Goal: Task Accomplishment & Management: Manage account settings

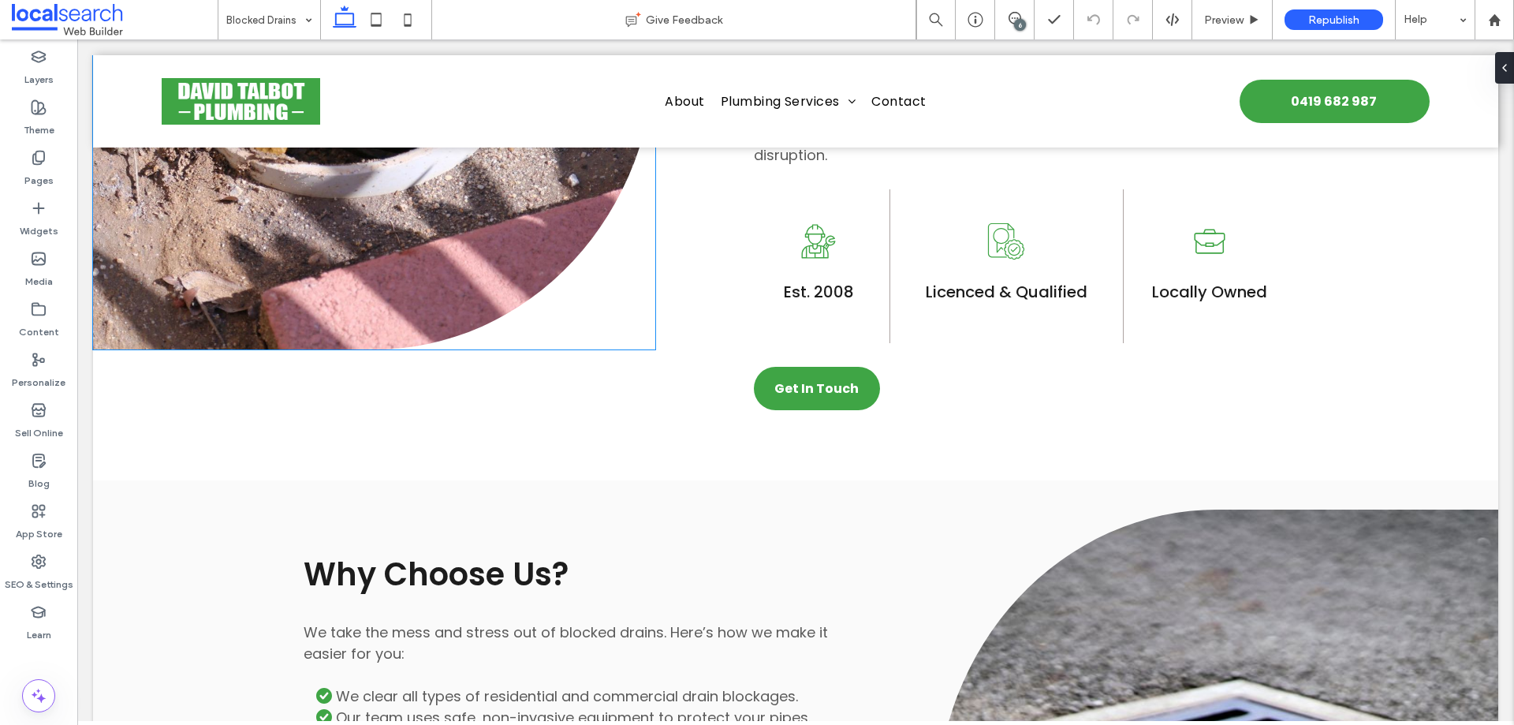
scroll to position [1250, 0]
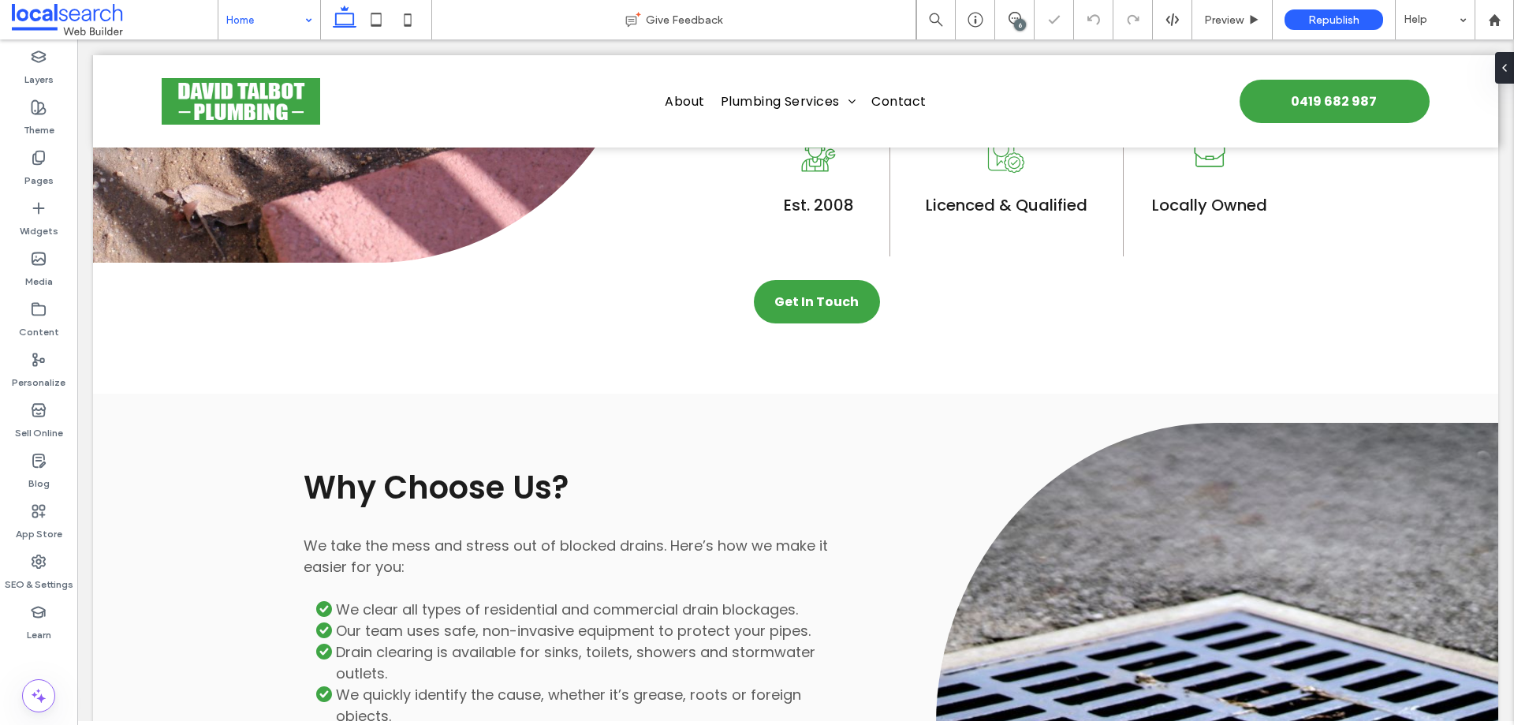
click at [281, 31] on input at bounding box center [265, 19] width 78 height 39
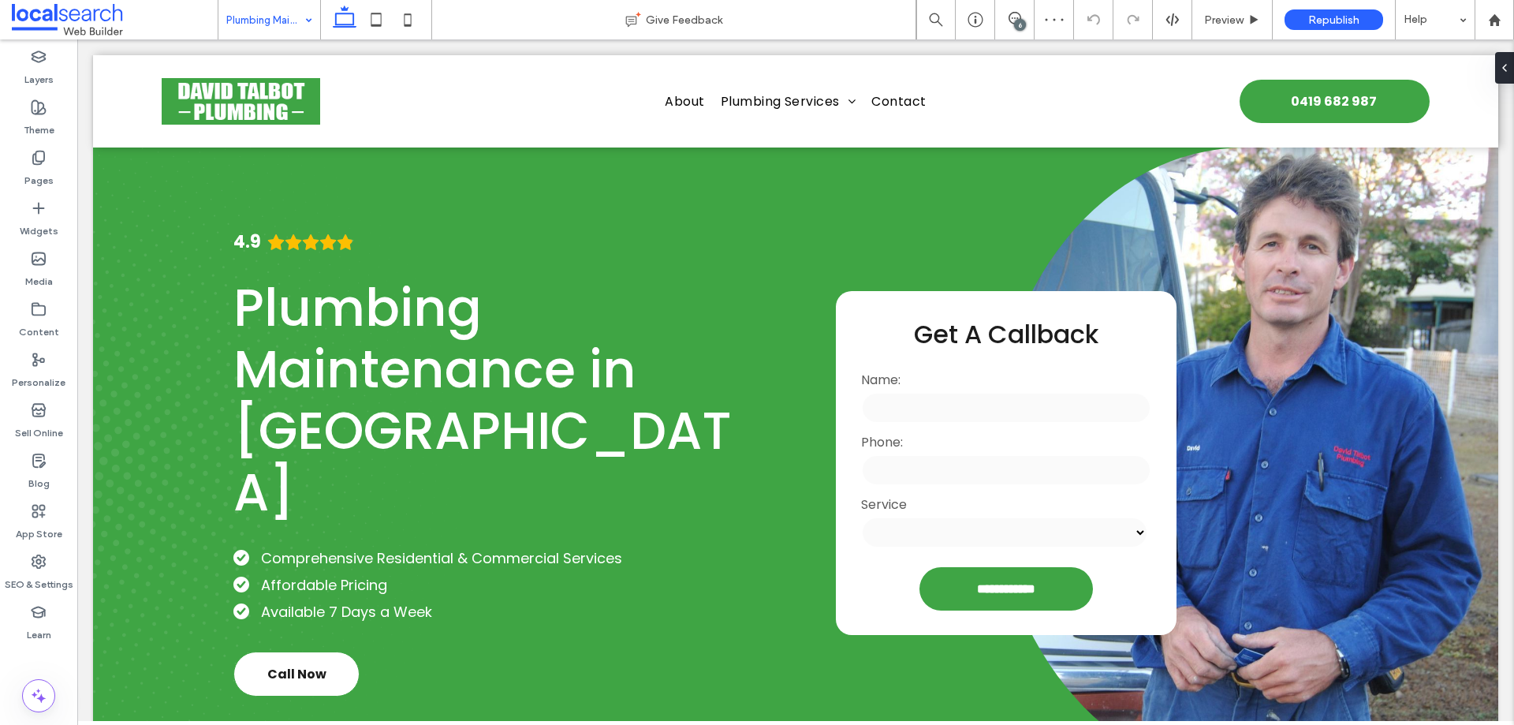
scroll to position [1078, 0]
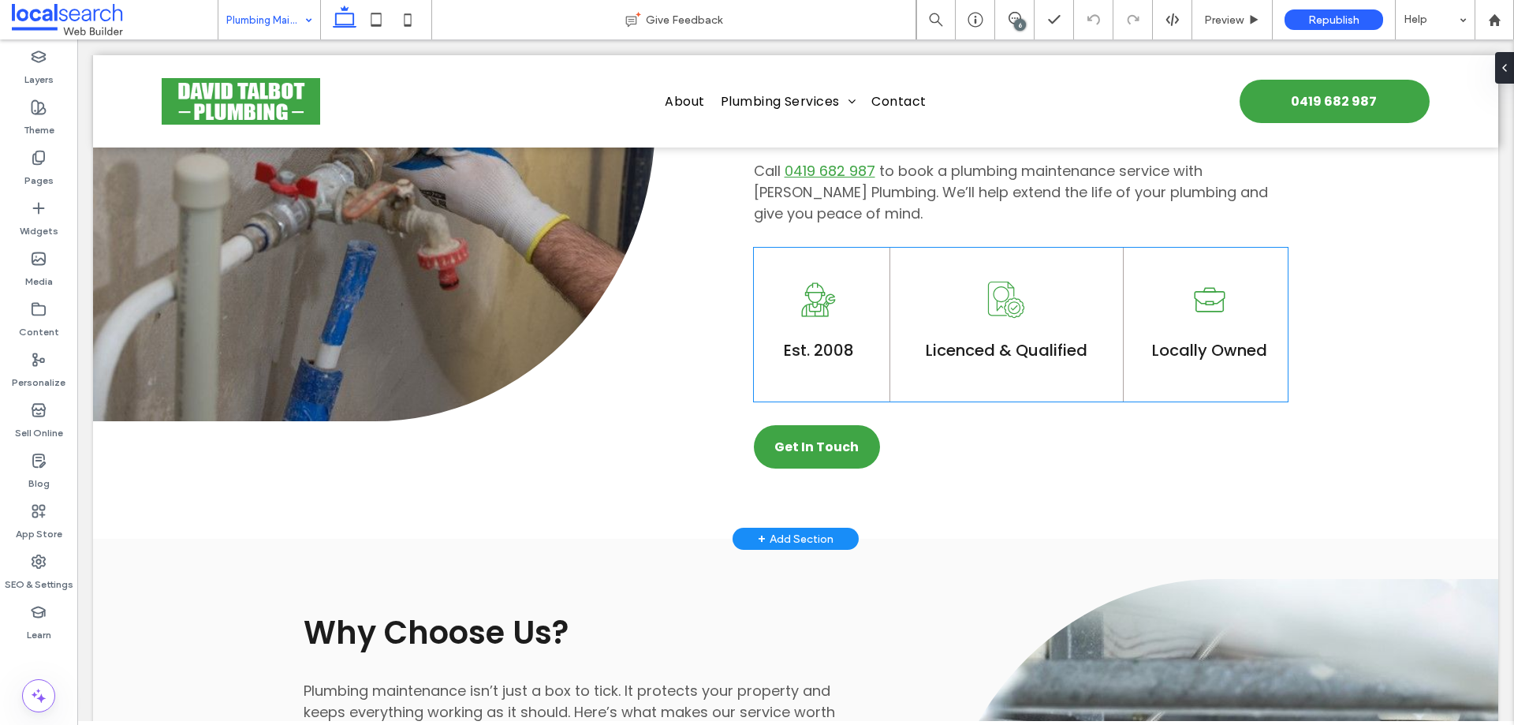
click at [835, 378] on div "Est. 2008" at bounding box center [819, 361] width 130 height 47
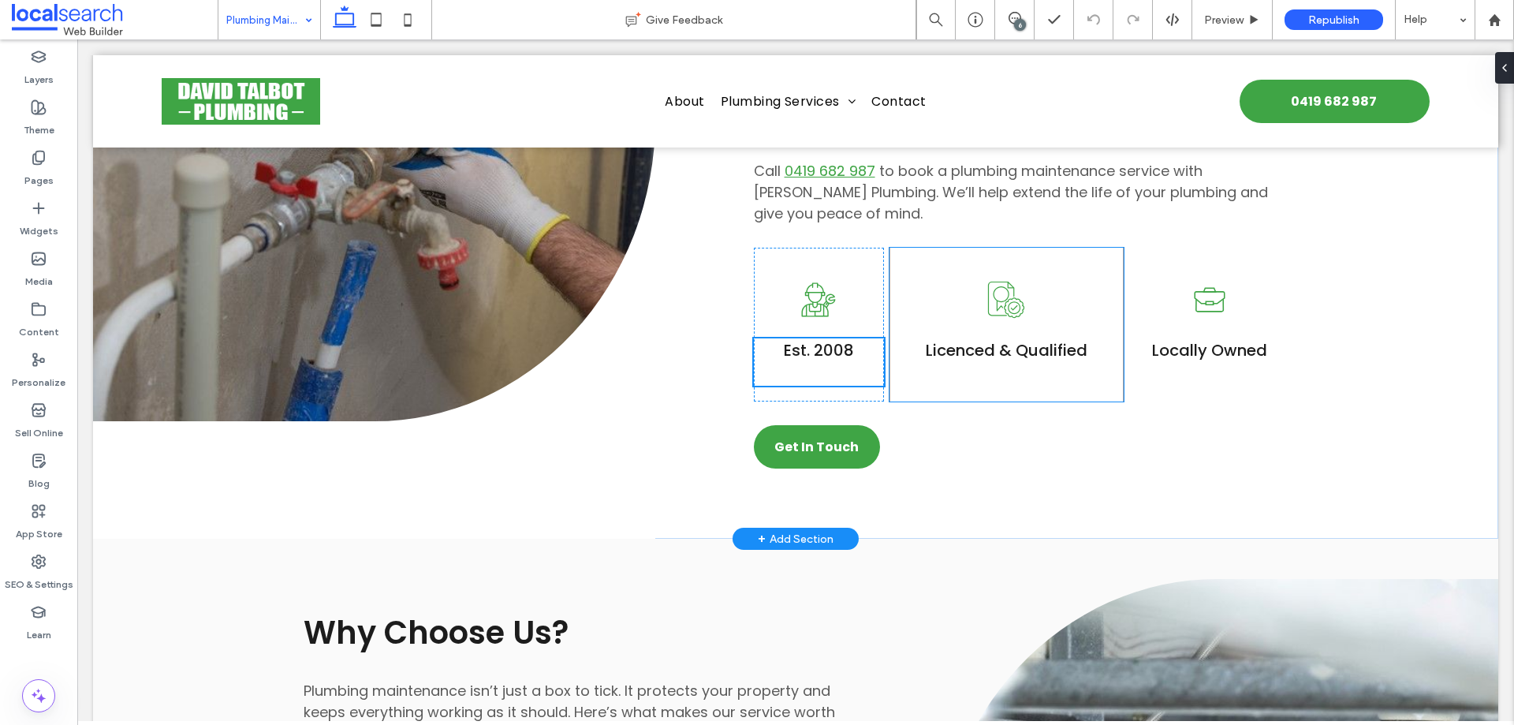
scroll to position [1108, 0]
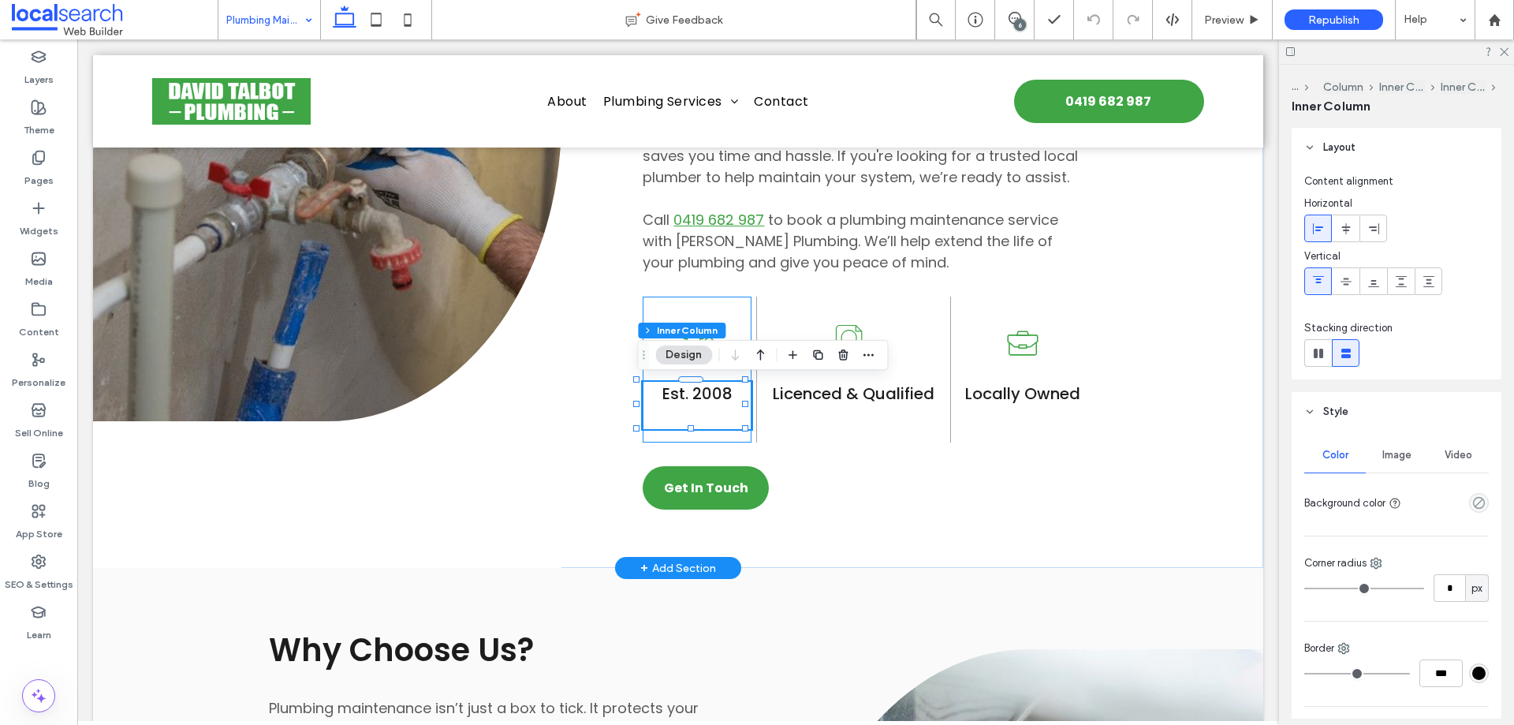
click at [728, 437] on div "Plumber Icon Est. 2008" at bounding box center [697, 369] width 109 height 146
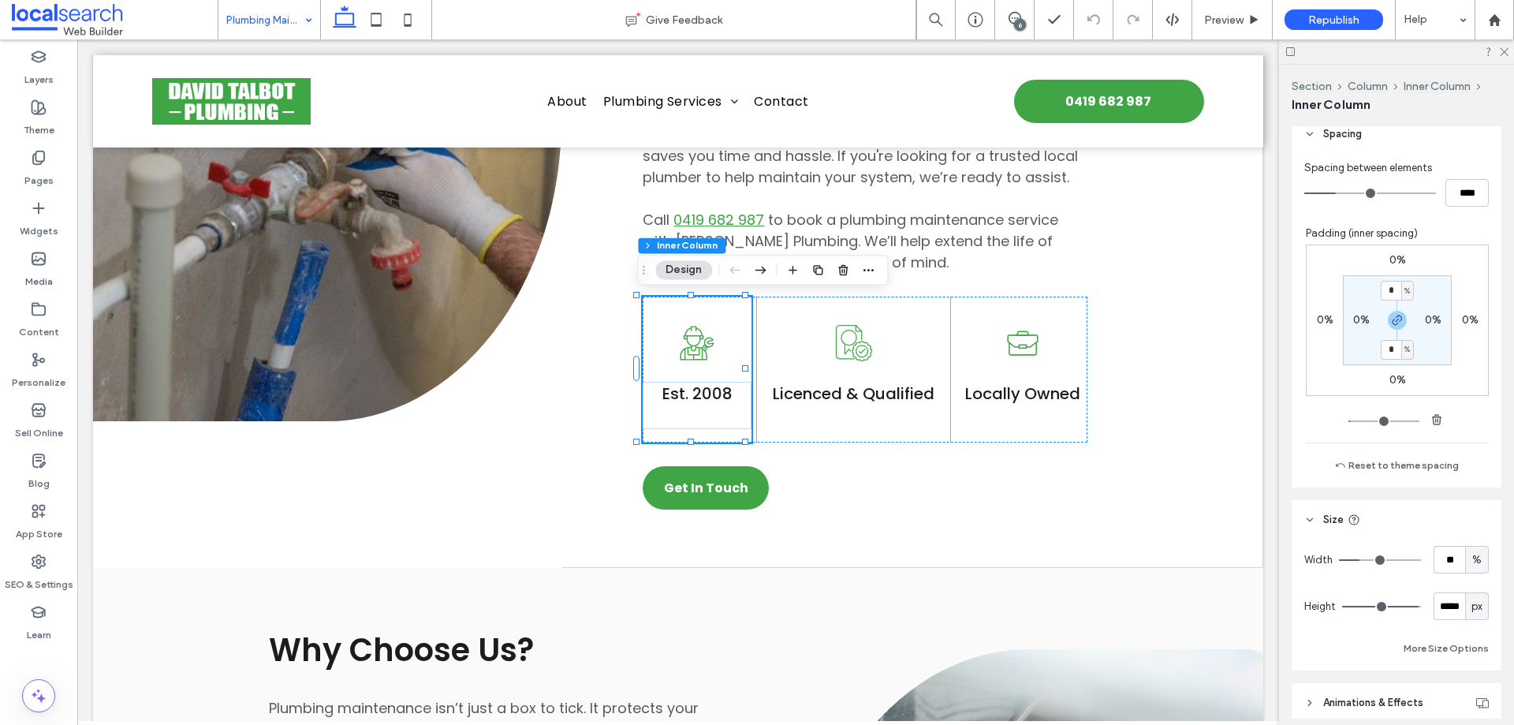
scroll to position [788, 0]
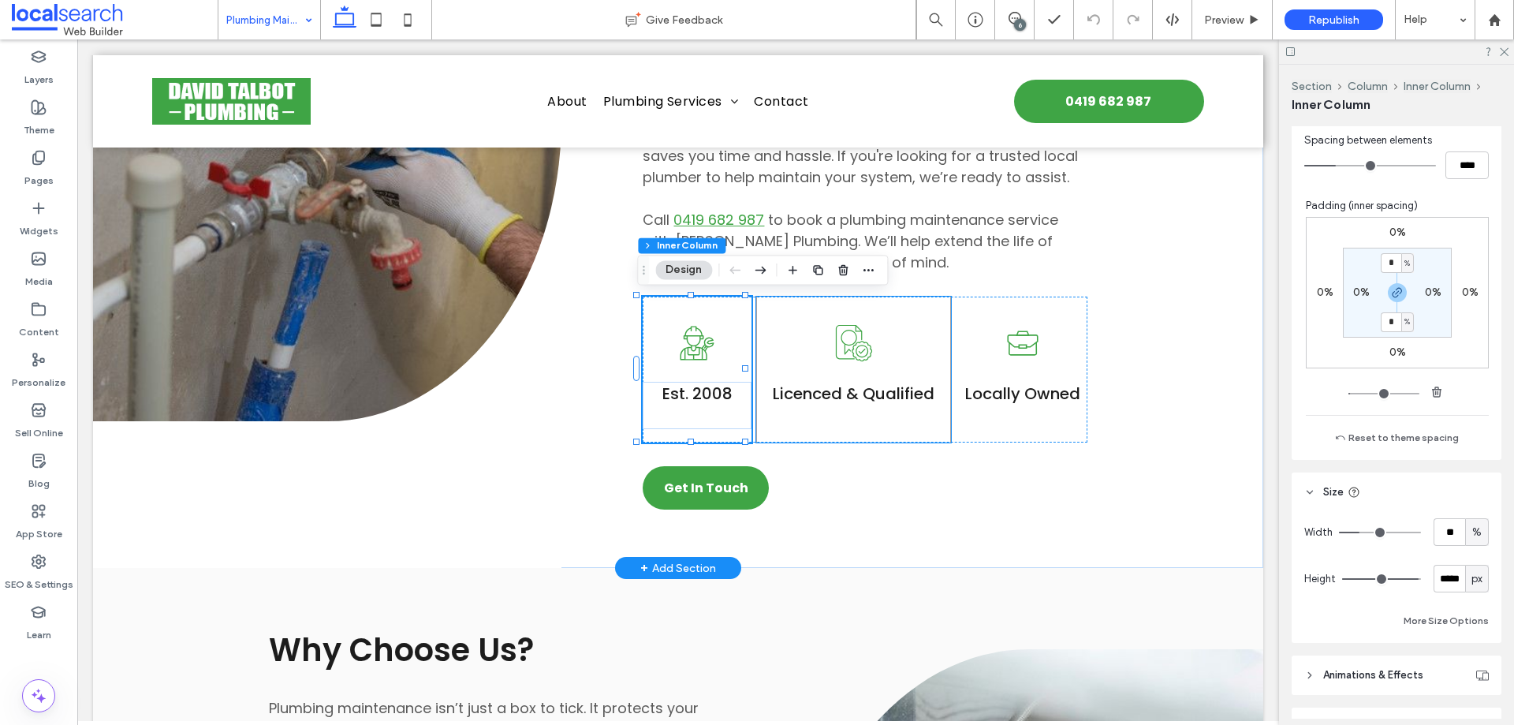
click at [777, 427] on div "Licenced & Qualified" at bounding box center [854, 405] width 194 height 47
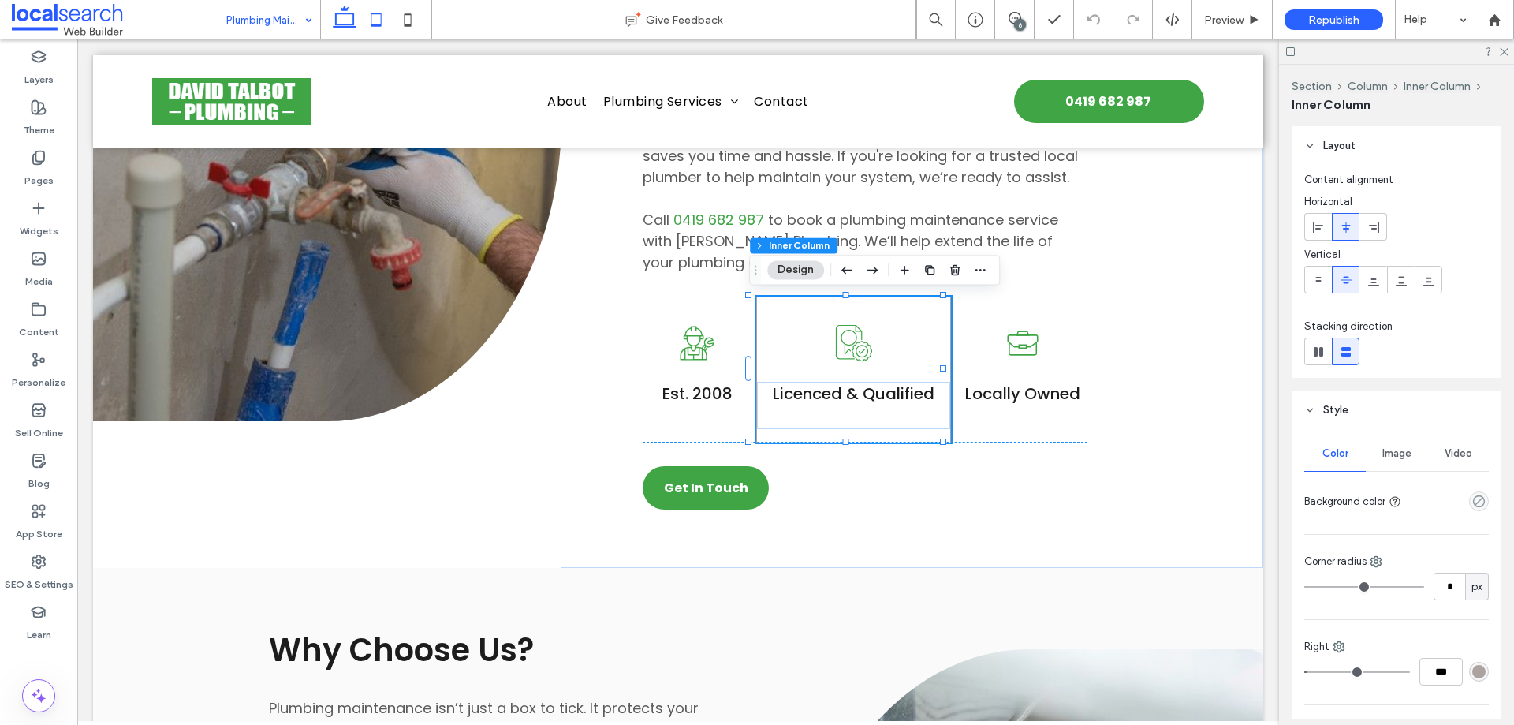
click at [368, 13] on icon at bounding box center [376, 20] width 32 height 32
type input "**"
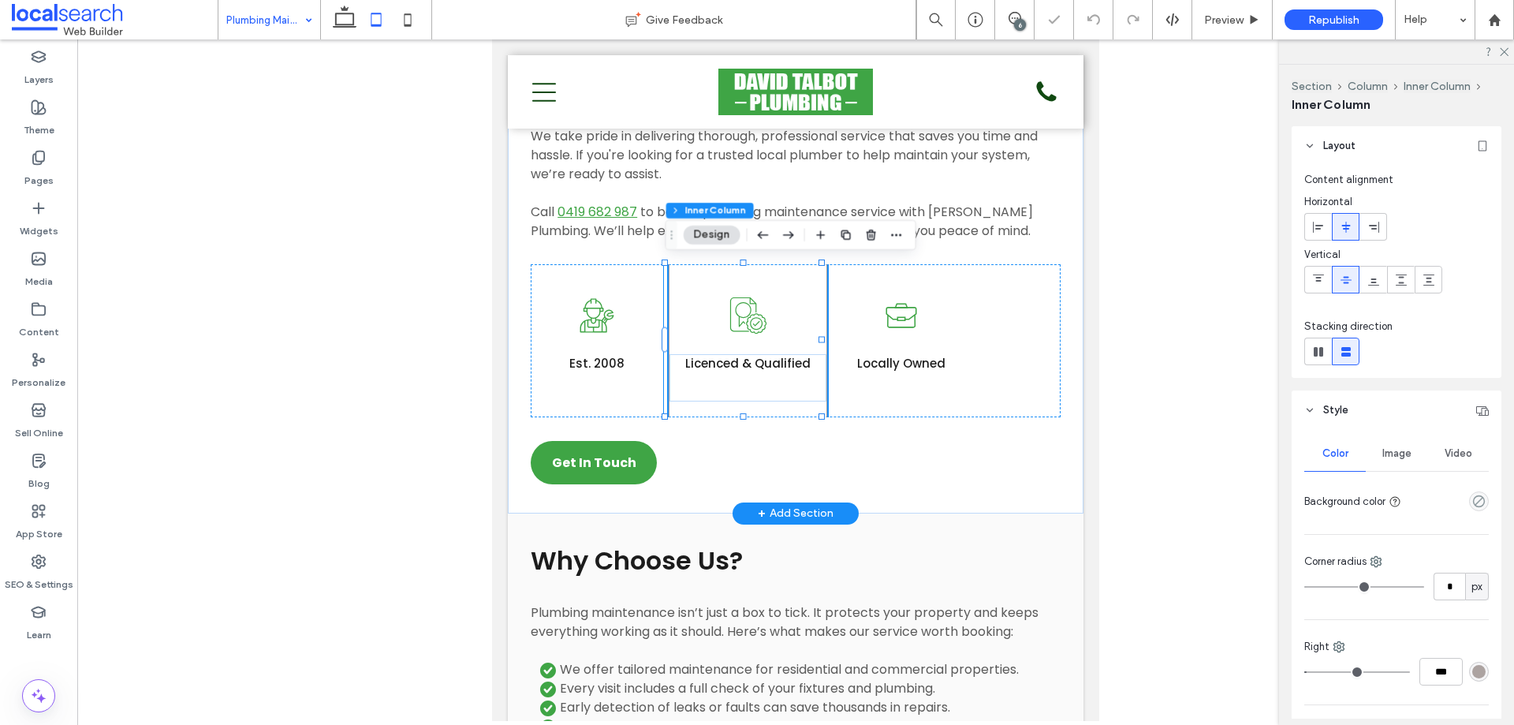
click at [605, 398] on div "Plumber Icon Est. 2008" at bounding box center [597, 340] width 132 height 153
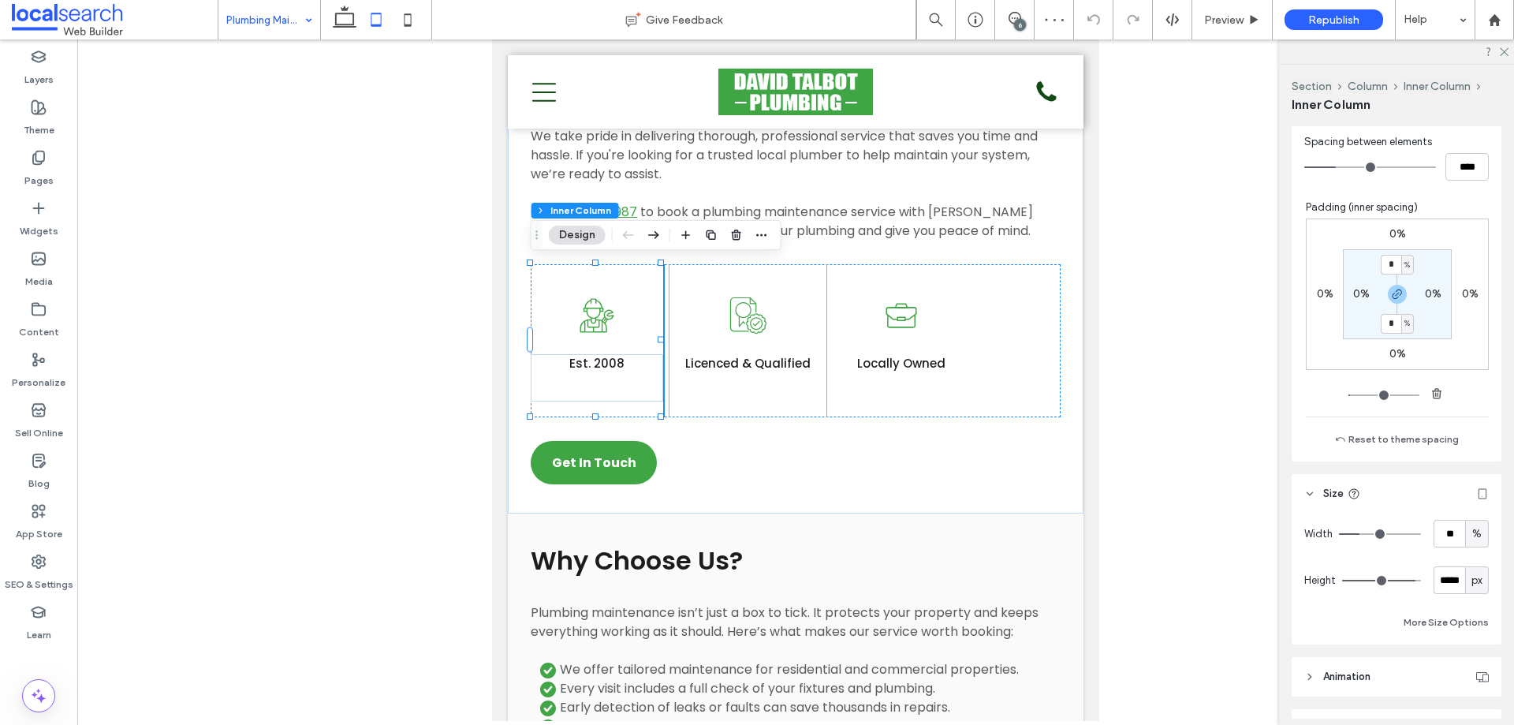
scroll to position [880, 0]
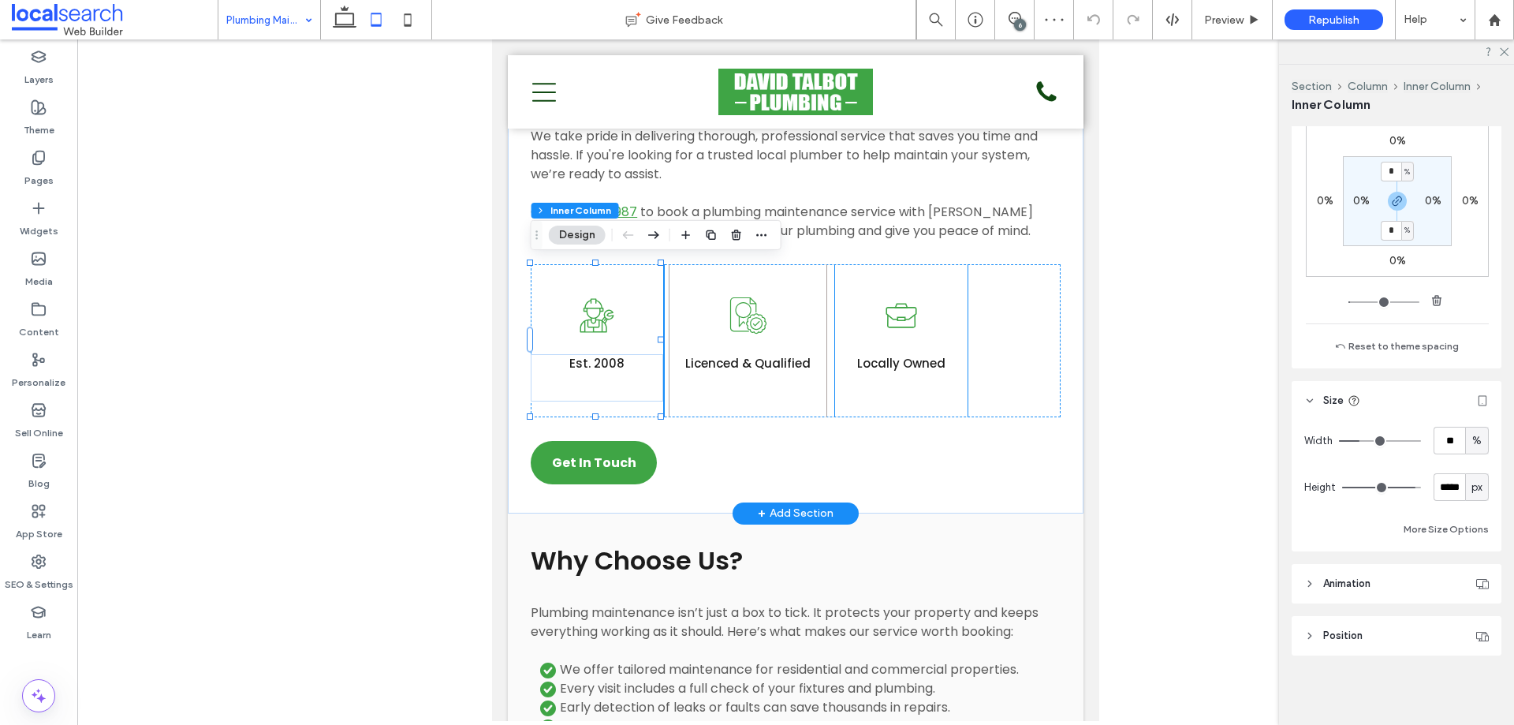
click at [863, 397] on div "Locally Owned" at bounding box center [901, 377] width 132 height 47
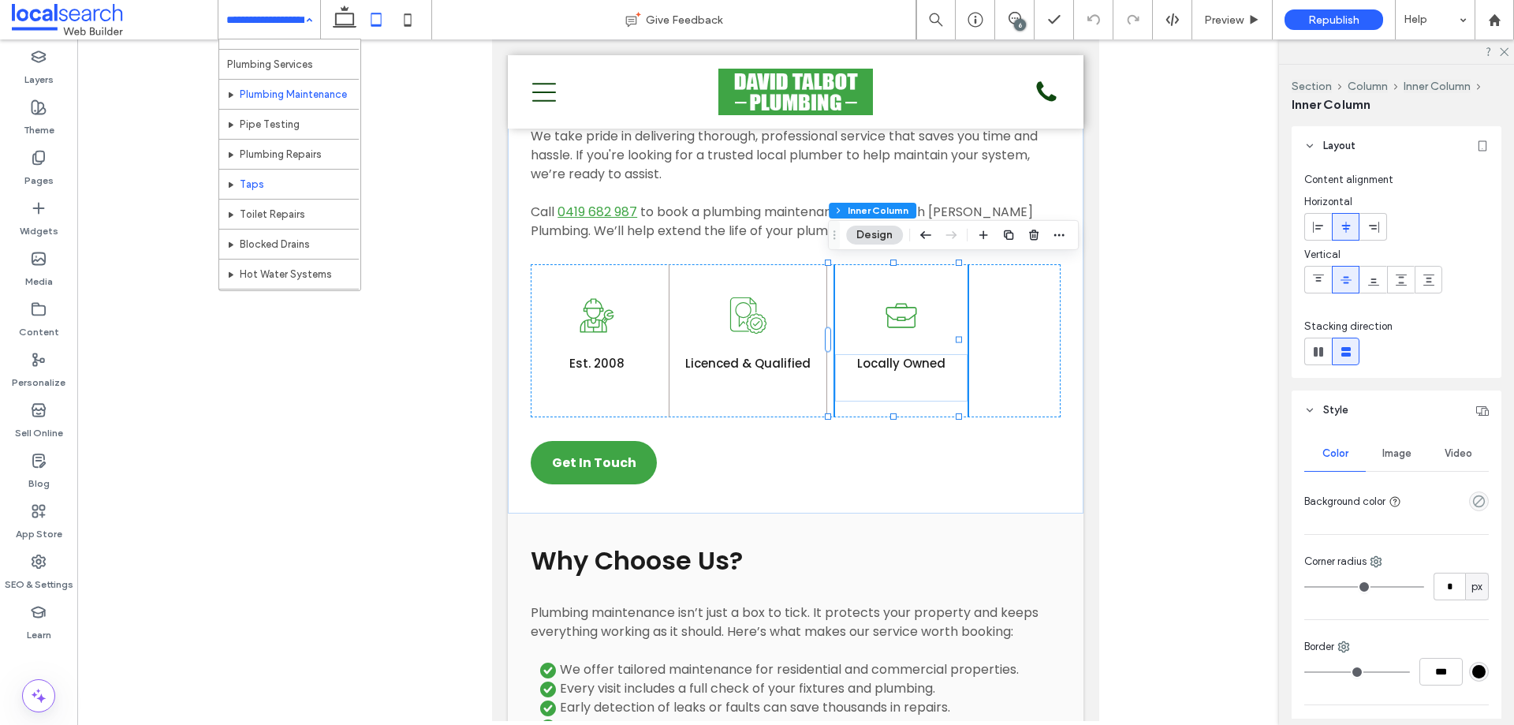
scroll to position [76, 0]
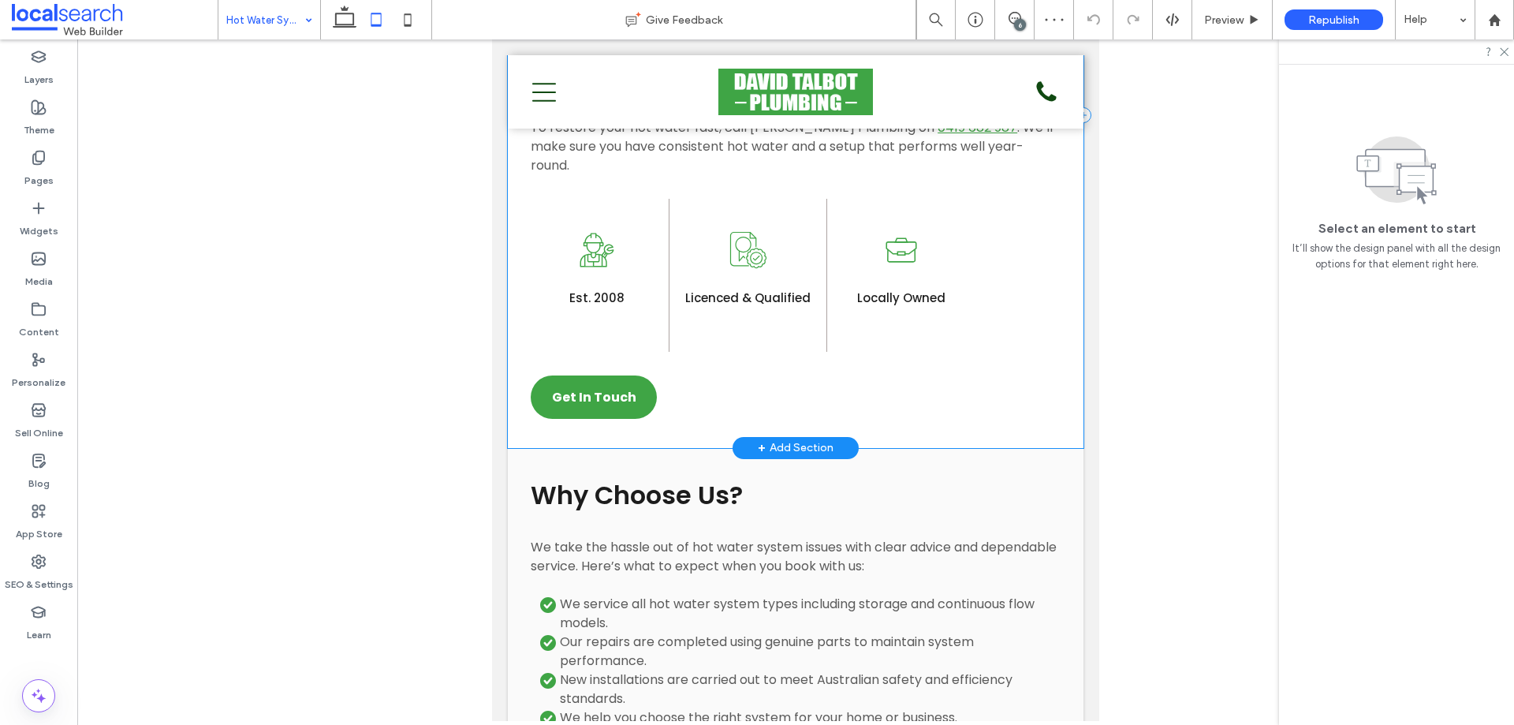
scroll to position [1577, 0]
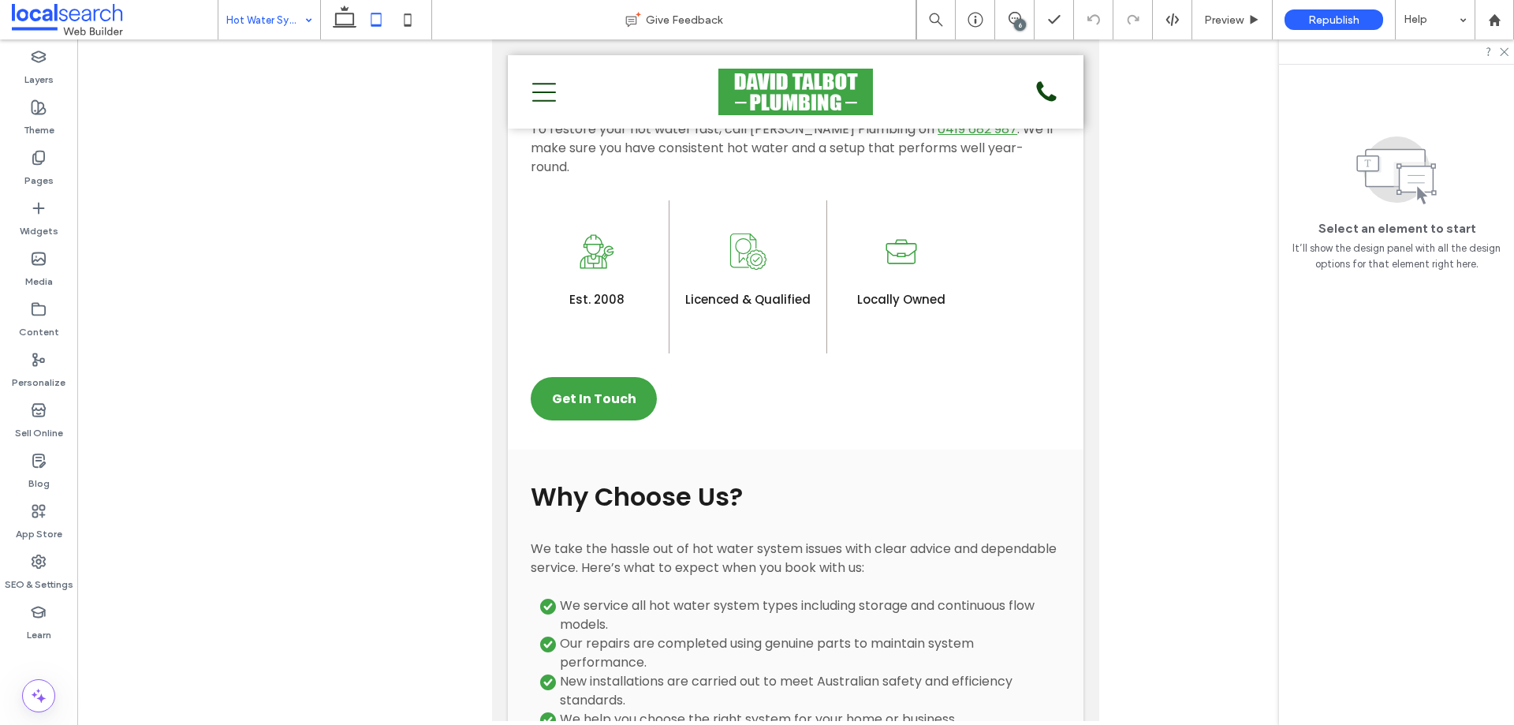
drag, startPoint x: 404, startPoint y: 15, endPoint x: 430, endPoint y: 33, distance: 31.7
click at [405, 15] on use at bounding box center [407, 19] width 7 height 13
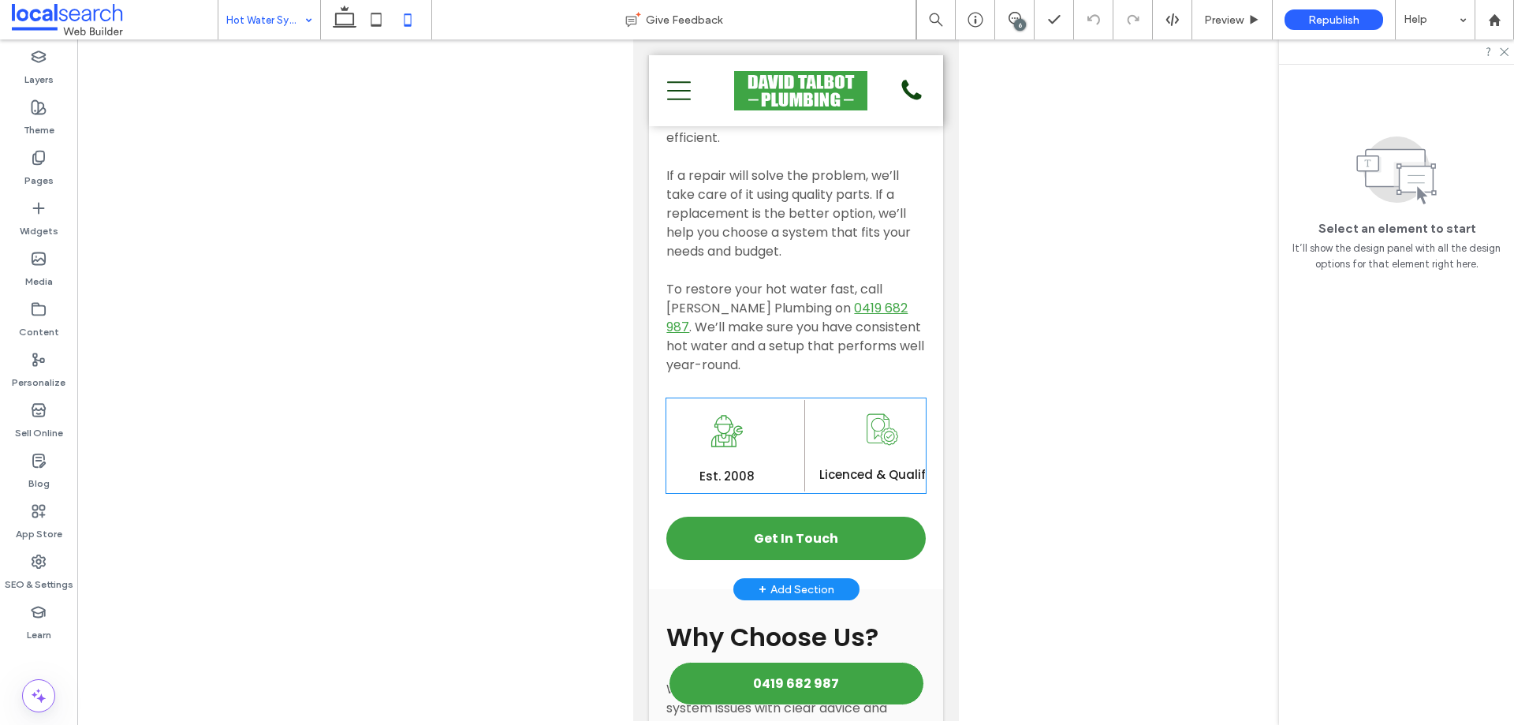
scroll to position [0, 0]
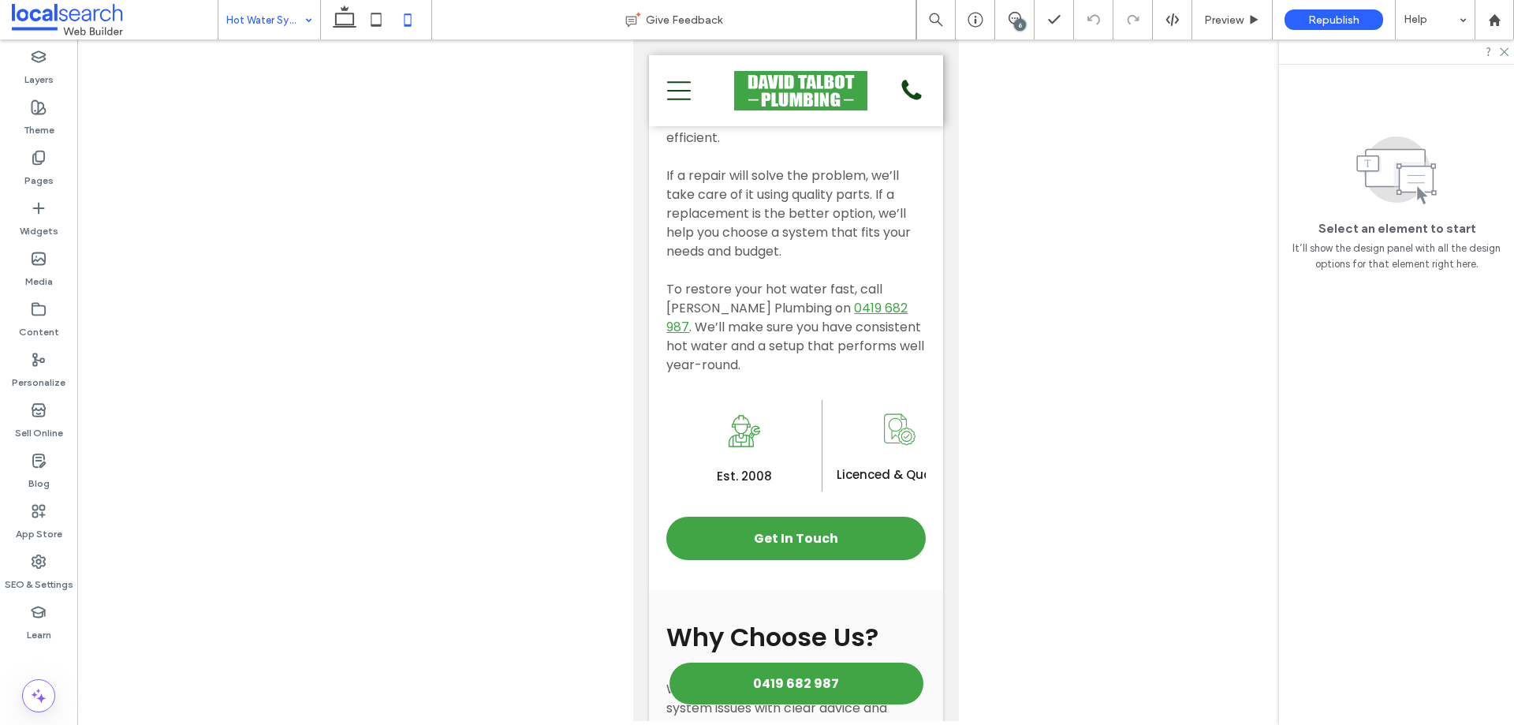
click at [544, 332] on div at bounding box center [795, 379] width 1436 height 681
drag, startPoint x: 530, startPoint y: 311, endPoint x: 460, endPoint y: 152, distance: 173.0
click at [524, 296] on div at bounding box center [795, 379] width 1436 height 681
drag, startPoint x: 342, startPoint y: 24, endPoint x: 343, endPoint y: 34, distance: 10.3
click at [343, 24] on icon at bounding box center [345, 20] width 32 height 32
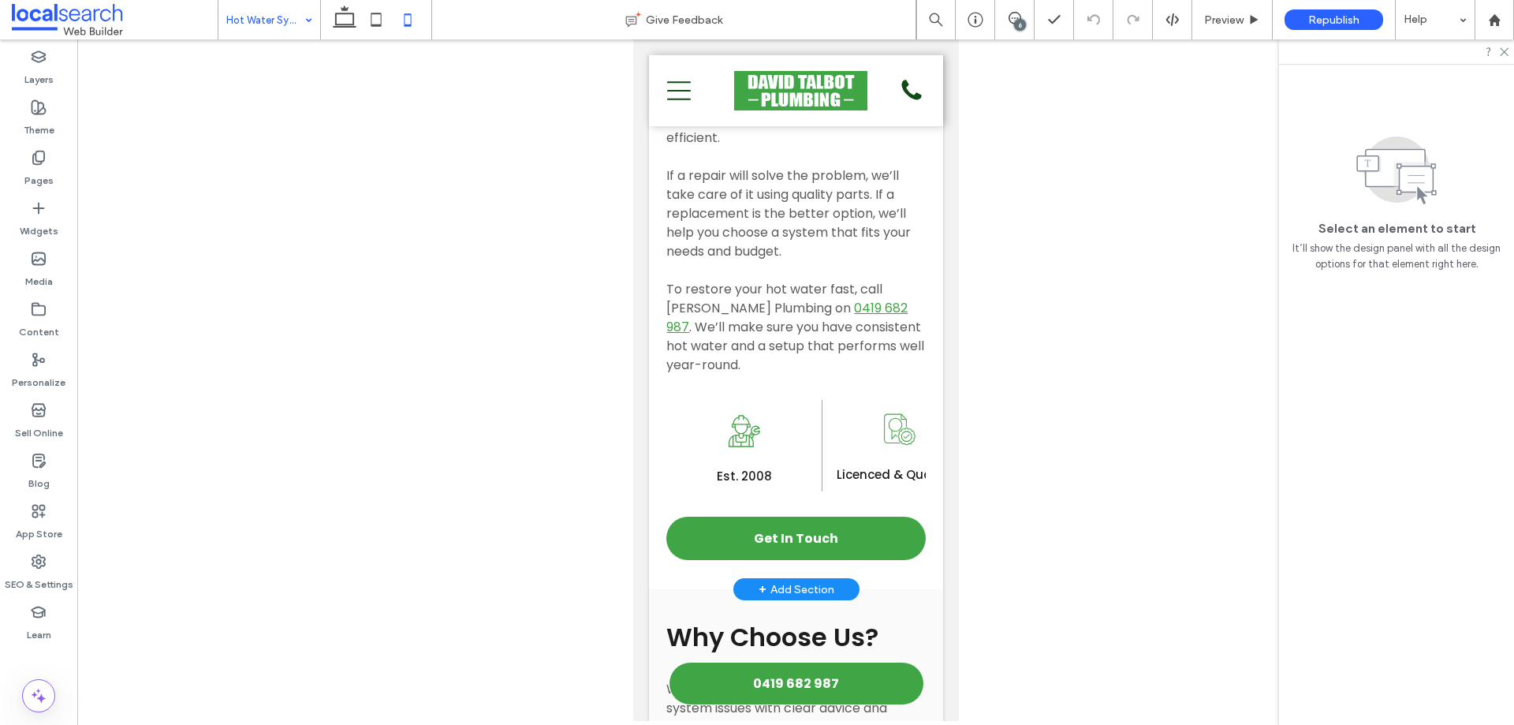
scroll to position [631, 0]
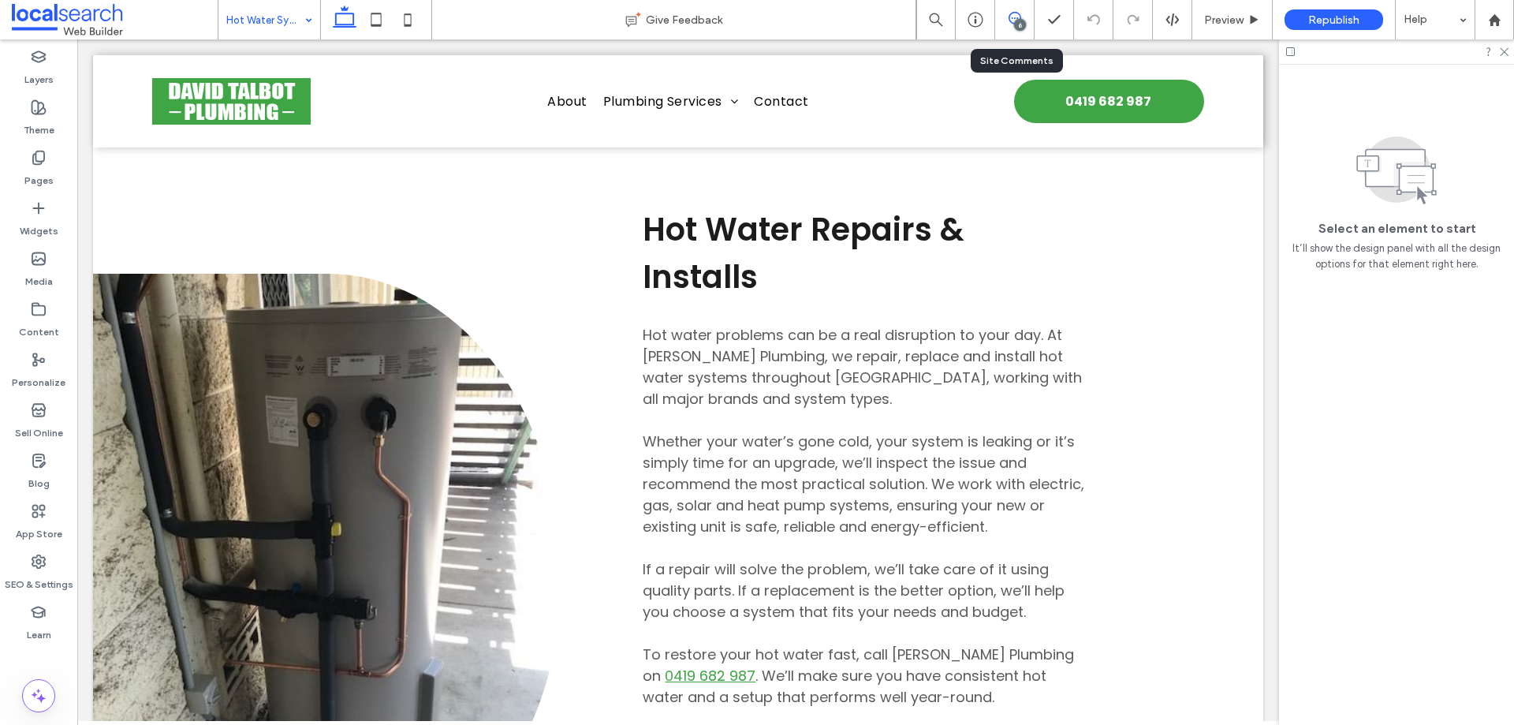
click at [1020, 17] on use at bounding box center [1014, 18] width 13 height 13
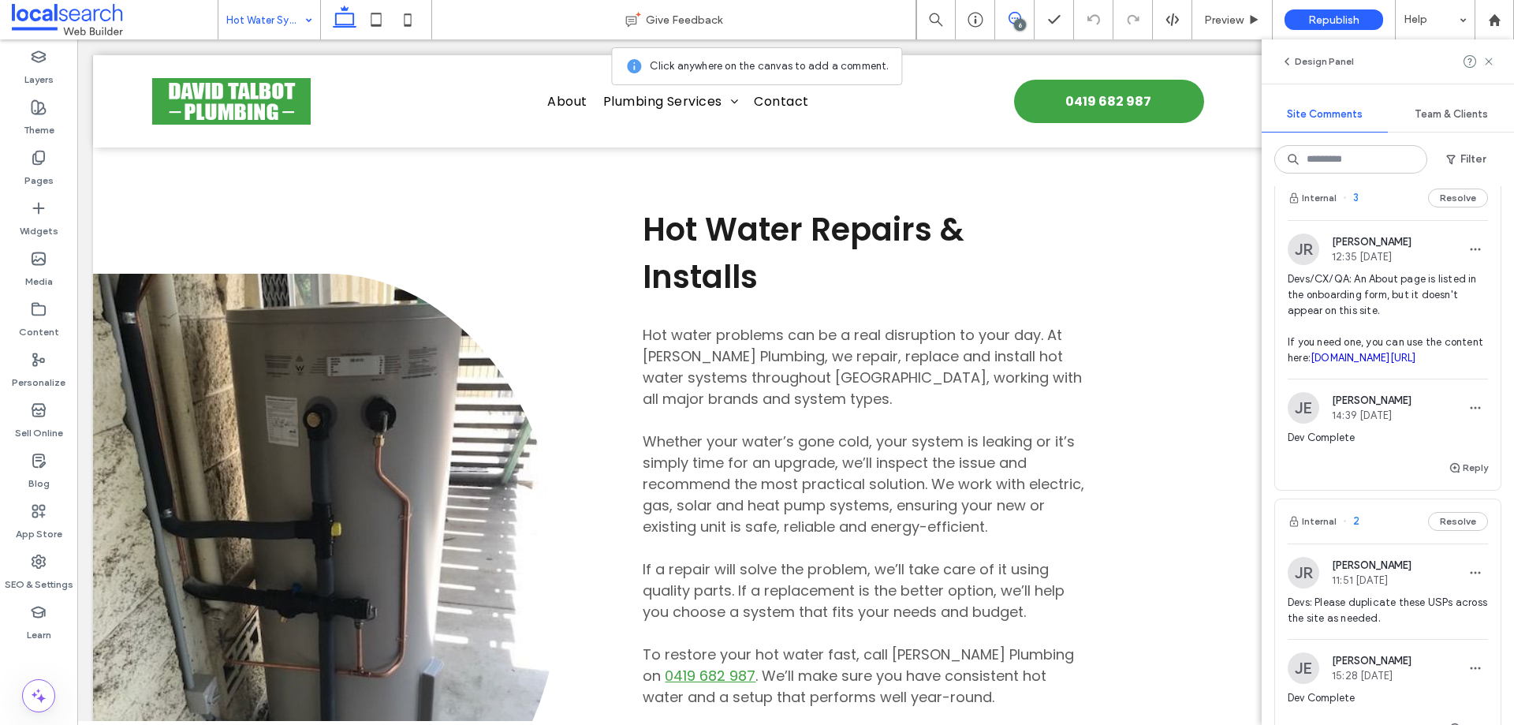
scroll to position [552, 0]
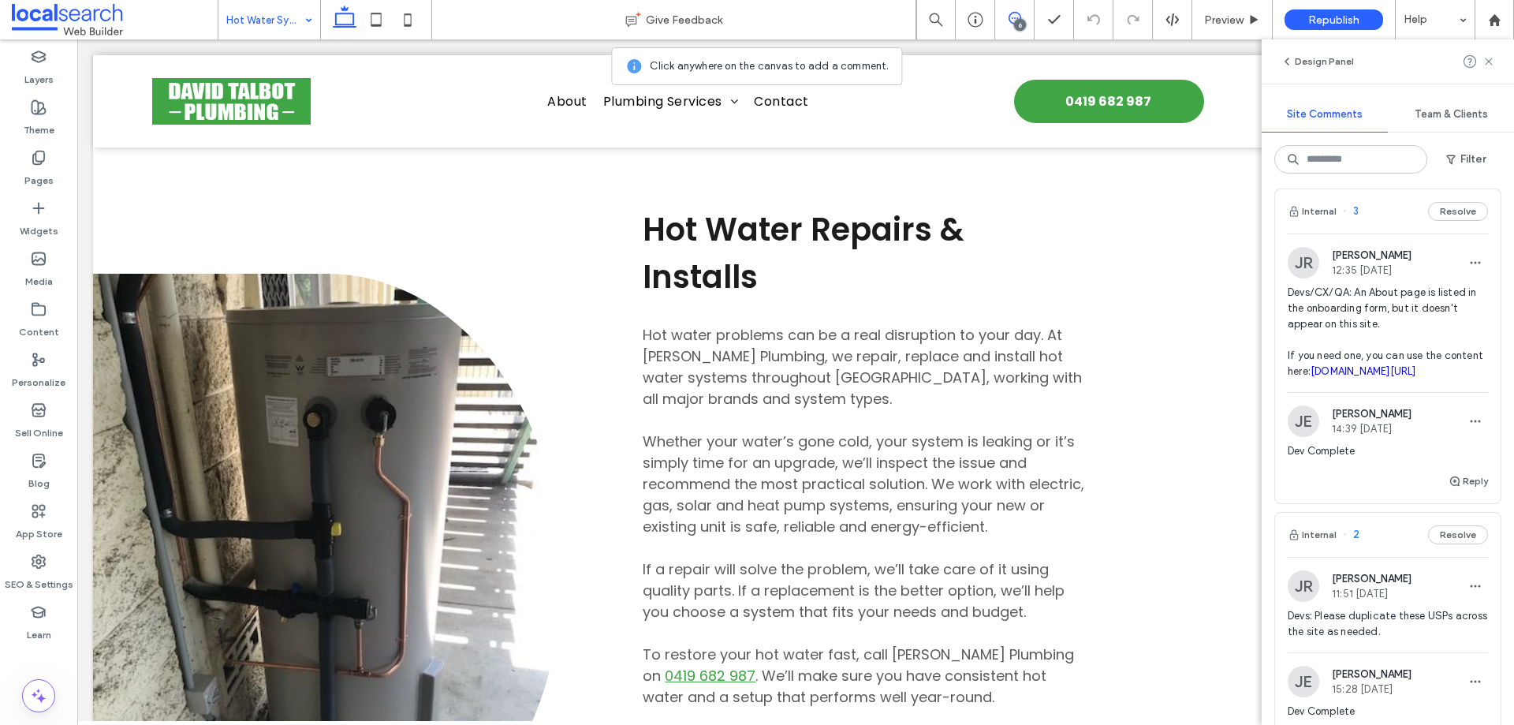
click at [1347, 322] on span "Devs/CX/QA: An About page is listed in the onboarding form, but it doesn't appe…" at bounding box center [1387, 332] width 200 height 95
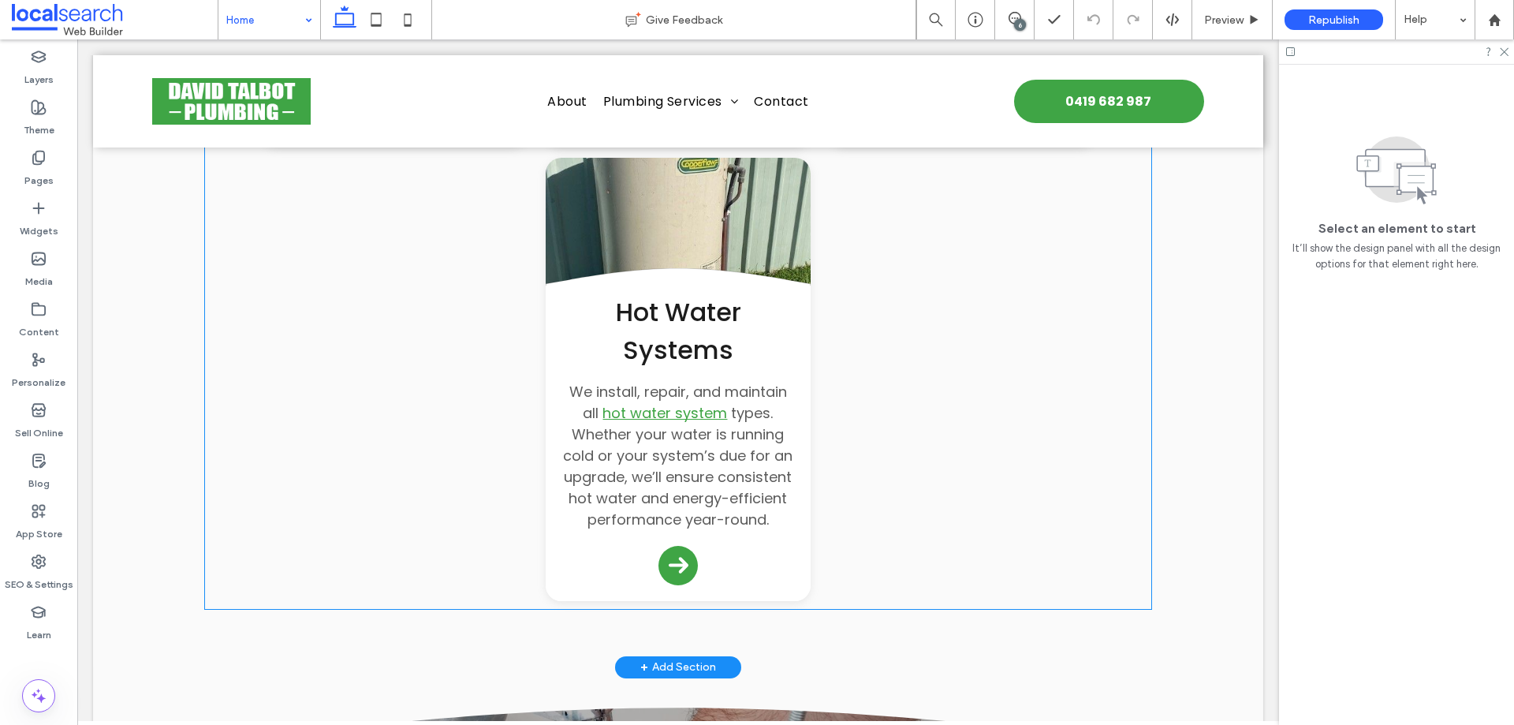
scroll to position [2759, 0]
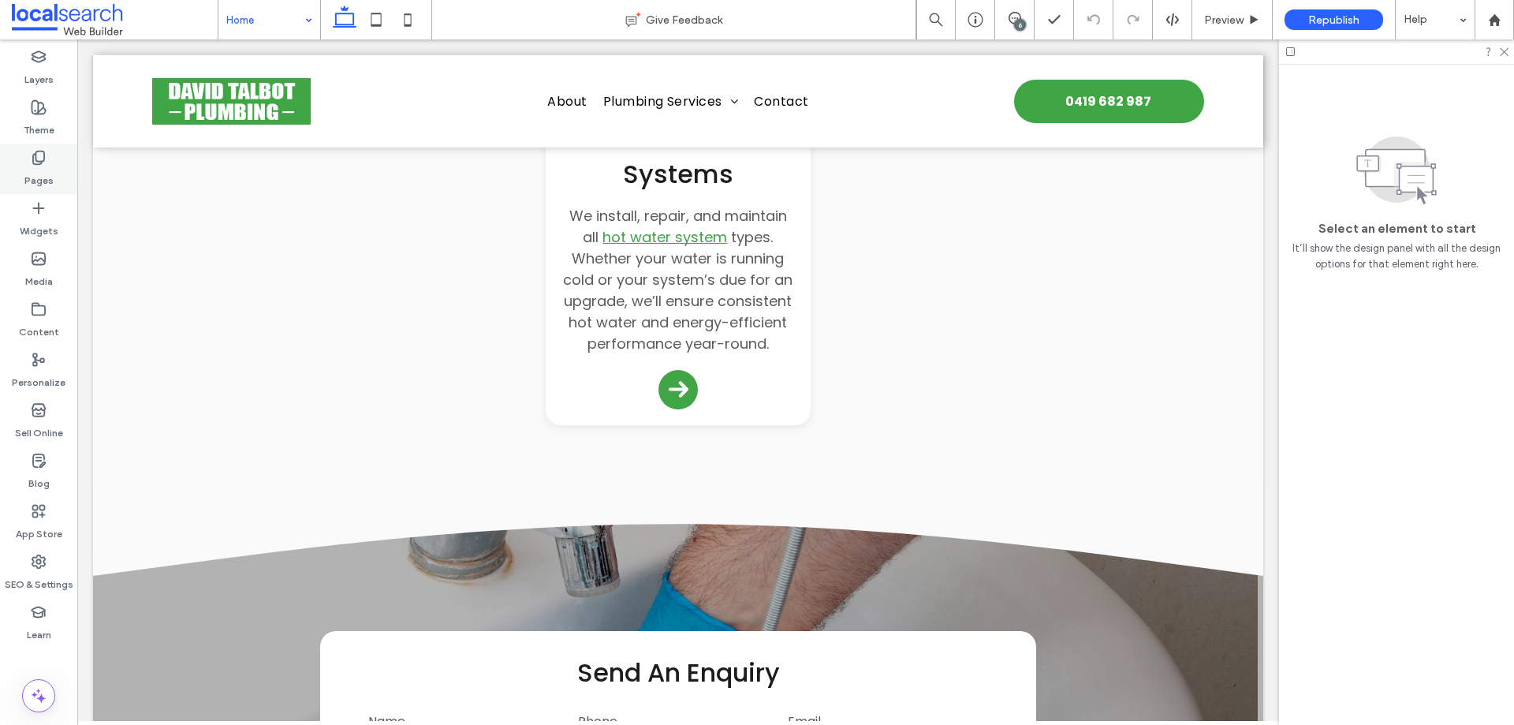
click at [31, 165] on icon at bounding box center [39, 158] width 16 height 16
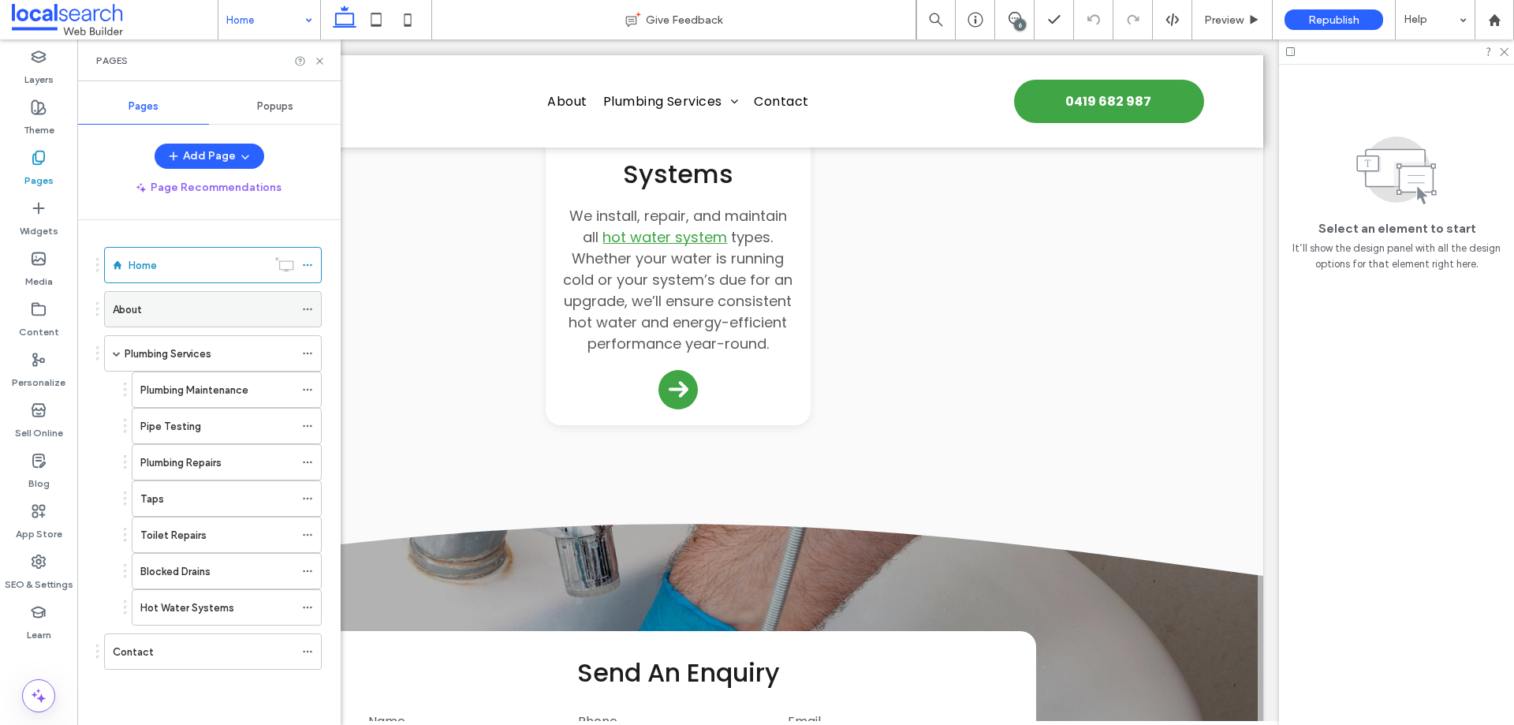
click at [174, 308] on div "About" at bounding box center [203, 309] width 181 height 17
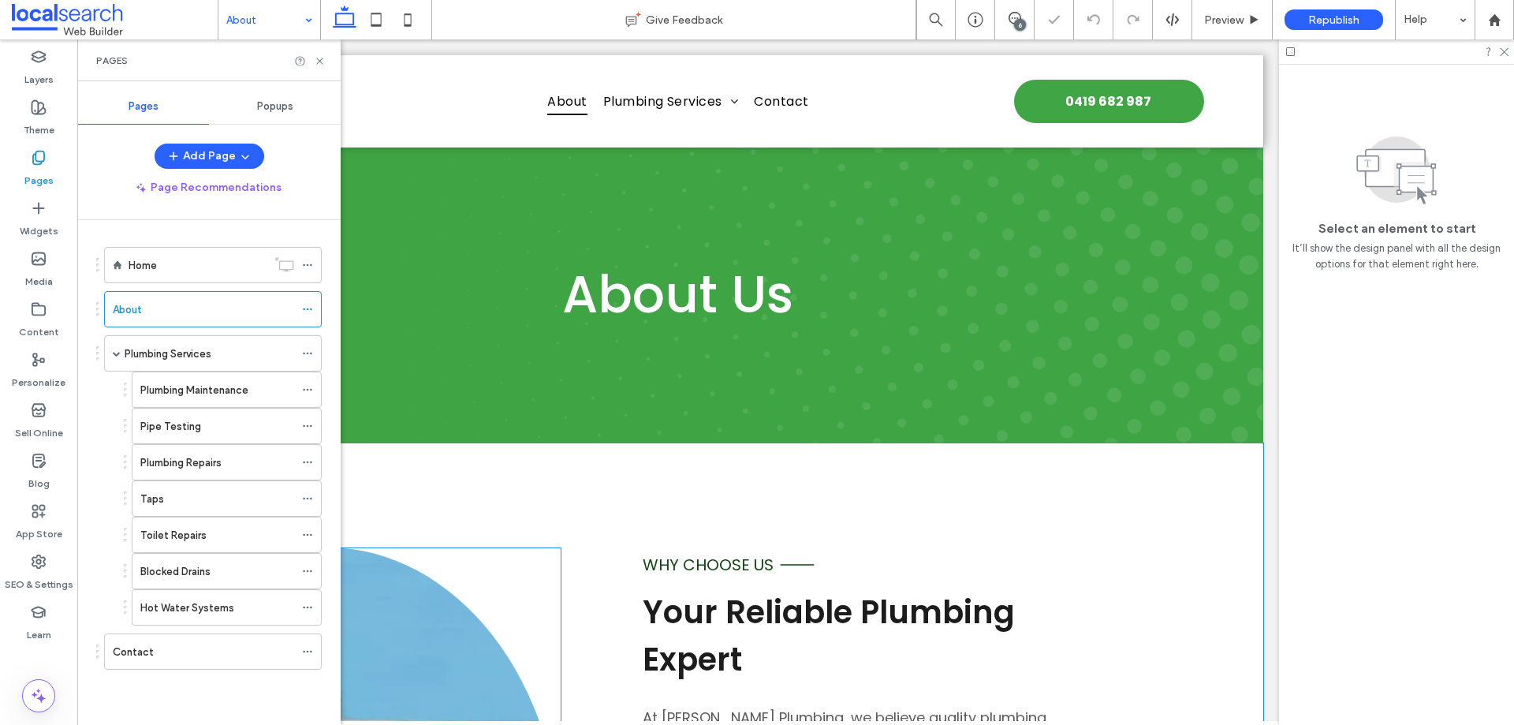
scroll to position [552, 0]
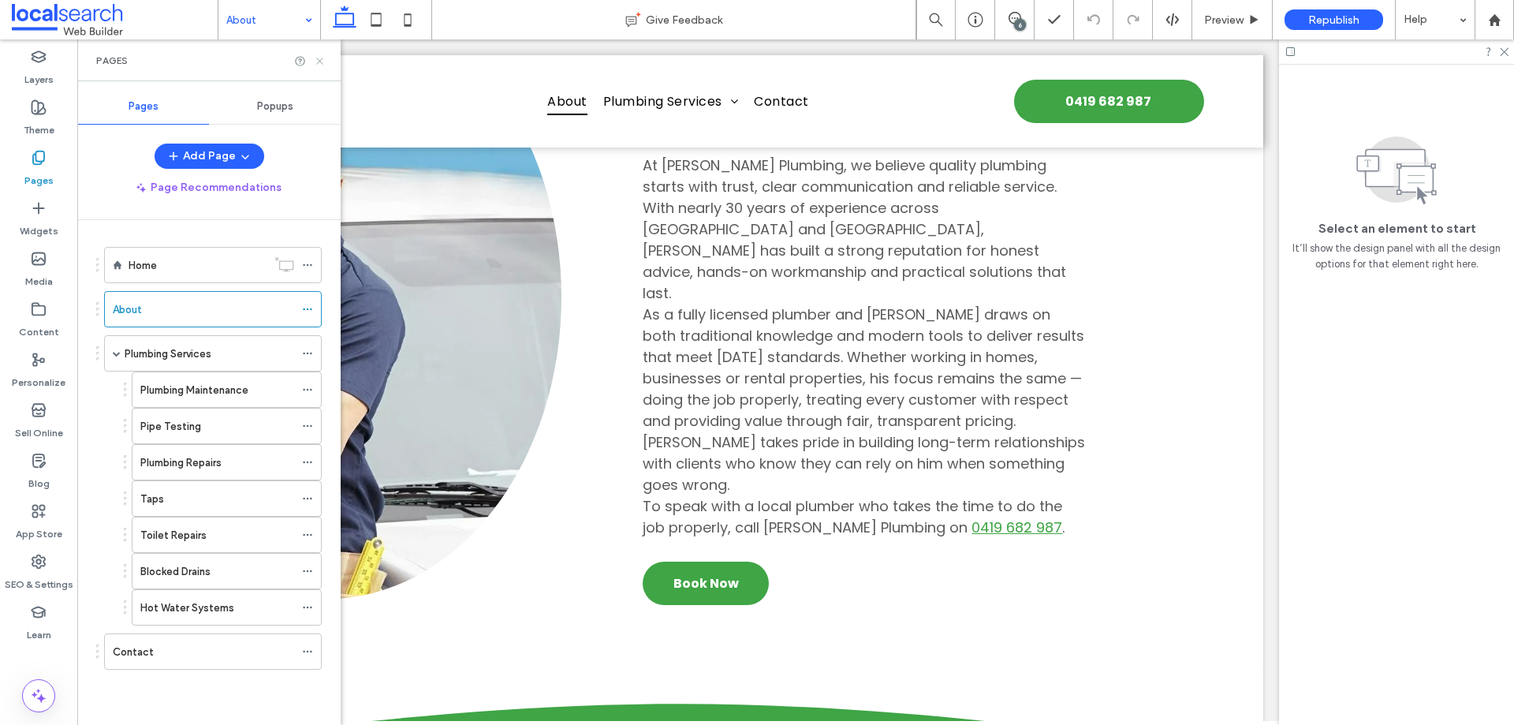
drag, startPoint x: 244, startPoint y: 22, endPoint x: 322, endPoint y: 61, distance: 86.7
click at [322, 61] on icon at bounding box center [320, 61] width 12 height 12
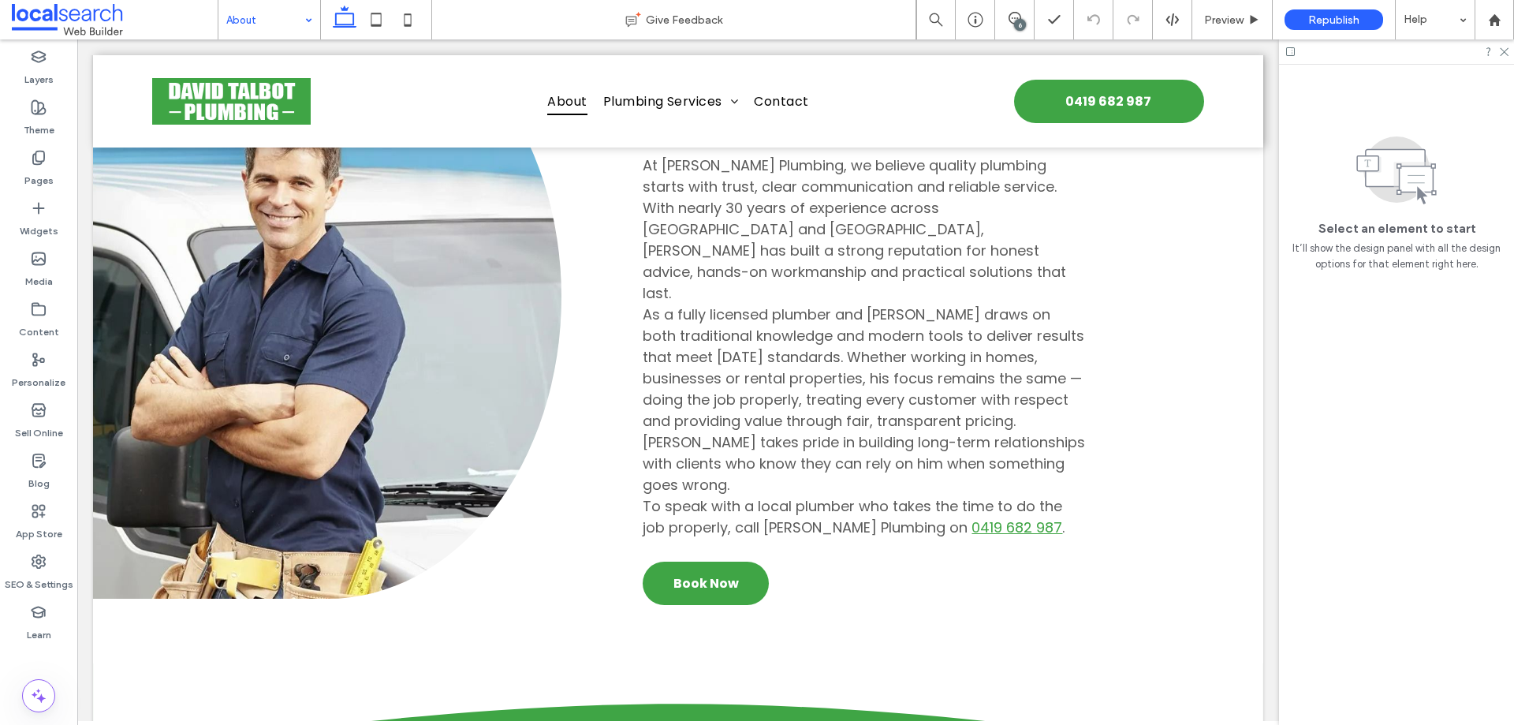
click at [48, 304] on div "Content" at bounding box center [38, 320] width 77 height 50
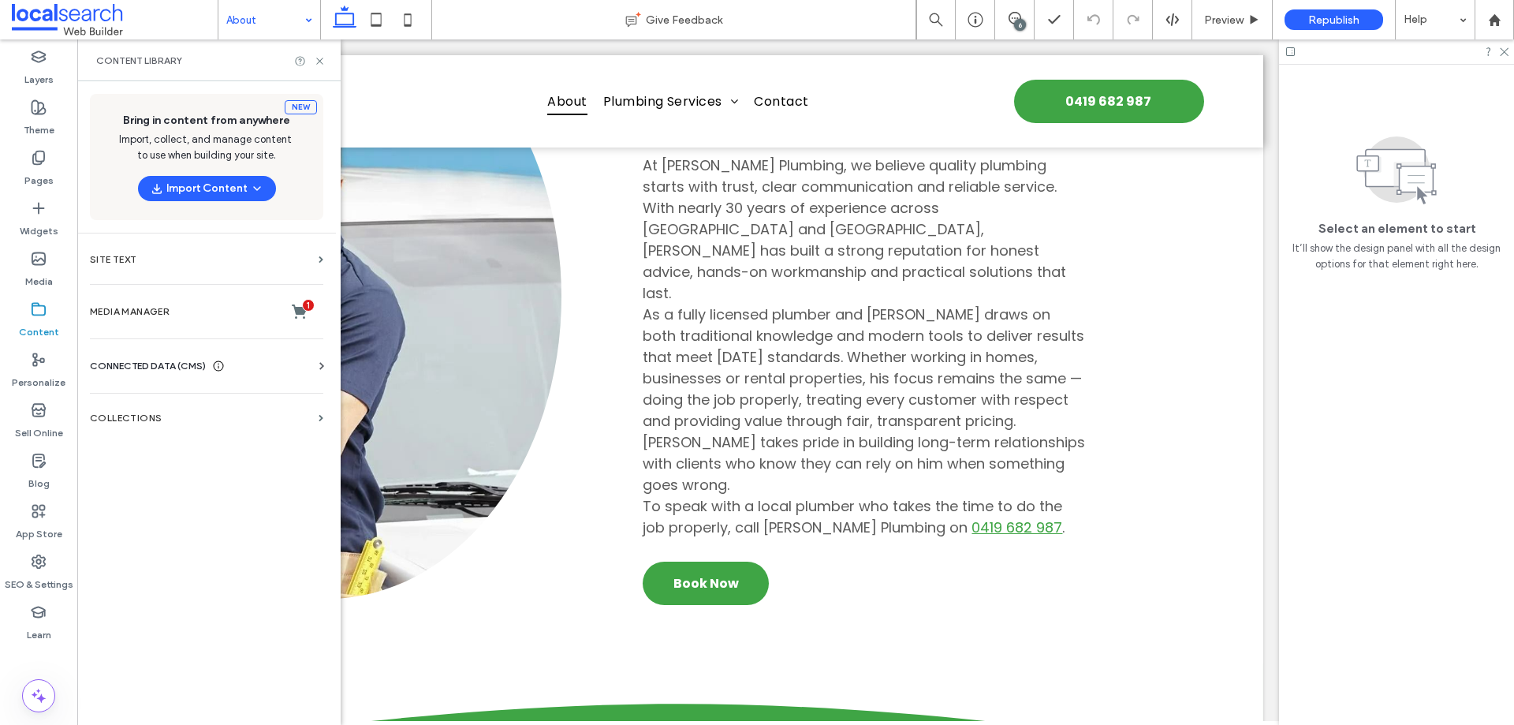
click at [157, 369] on span "CONNECTED DATA (CMS)" at bounding box center [148, 366] width 116 height 16
click at [155, 410] on section "Business Info" at bounding box center [210, 404] width 240 height 36
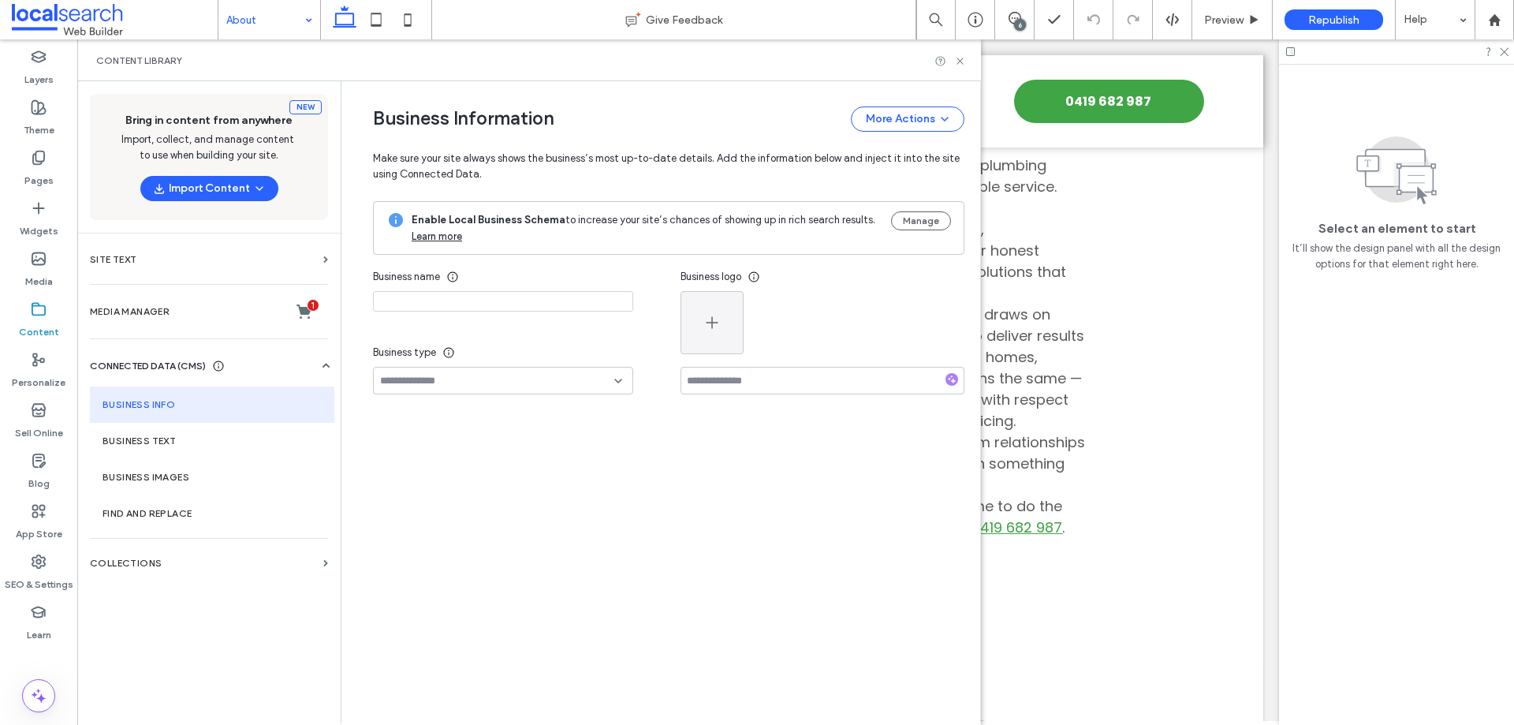
type input "**********"
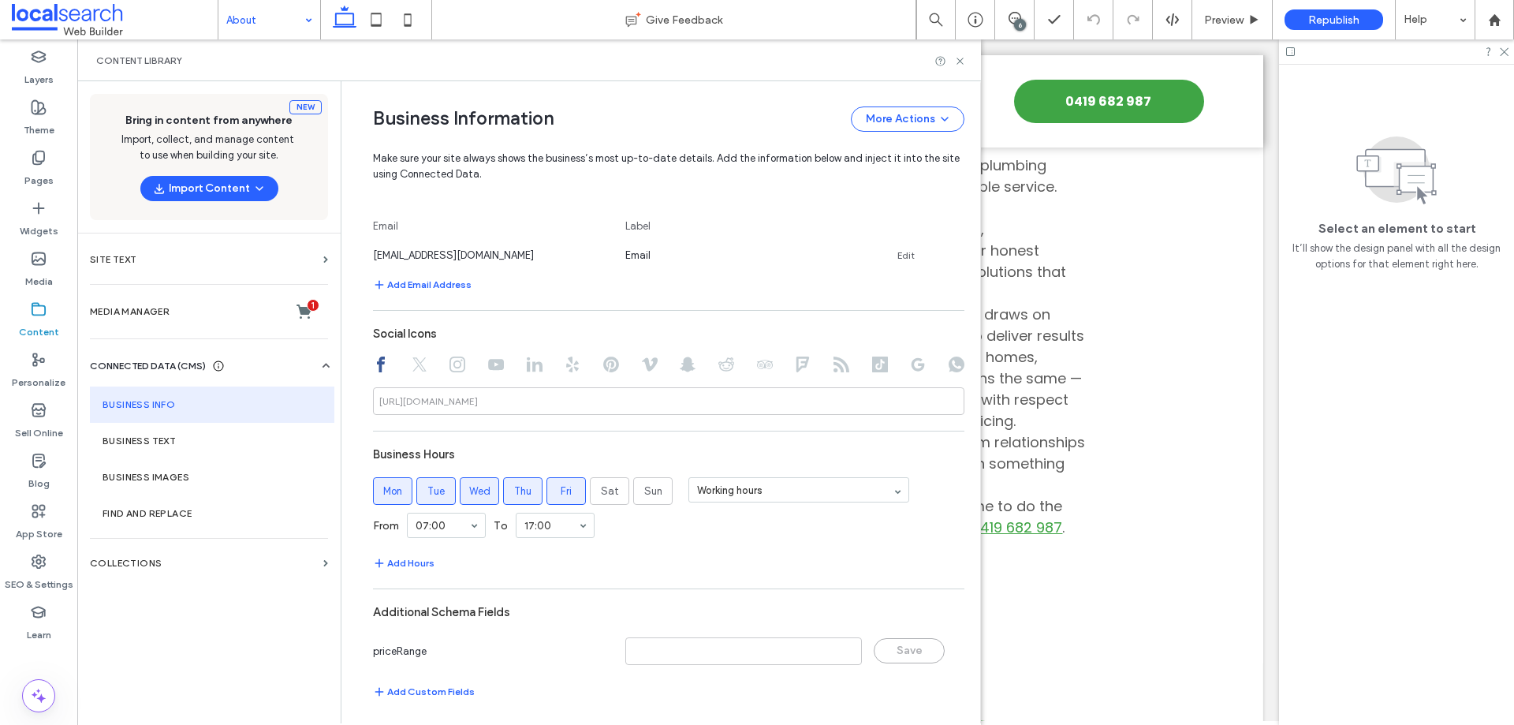
scroll to position [655, 0]
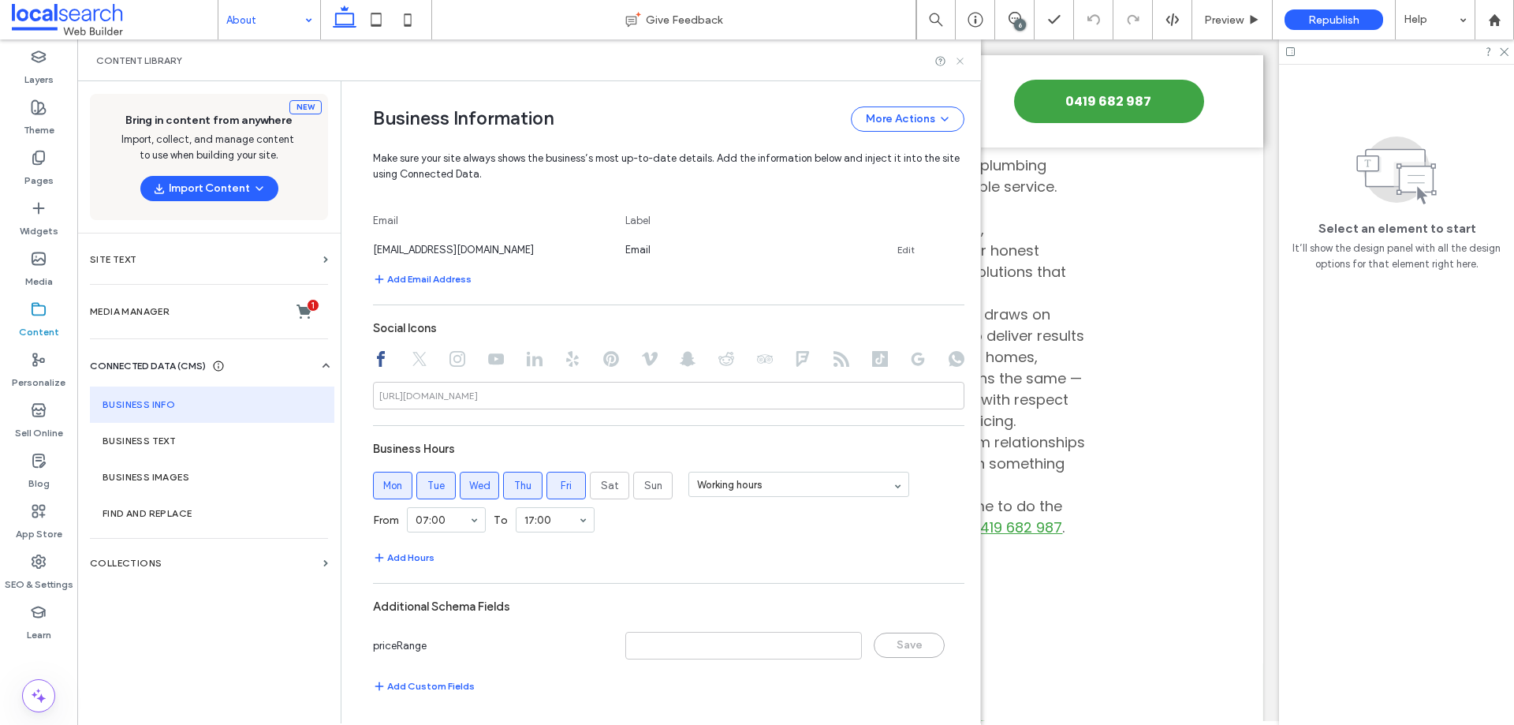
drag, startPoint x: 955, startPoint y: 60, endPoint x: 877, endPoint y: 21, distance: 86.4
click at [955, 60] on icon at bounding box center [960, 61] width 12 height 12
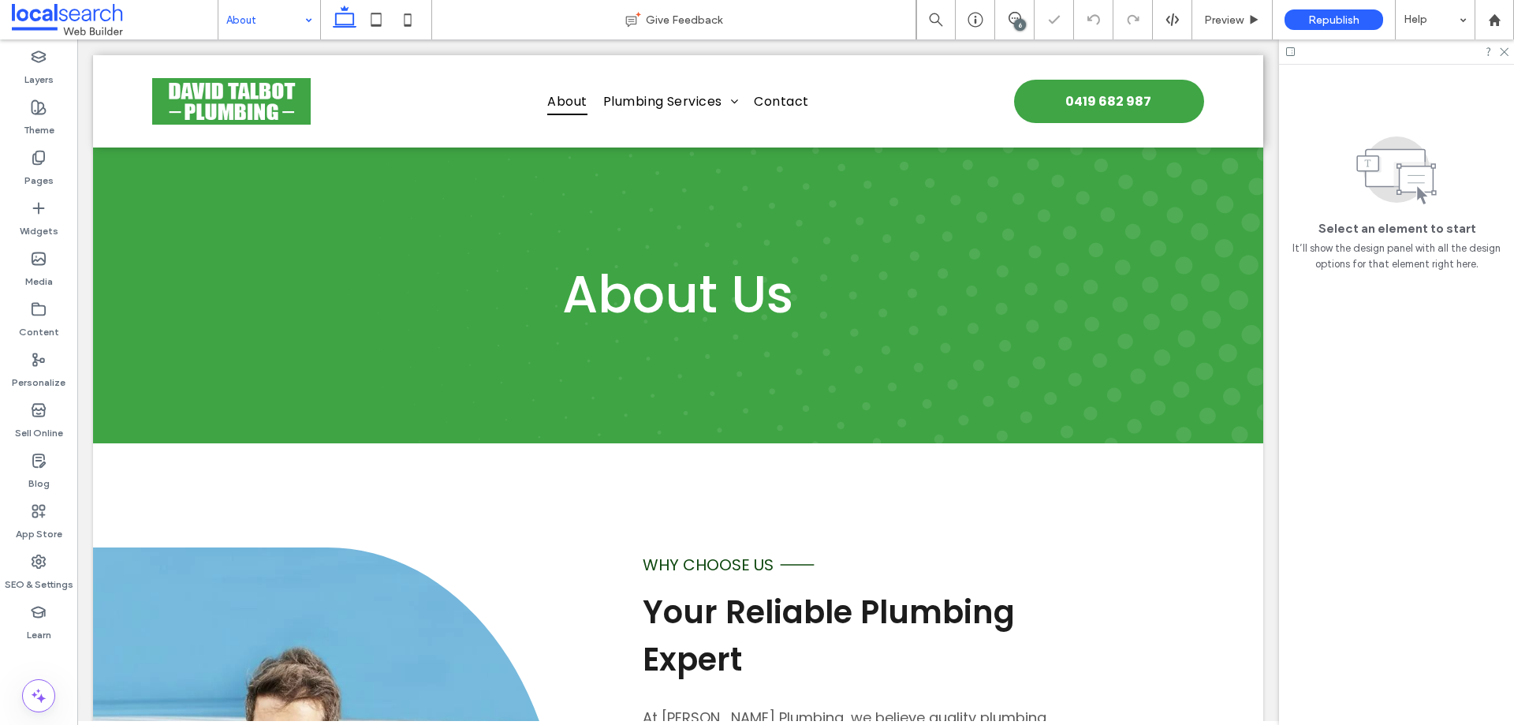
scroll to position [1172, 0]
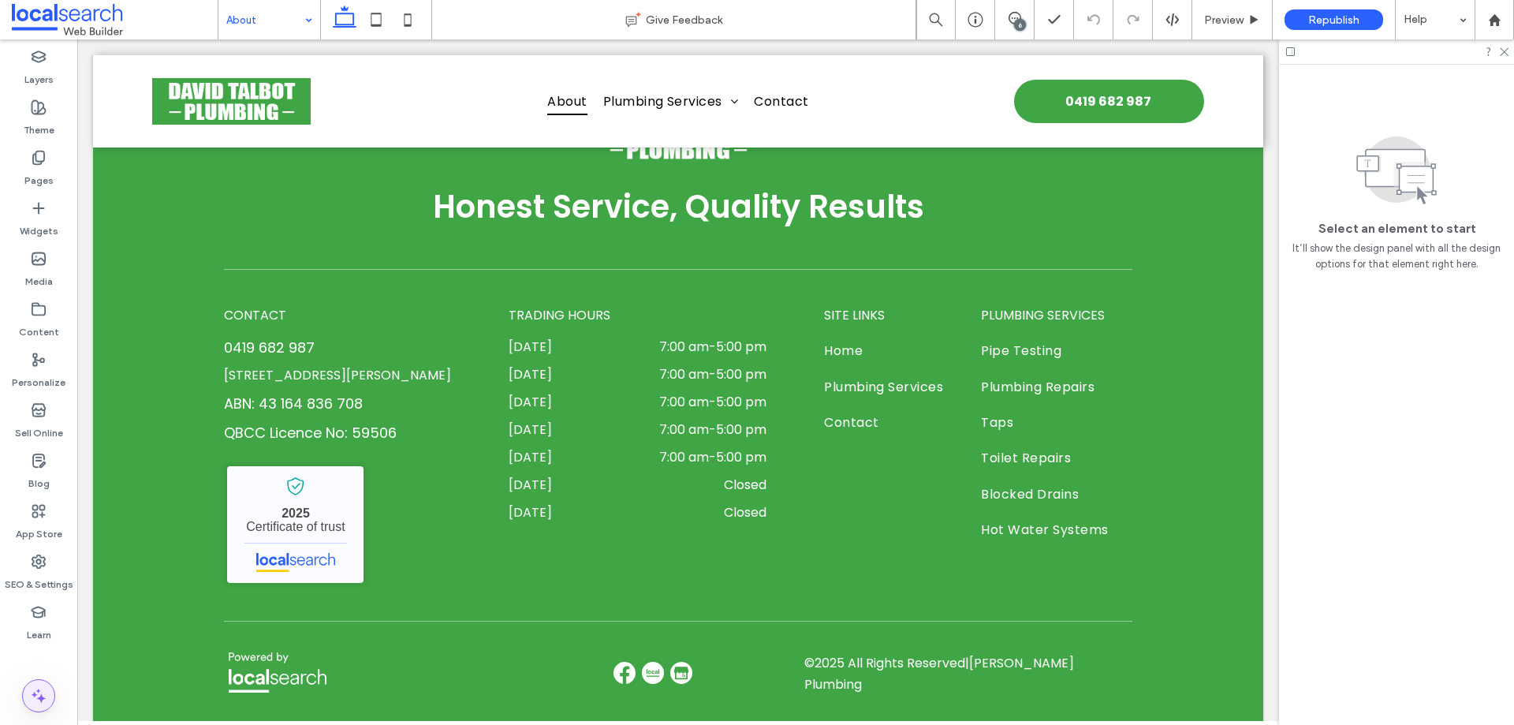
click at [52, 701] on span at bounding box center [39, 696] width 32 height 32
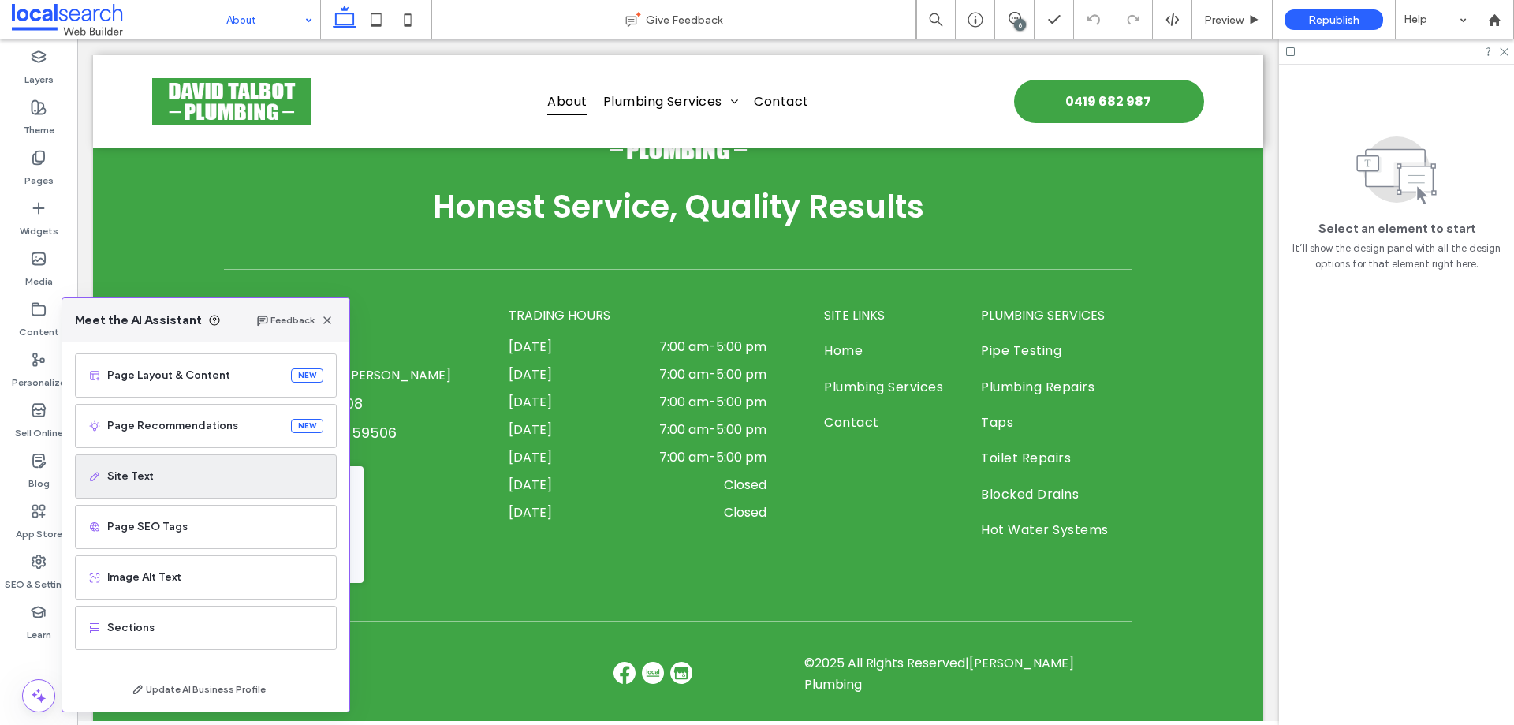
scroll to position [100, 0]
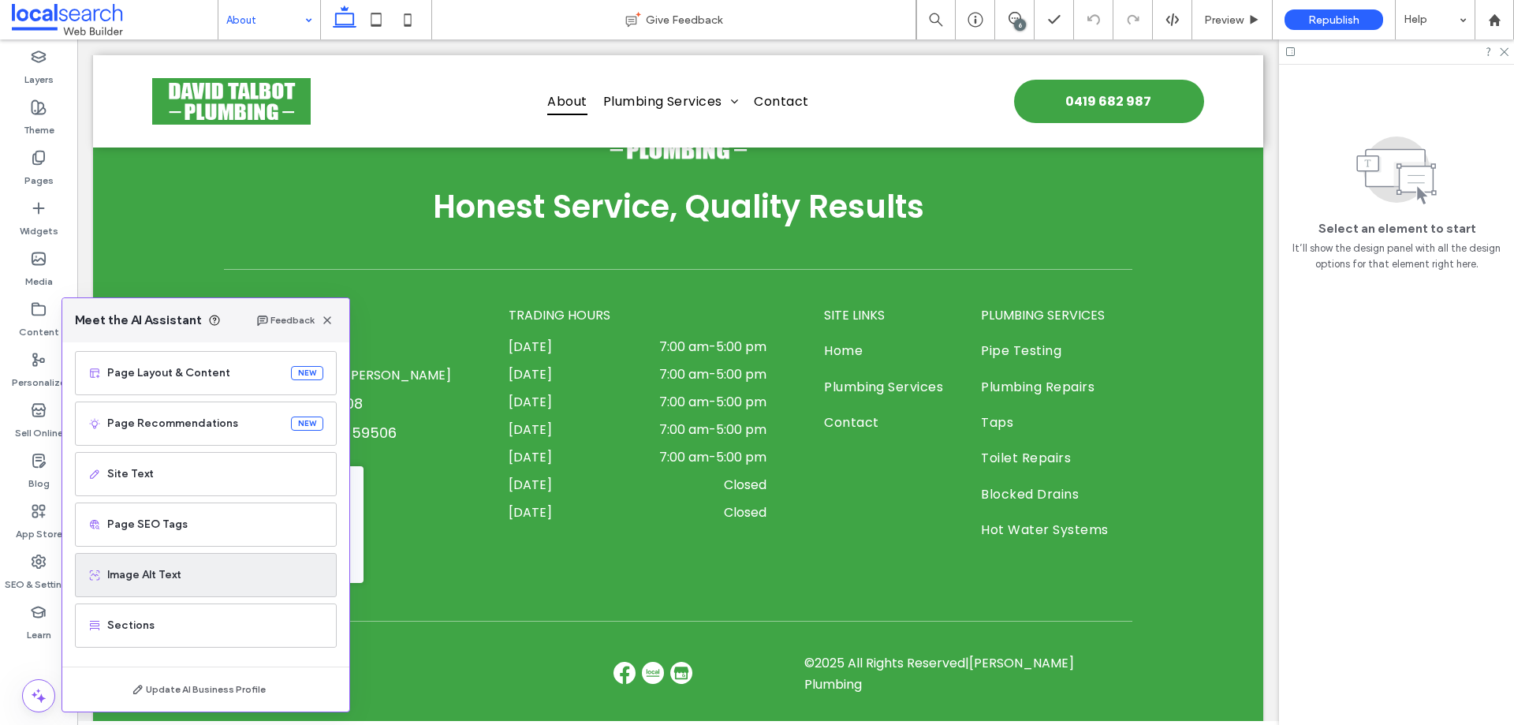
click at [199, 566] on div "Image Alt Text" at bounding box center [206, 575] width 262 height 44
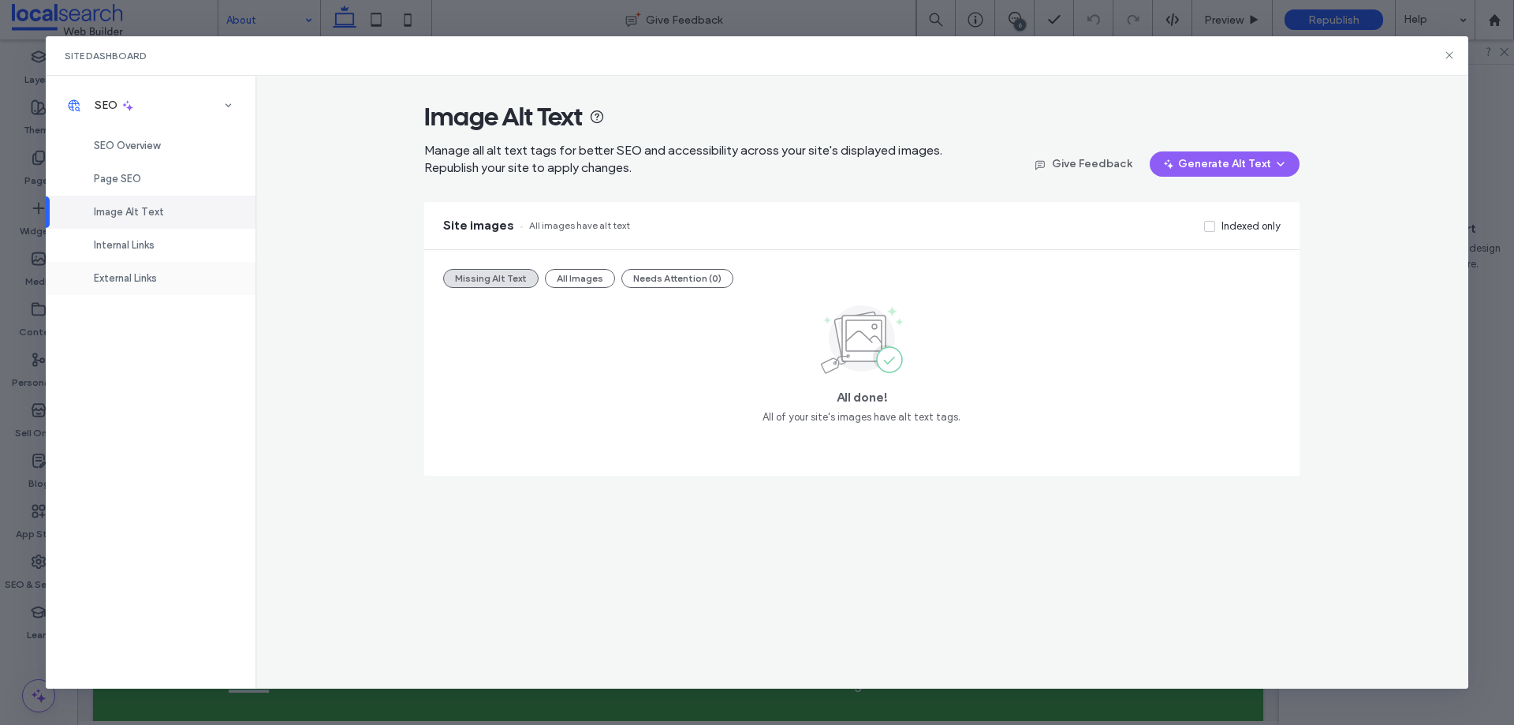
click at [151, 284] on span "External Links" at bounding box center [125, 278] width 63 height 12
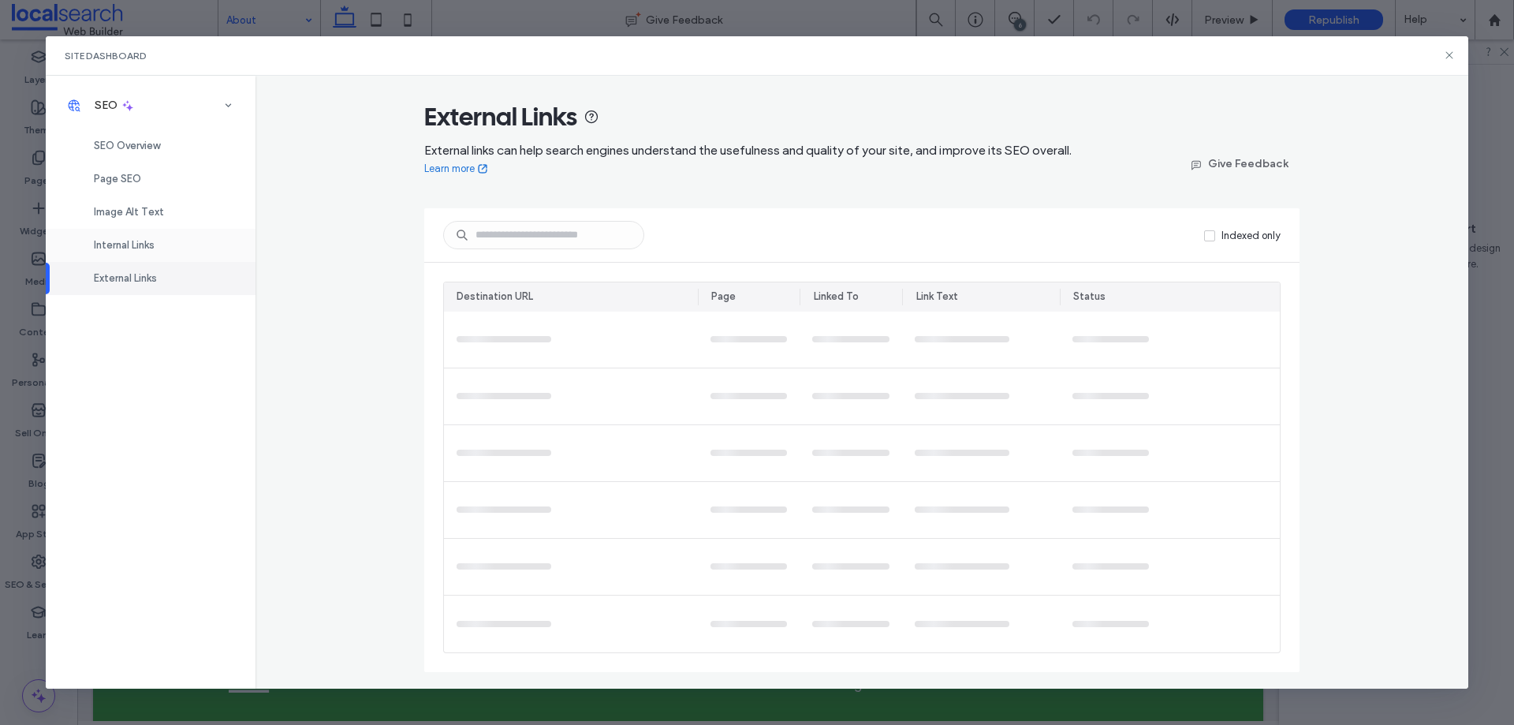
click at [147, 248] on span "Internal Links" at bounding box center [124, 245] width 61 height 12
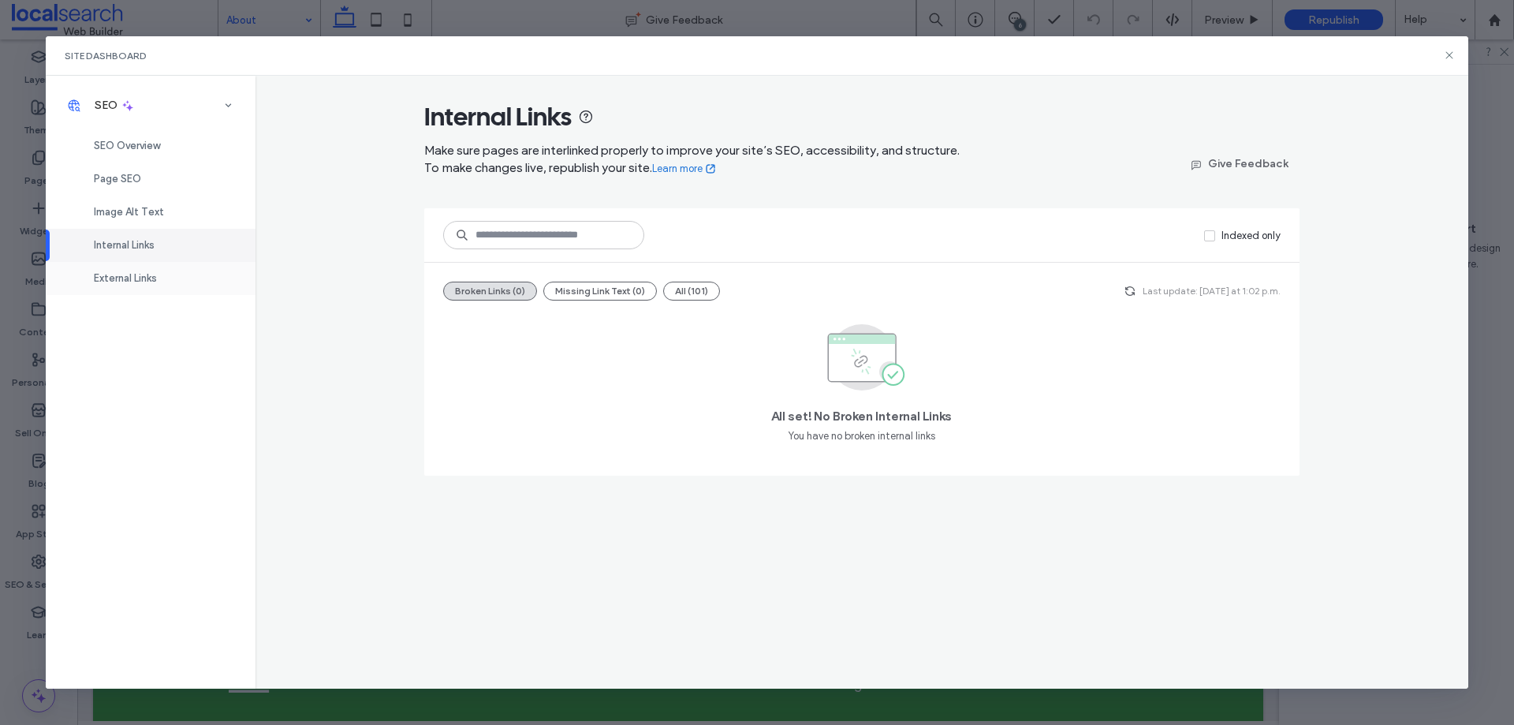
drag, startPoint x: 158, startPoint y: 278, endPoint x: 166, endPoint y: 288, distance: 12.3
click at [157, 279] on span "External Links" at bounding box center [125, 278] width 63 height 12
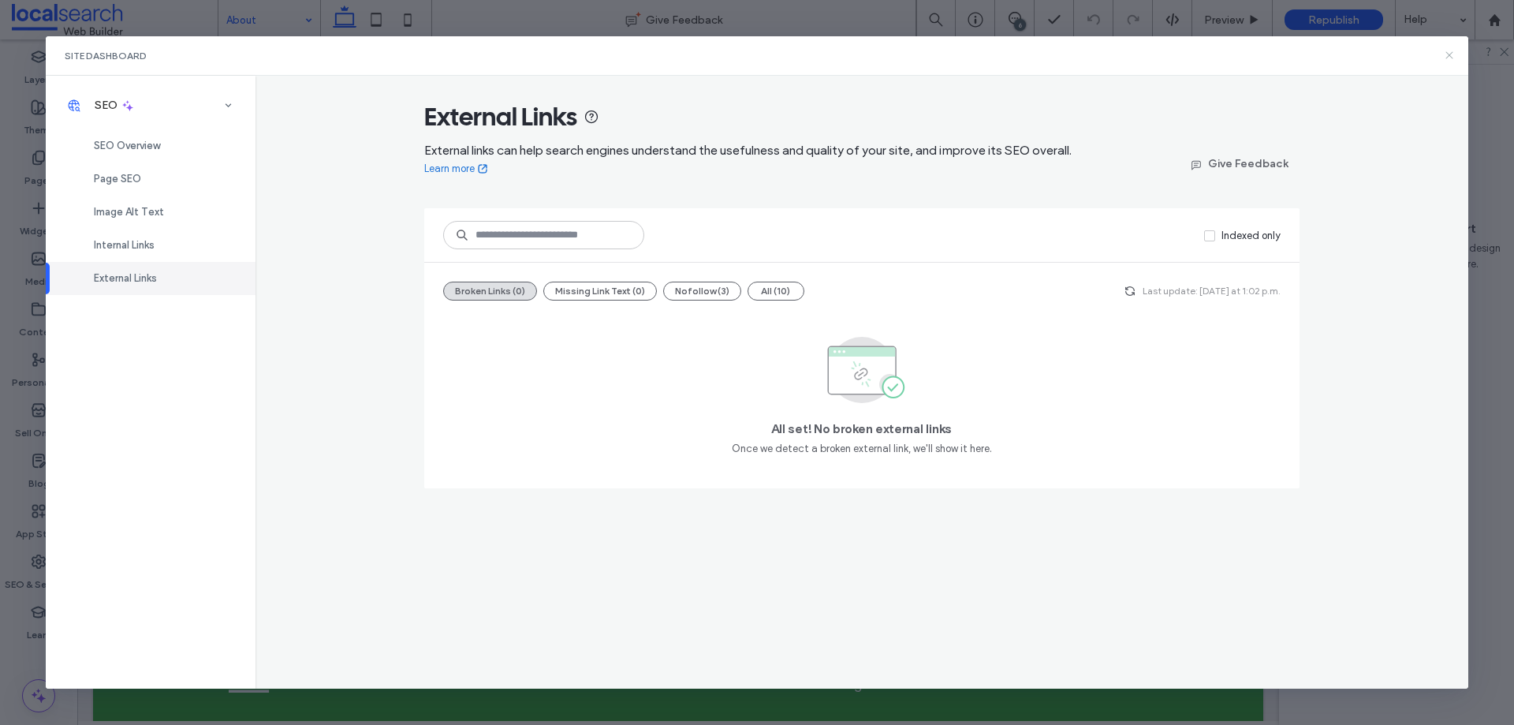
click at [1449, 58] on icon at bounding box center [1449, 55] width 13 height 13
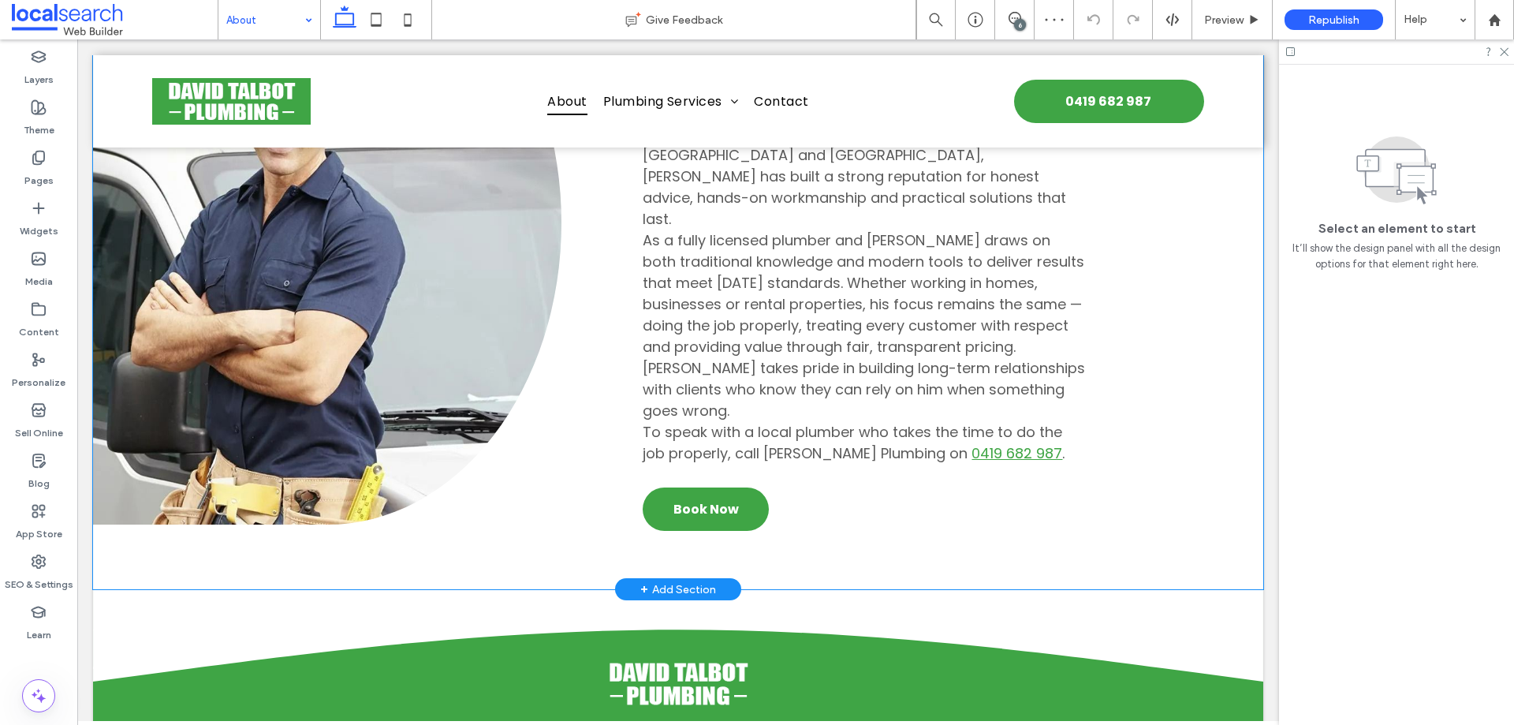
scroll to position [788, 0]
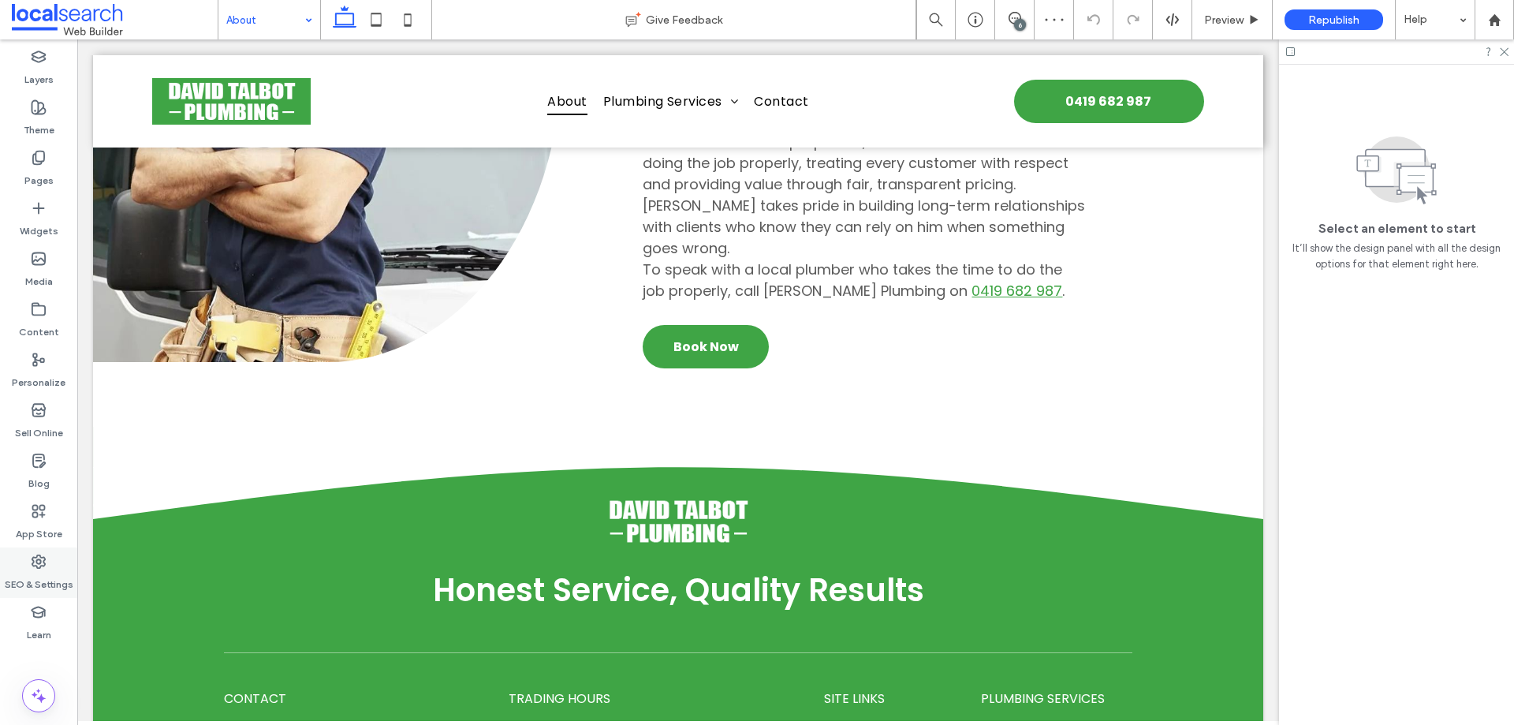
click at [48, 569] on label "SEO & Settings" at bounding box center [39, 580] width 69 height 22
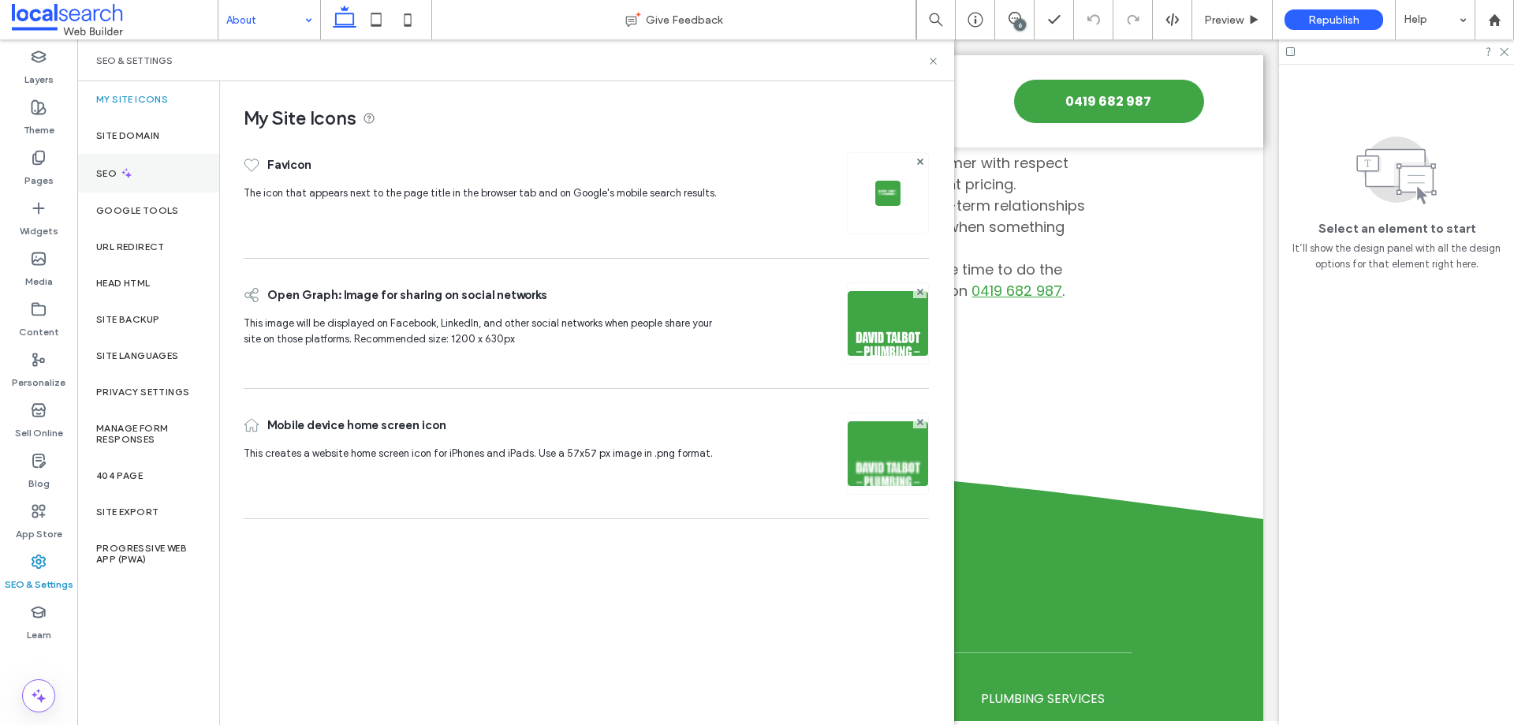
click at [144, 181] on div "SEO" at bounding box center [148, 173] width 142 height 39
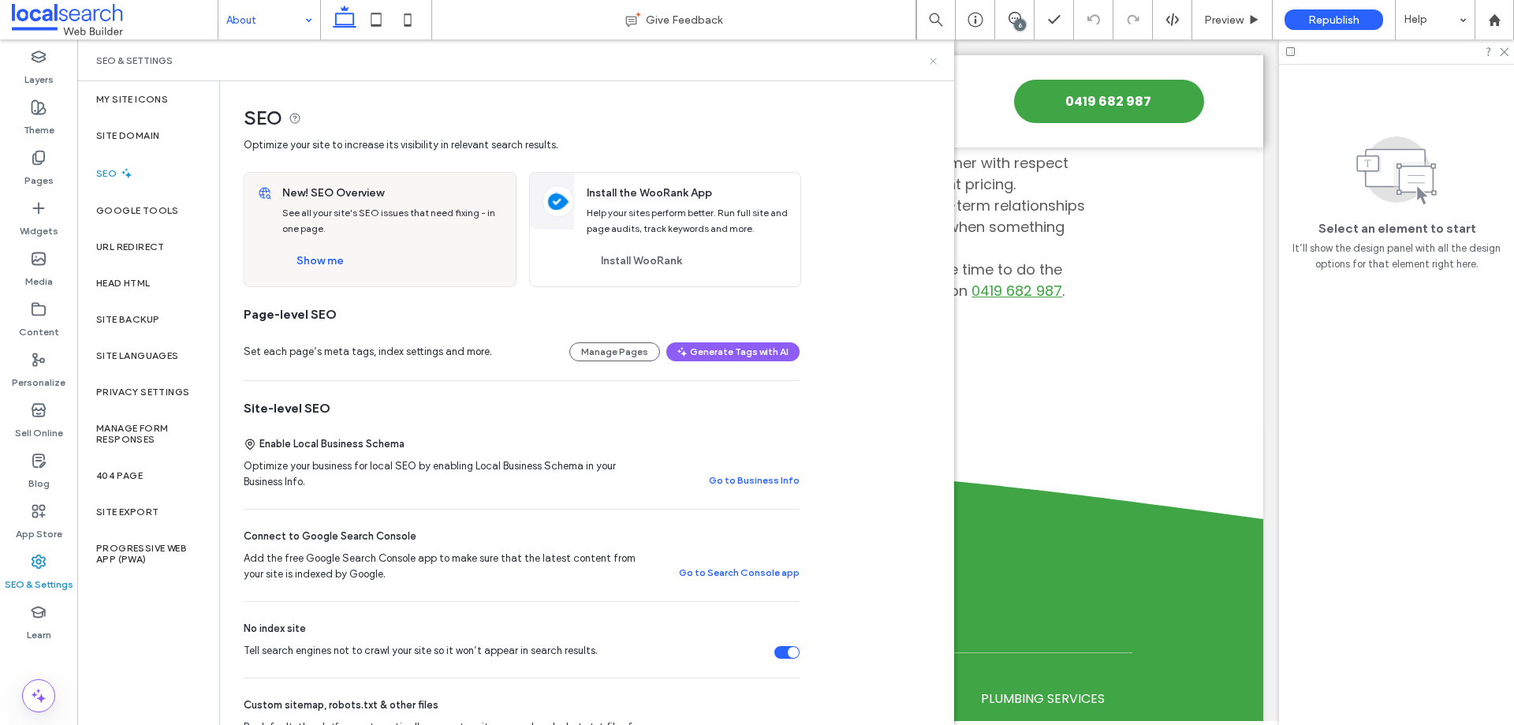
drag, startPoint x: 936, startPoint y: 60, endPoint x: 858, endPoint y: 21, distance: 87.1
click at [935, 61] on icon at bounding box center [933, 61] width 12 height 12
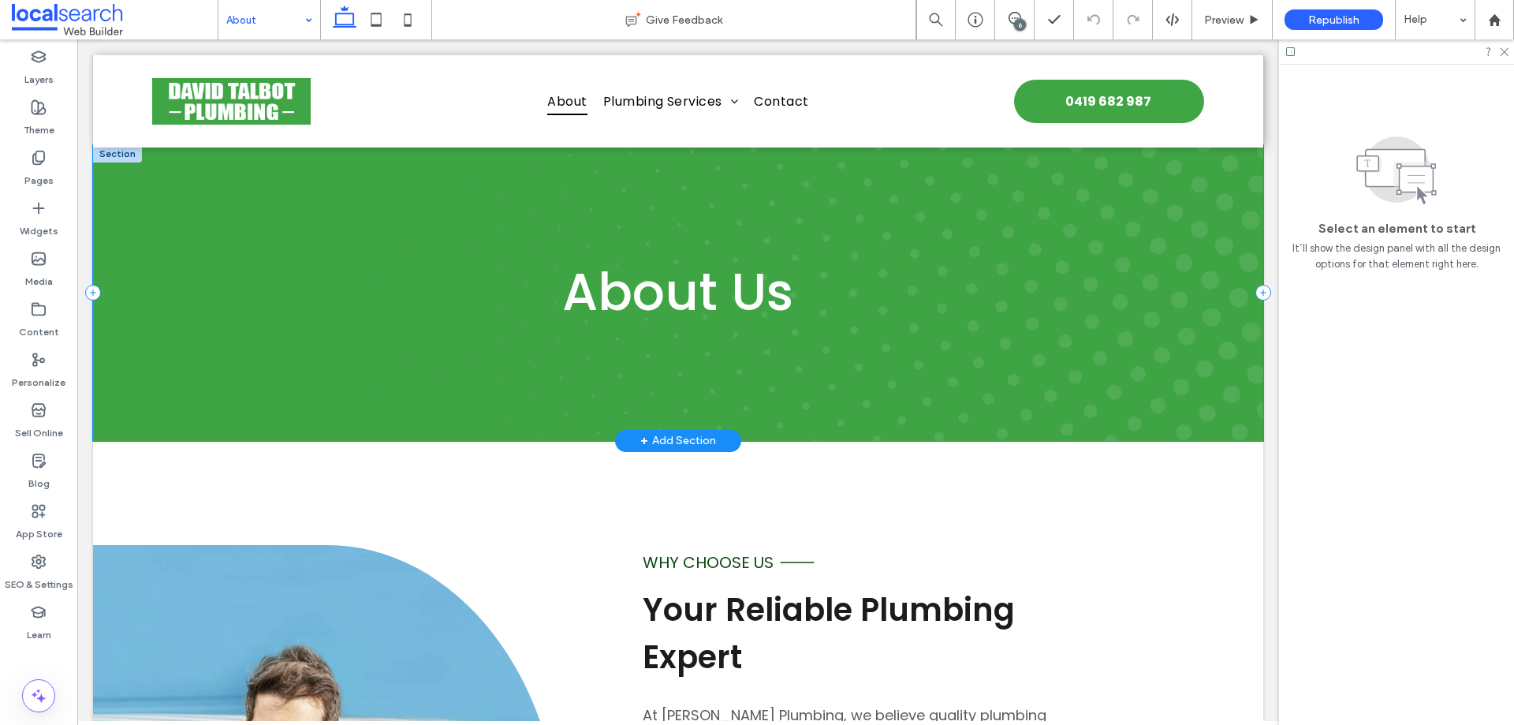
scroll to position [0, 0]
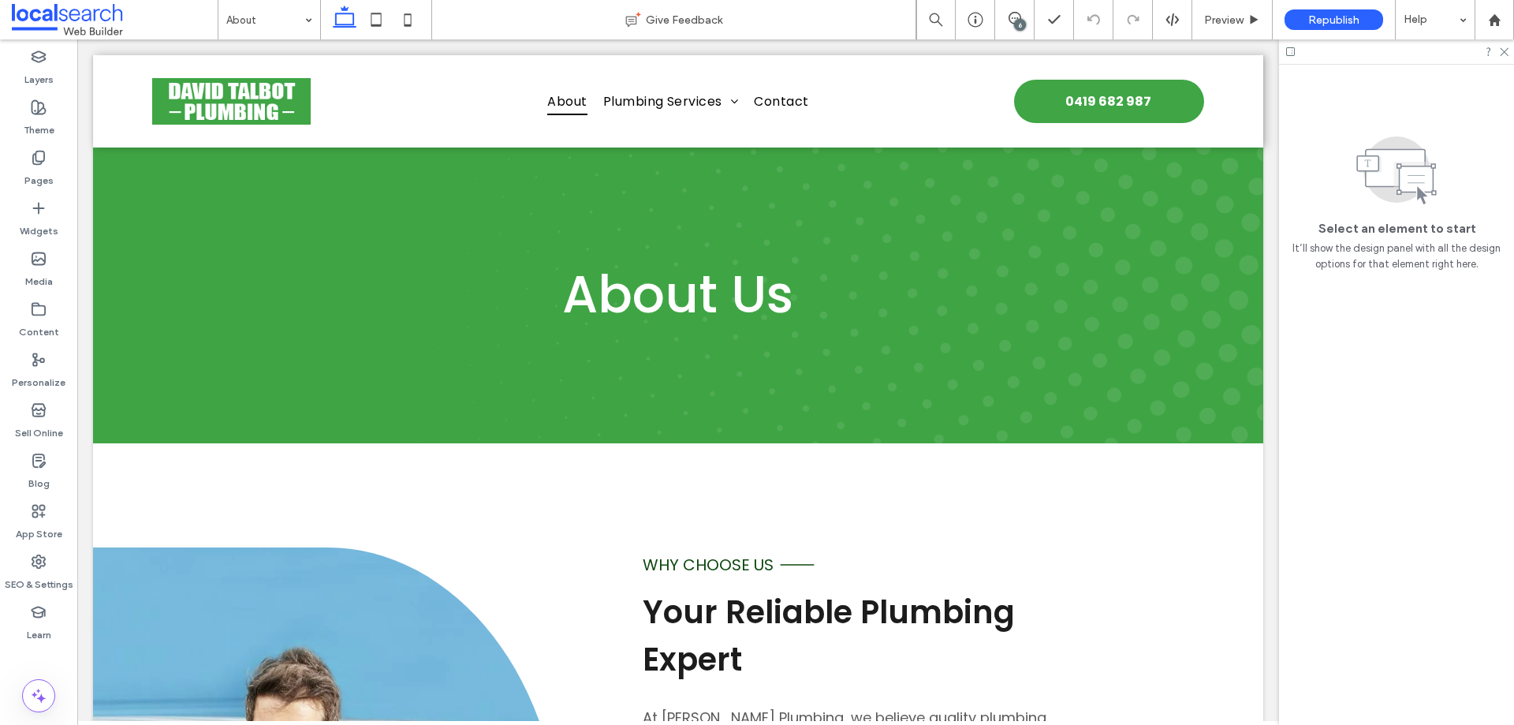
click at [1370, 534] on div "Select an element to start It’ll show the design panel with all the design opti…" at bounding box center [1396, 395] width 235 height 660
click at [46, 650] on div at bounding box center [38, 655] width 77 height 15
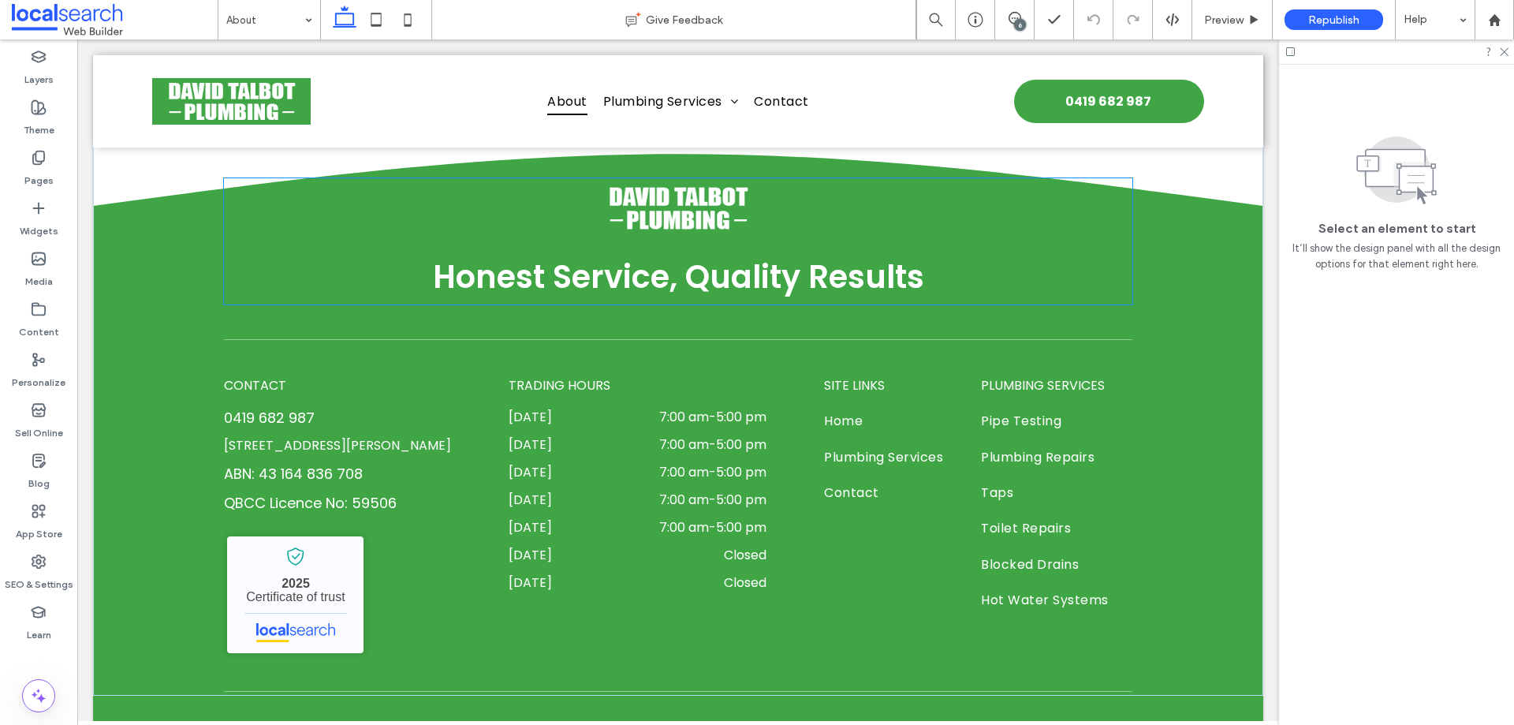
scroll to position [1172, 0]
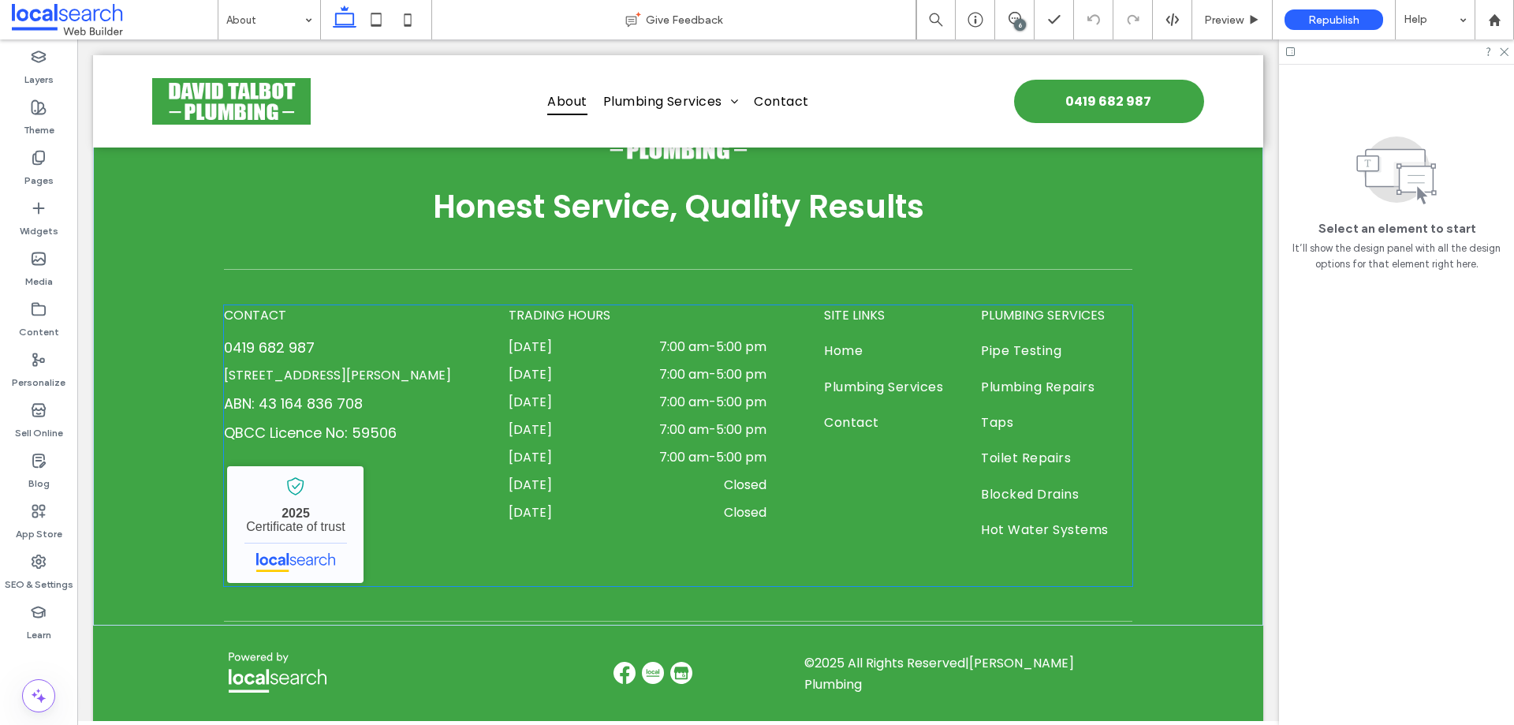
click at [1013, 306] on span "PLUMBING SERVICES" at bounding box center [1043, 315] width 124 height 18
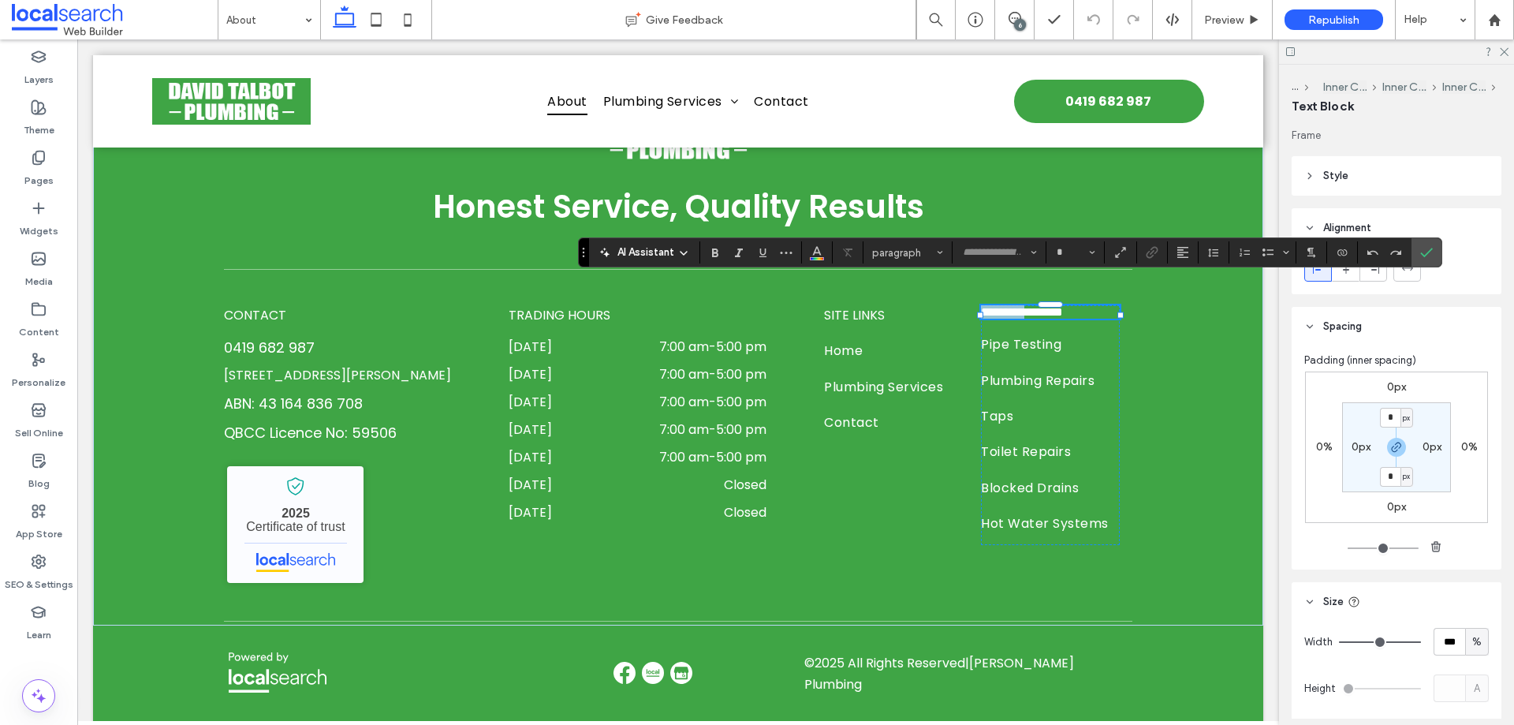
type input "*******"
type input "**"
click at [1013, 306] on span "**********" at bounding box center [1022, 312] width 82 height 12
drag, startPoint x: 1422, startPoint y: 246, endPoint x: 706, endPoint y: 225, distance: 716.1
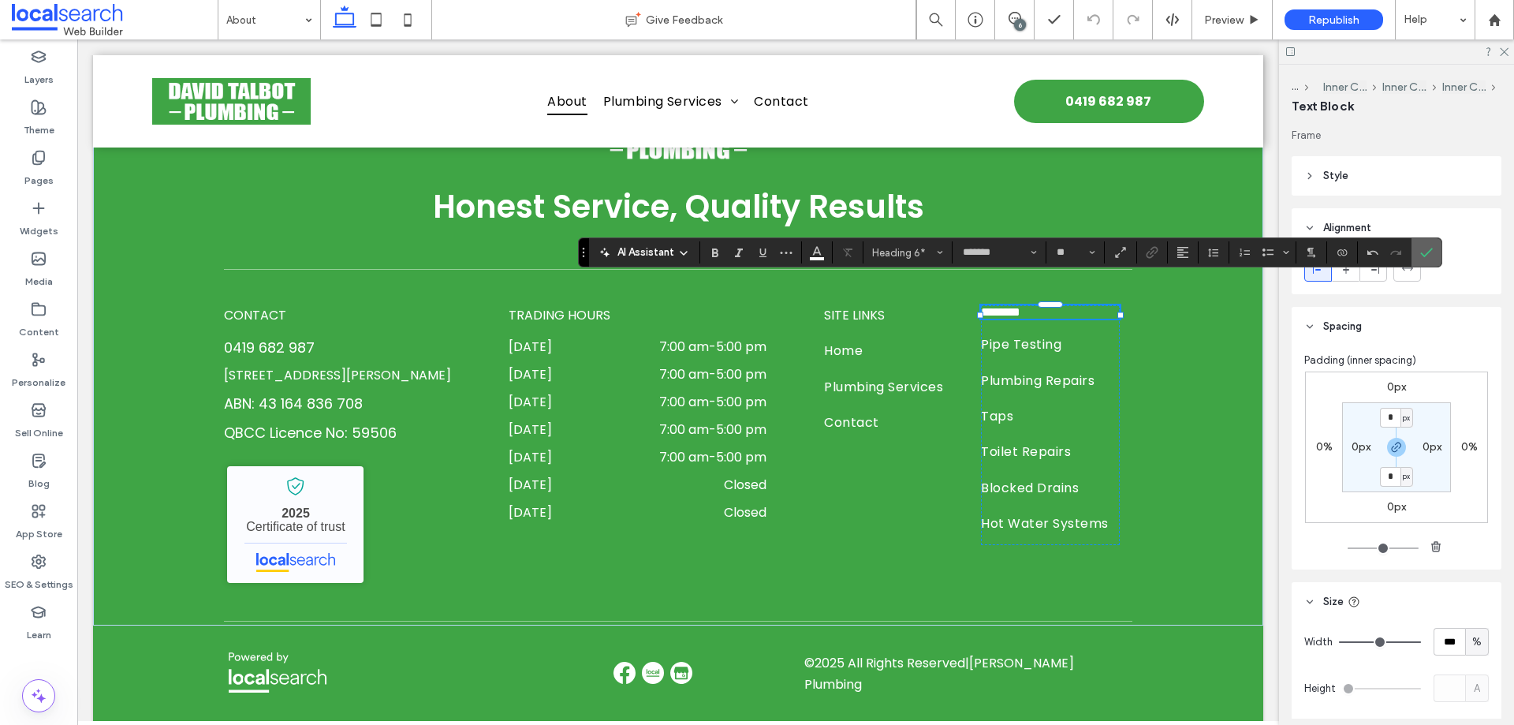
click at [1422, 246] on icon "Confirm" at bounding box center [1426, 252] width 13 height 13
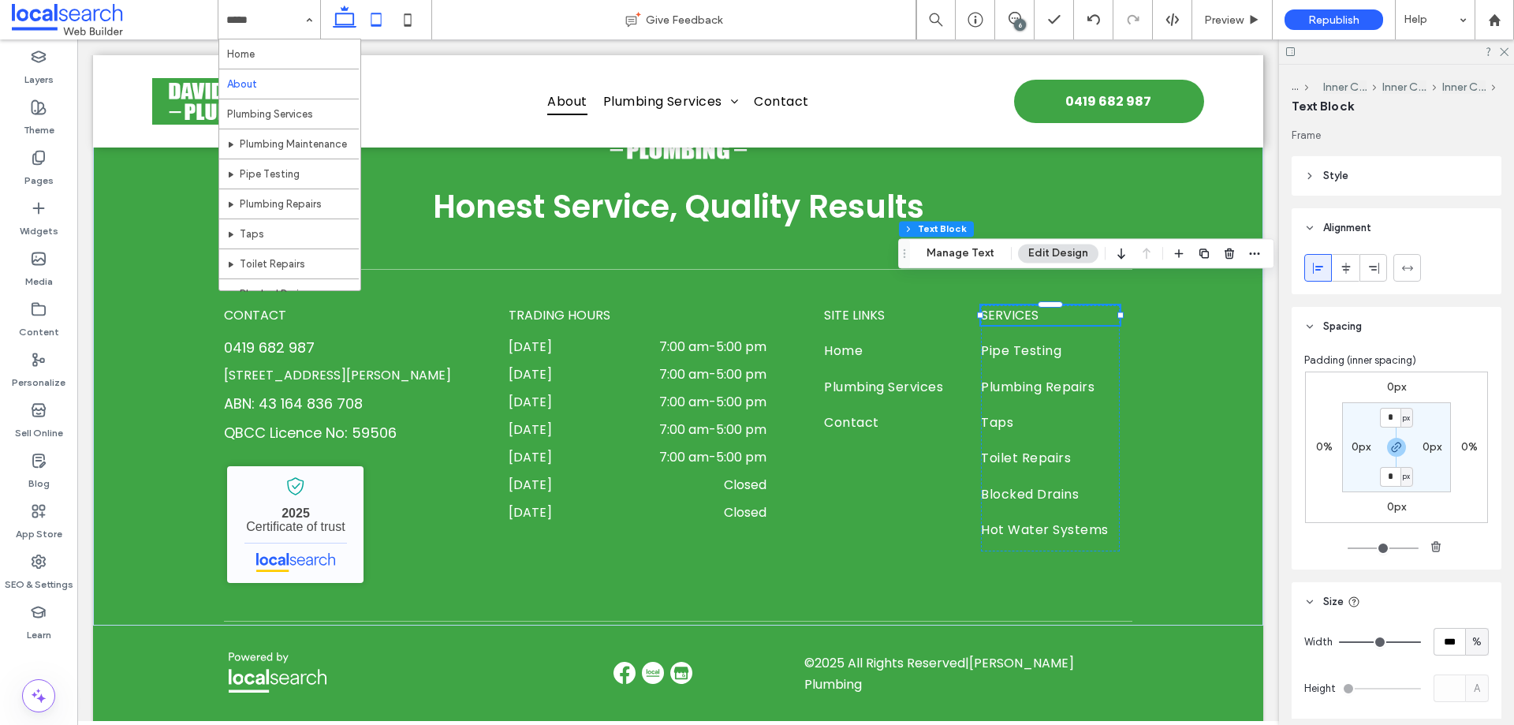
click at [368, 17] on icon at bounding box center [376, 20] width 32 height 32
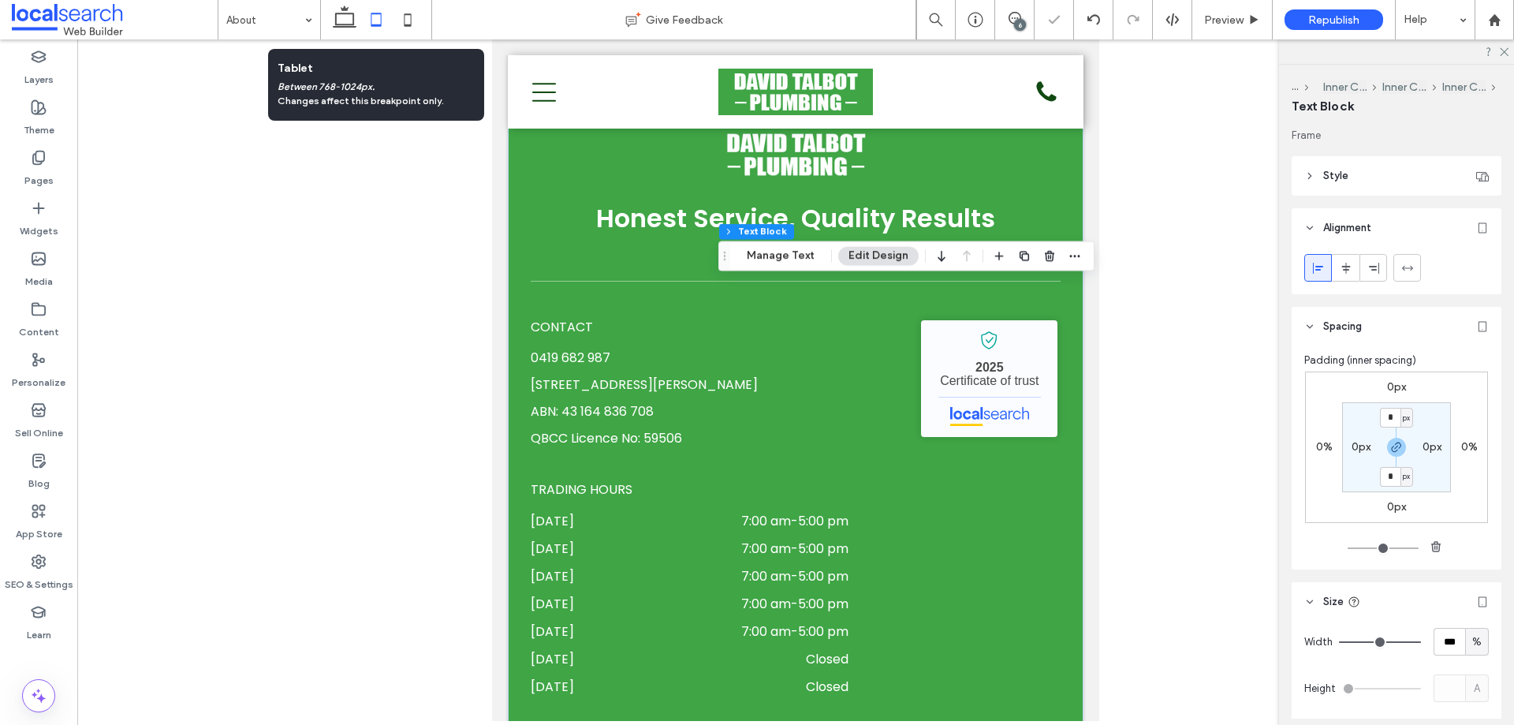
scroll to position [1593, 0]
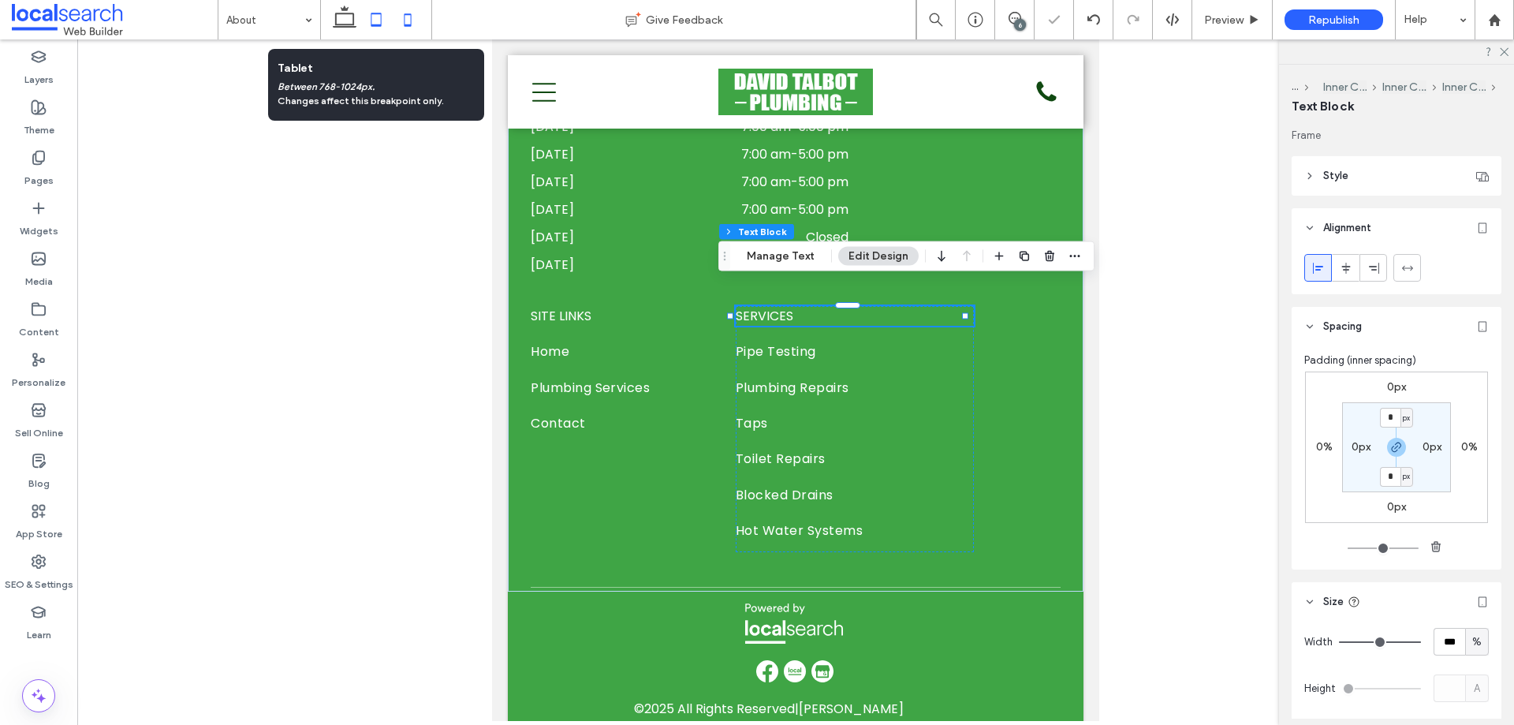
click at [412, 17] on use at bounding box center [407, 19] width 7 height 13
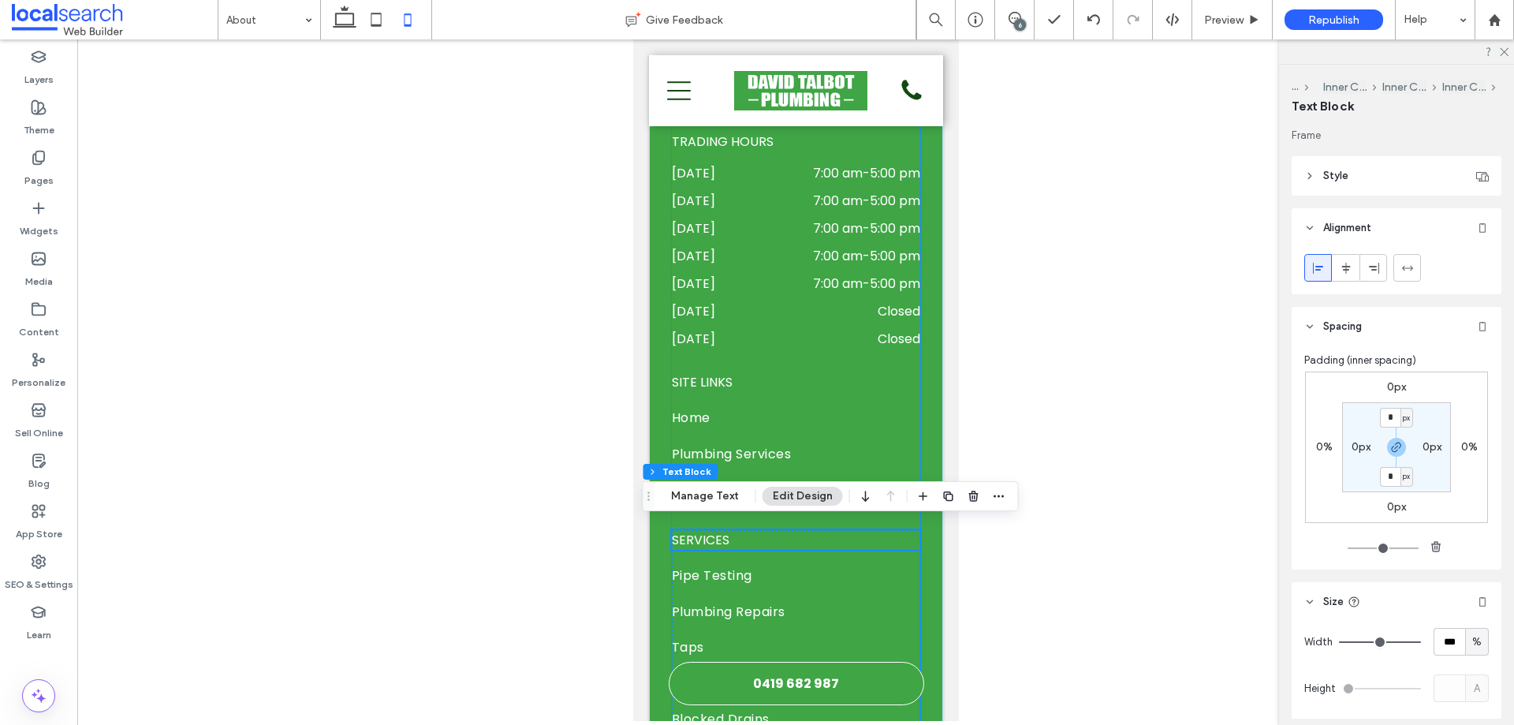
scroll to position [1801, 0]
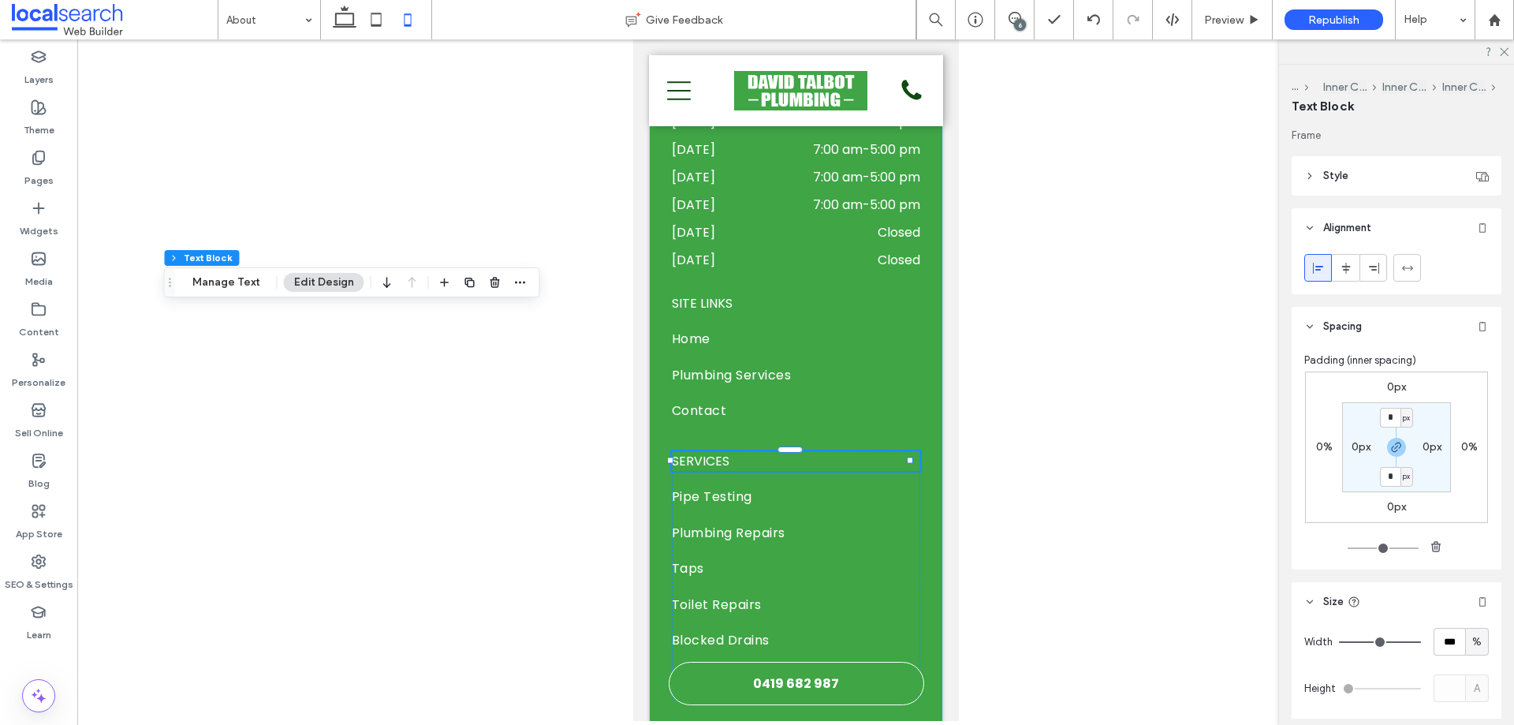
drag, startPoint x: 574, startPoint y: 393, endPoint x: 169, endPoint y: 281, distance: 420.4
click at [169, 281] on use "Drag" at bounding box center [170, 282] width 2 height 9
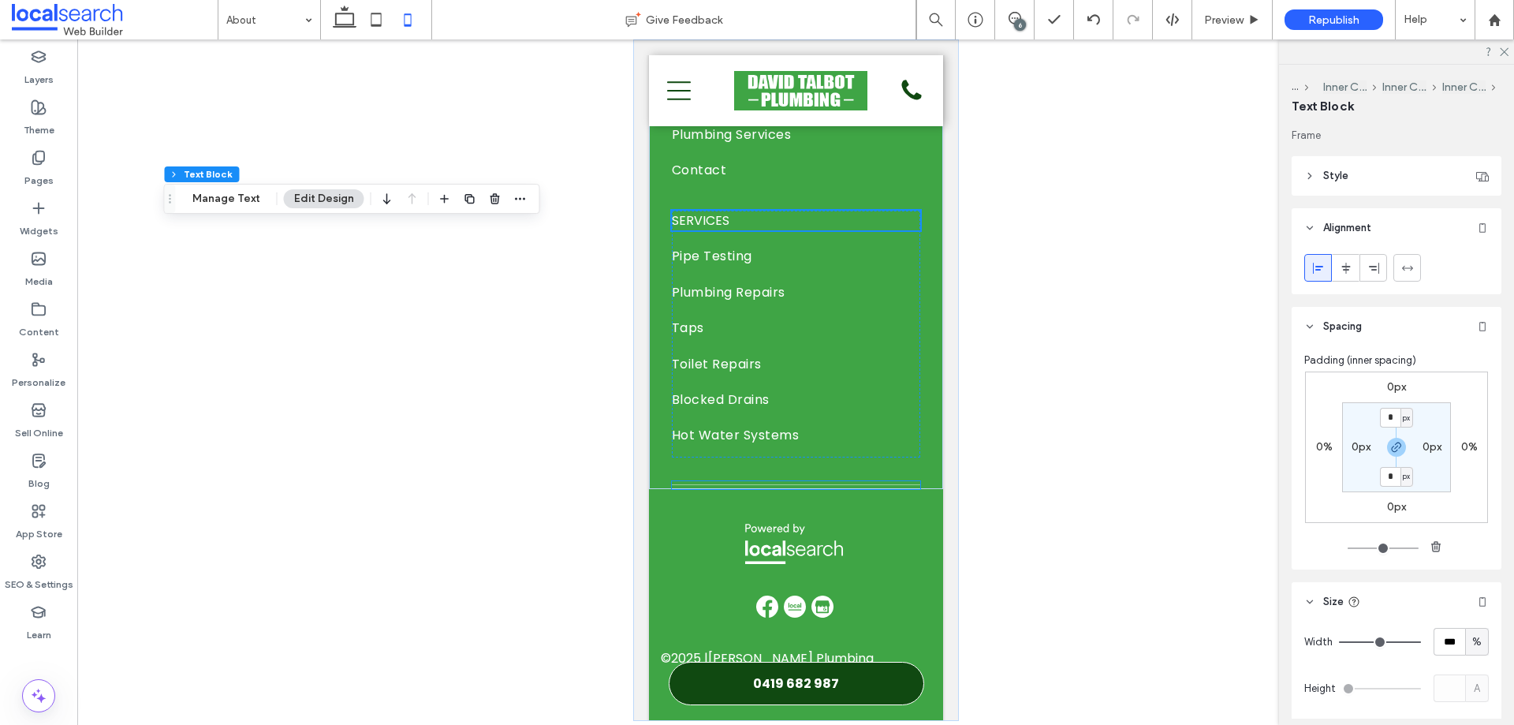
scroll to position [2051, 0]
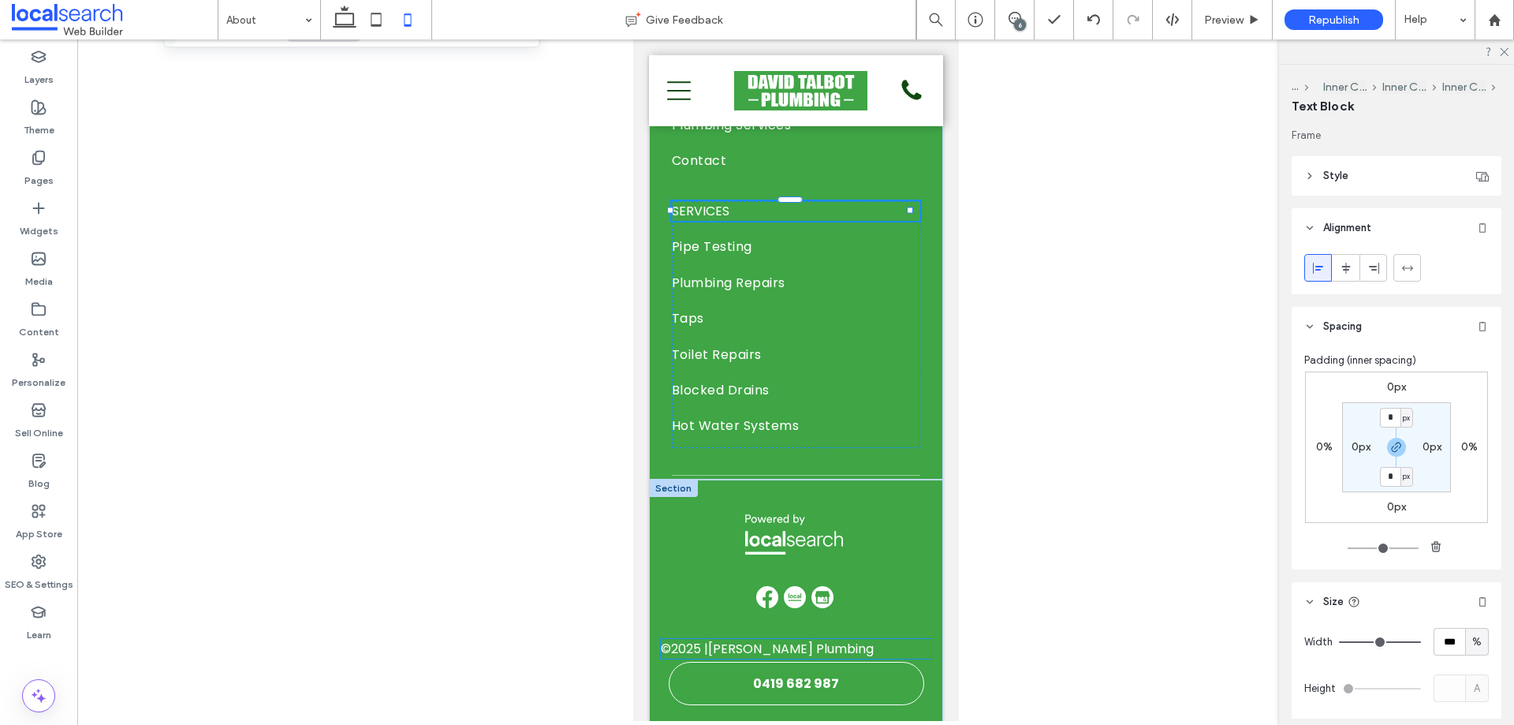
click at [741, 643] on span "[PERSON_NAME] Plumbing" at bounding box center [790, 648] width 166 height 18
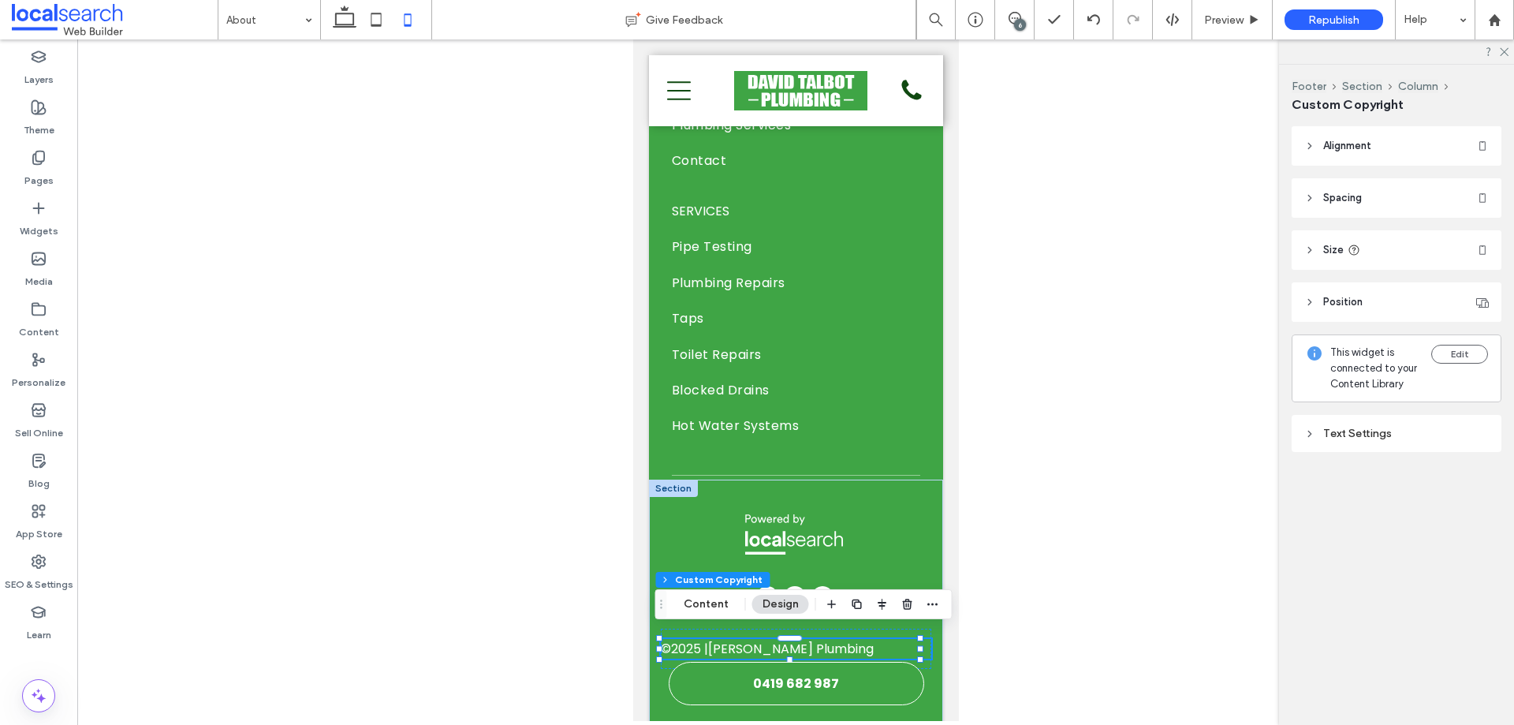
click at [1391, 155] on header "Alignment" at bounding box center [1396, 145] width 210 height 39
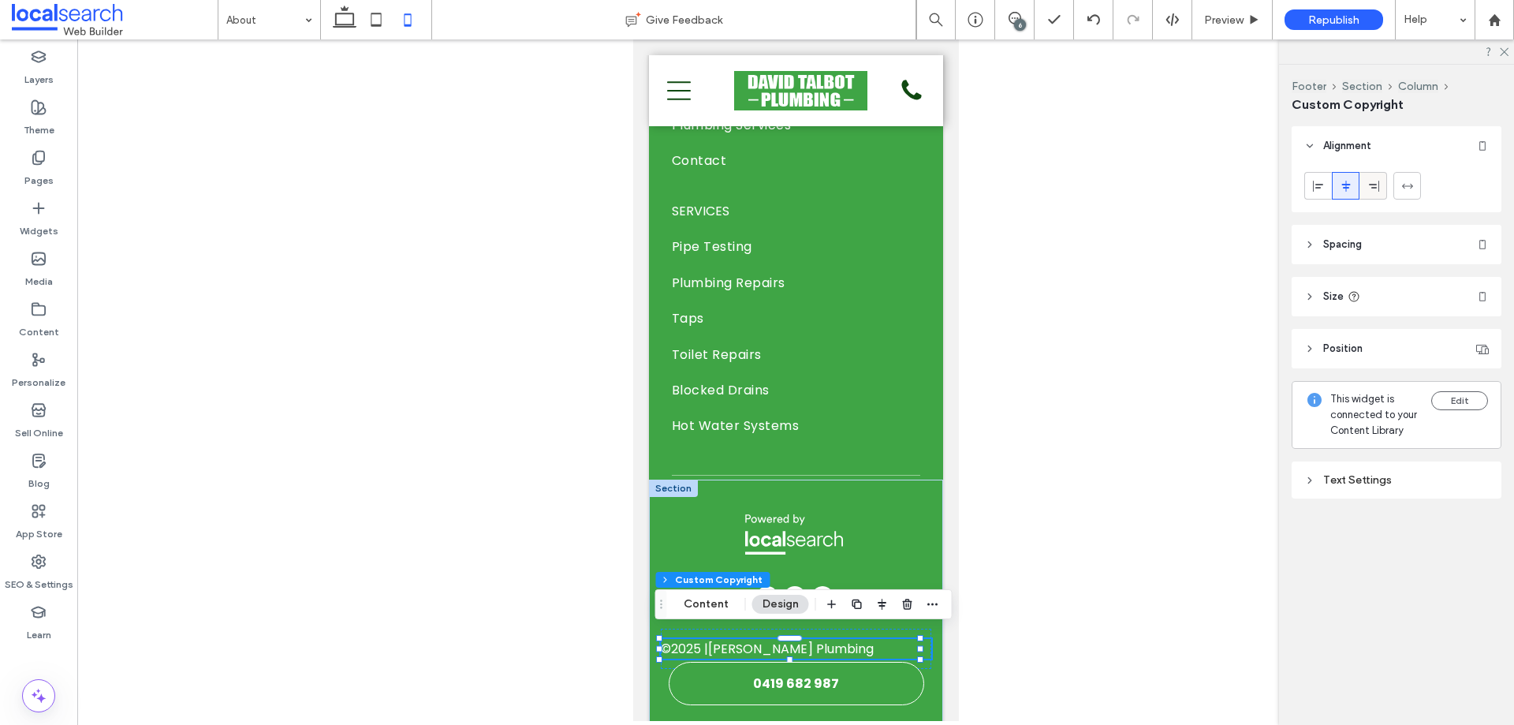
click at [1369, 184] on use at bounding box center [1374, 185] width 10 height 11
click at [1350, 184] on icon at bounding box center [1345, 186] width 13 height 13
click at [1377, 293] on header "Size" at bounding box center [1396, 296] width 210 height 39
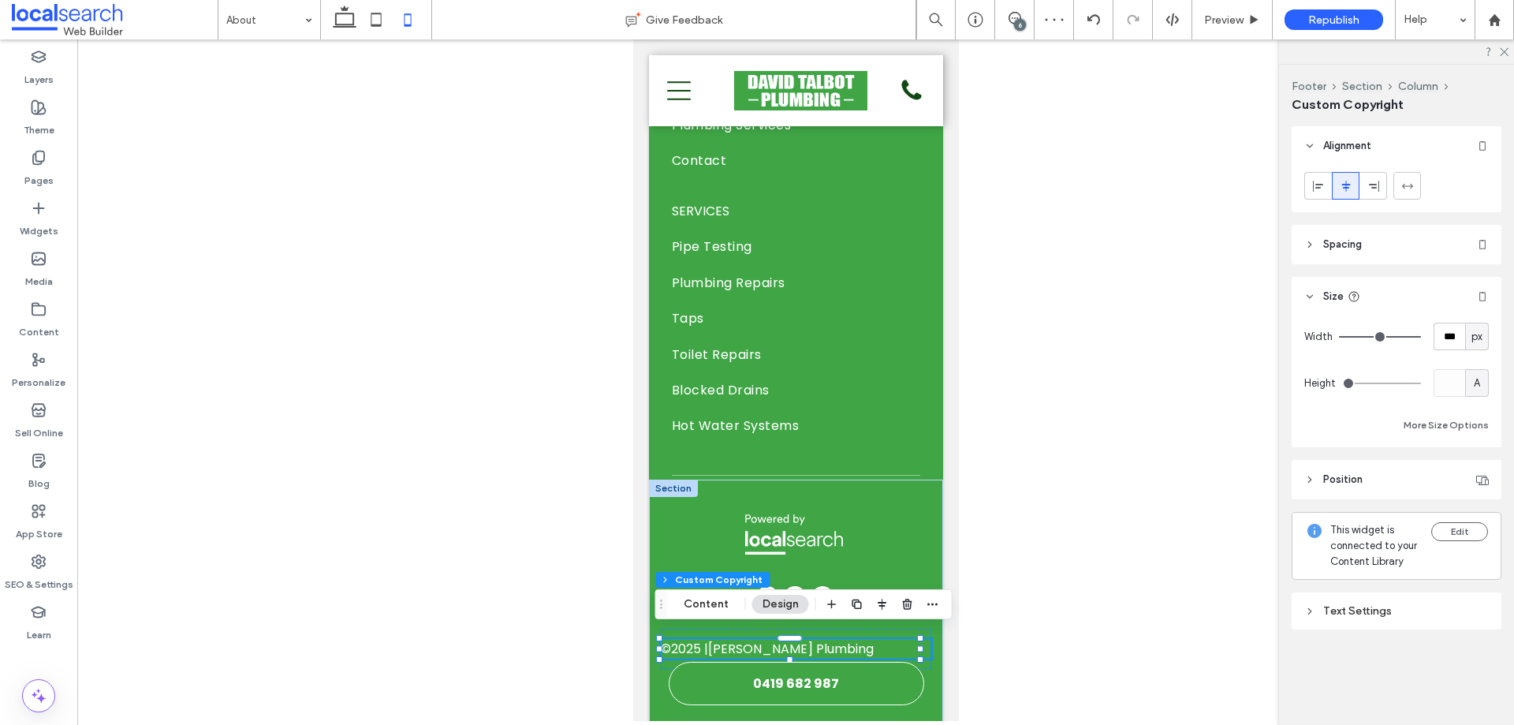
click at [1477, 333] on span "px" at bounding box center [1476, 337] width 11 height 16
click at [1479, 471] on span "A" at bounding box center [1476, 475] width 6 height 16
type input "*"
click at [356, 305] on div at bounding box center [795, 379] width 1436 height 681
drag, startPoint x: 371, startPoint y: 23, endPoint x: 103, endPoint y: 116, distance: 283.7
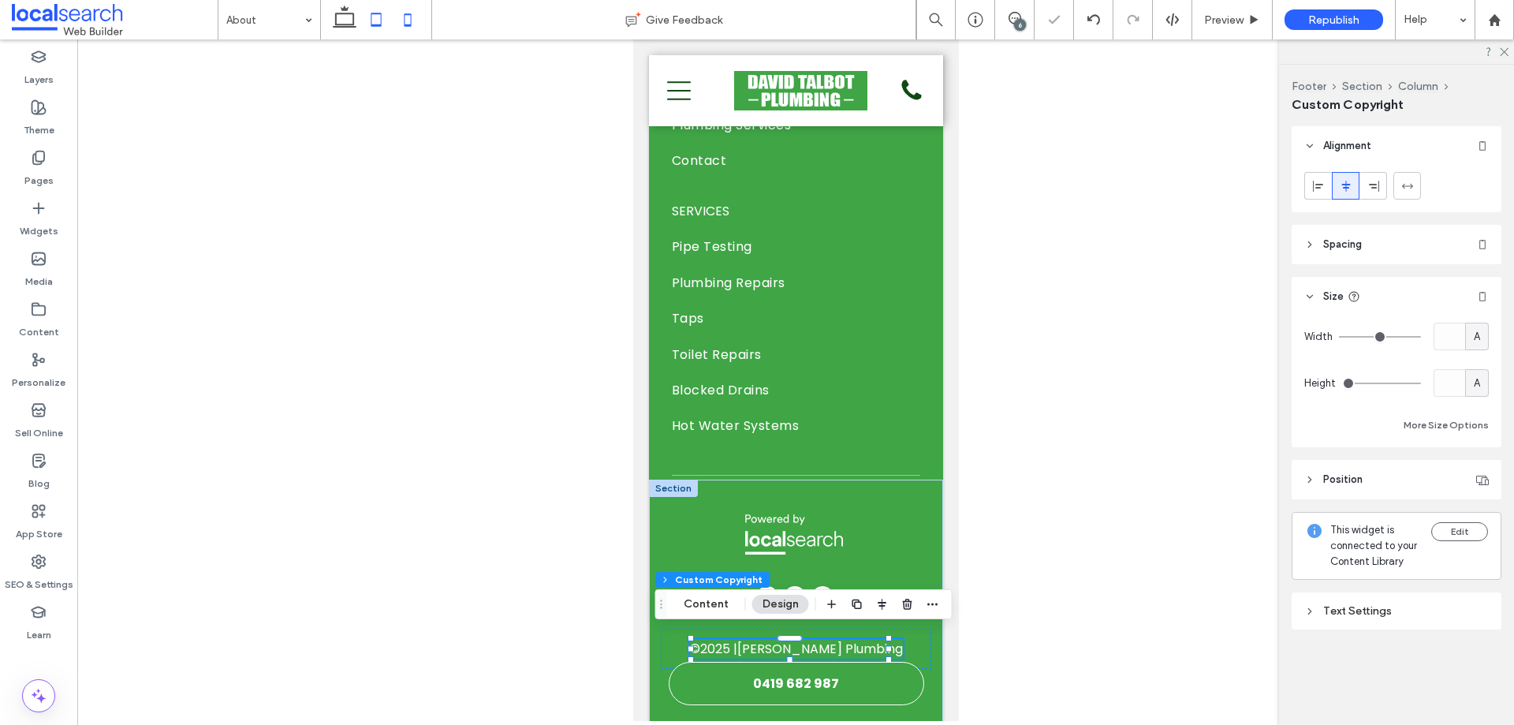
click at [371, 22] on use at bounding box center [376, 19] width 10 height 13
type input "***"
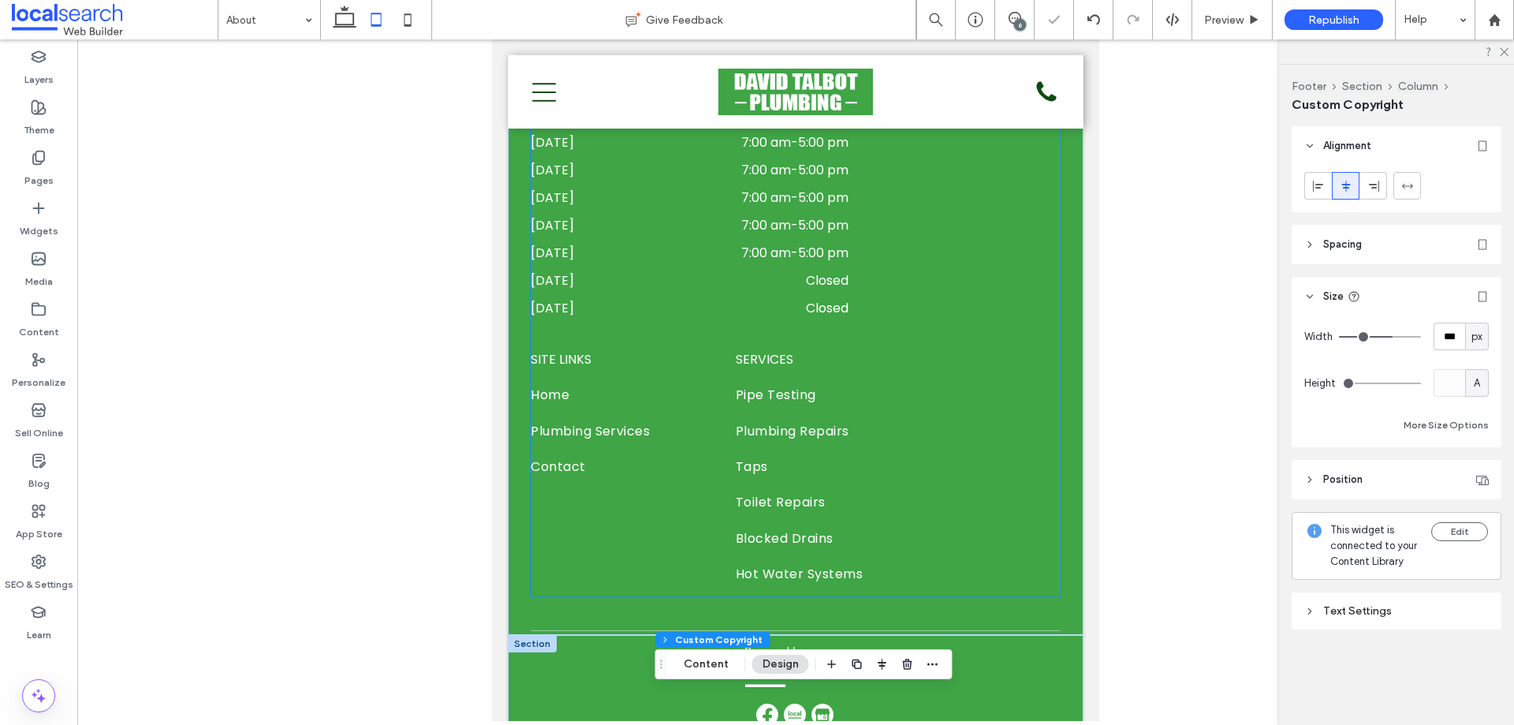
scroll to position [1593, 0]
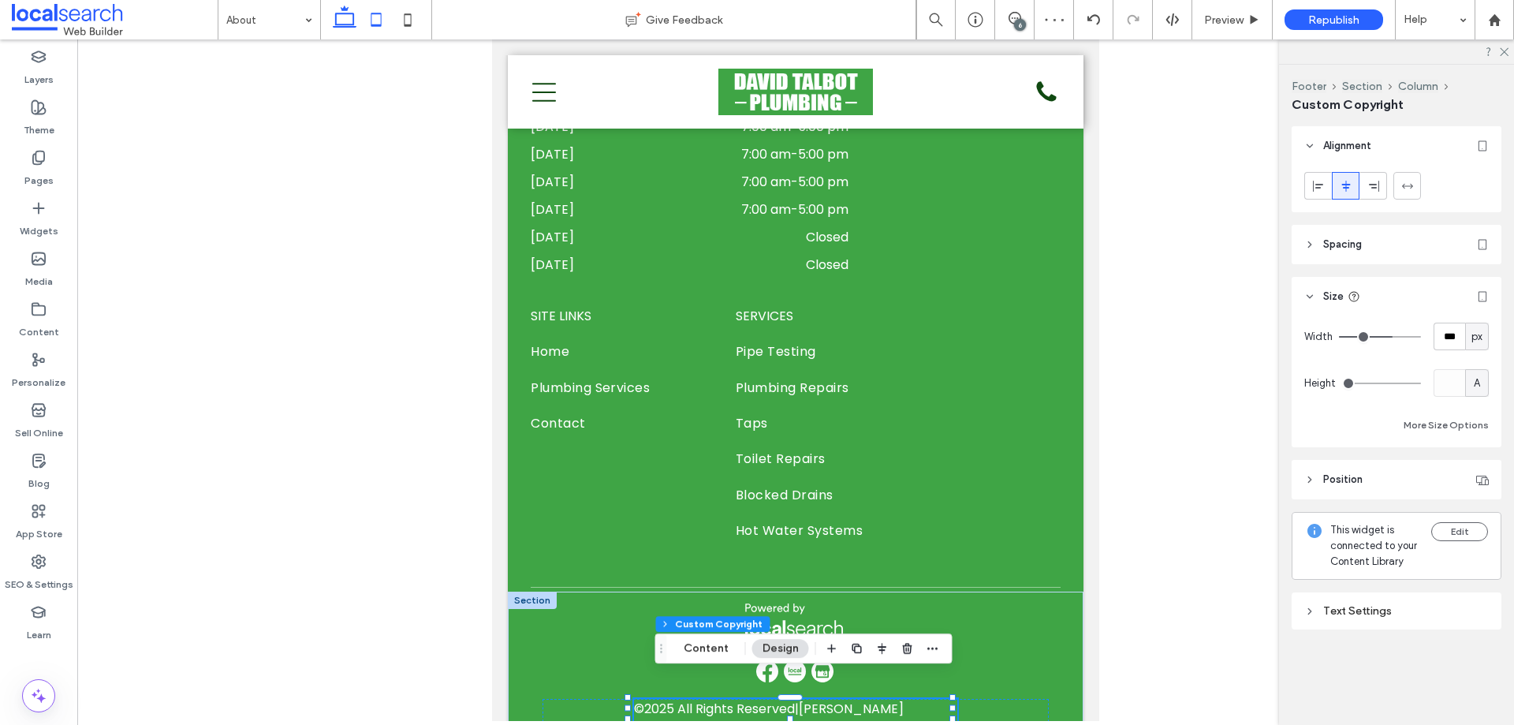
click at [337, 28] on icon at bounding box center [345, 20] width 32 height 32
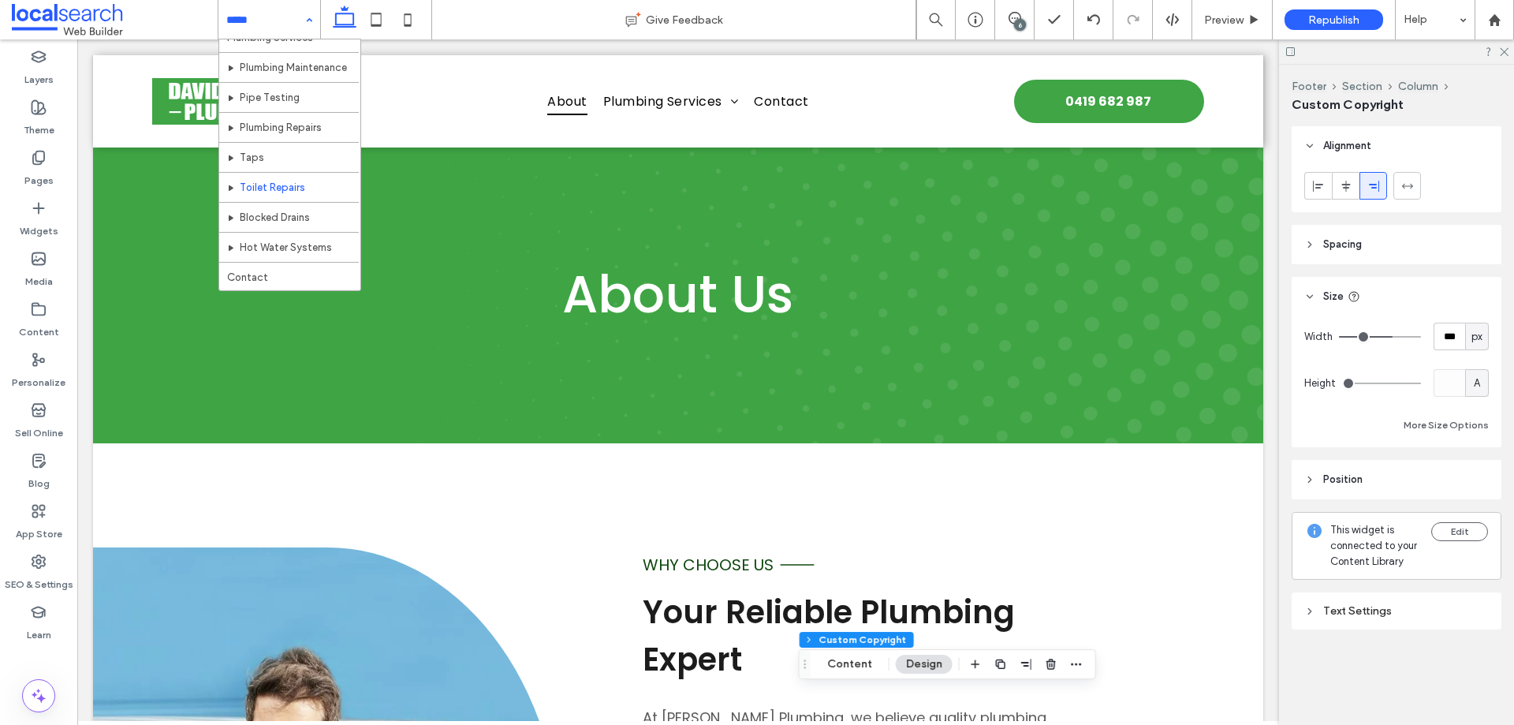
scroll to position [0, 0]
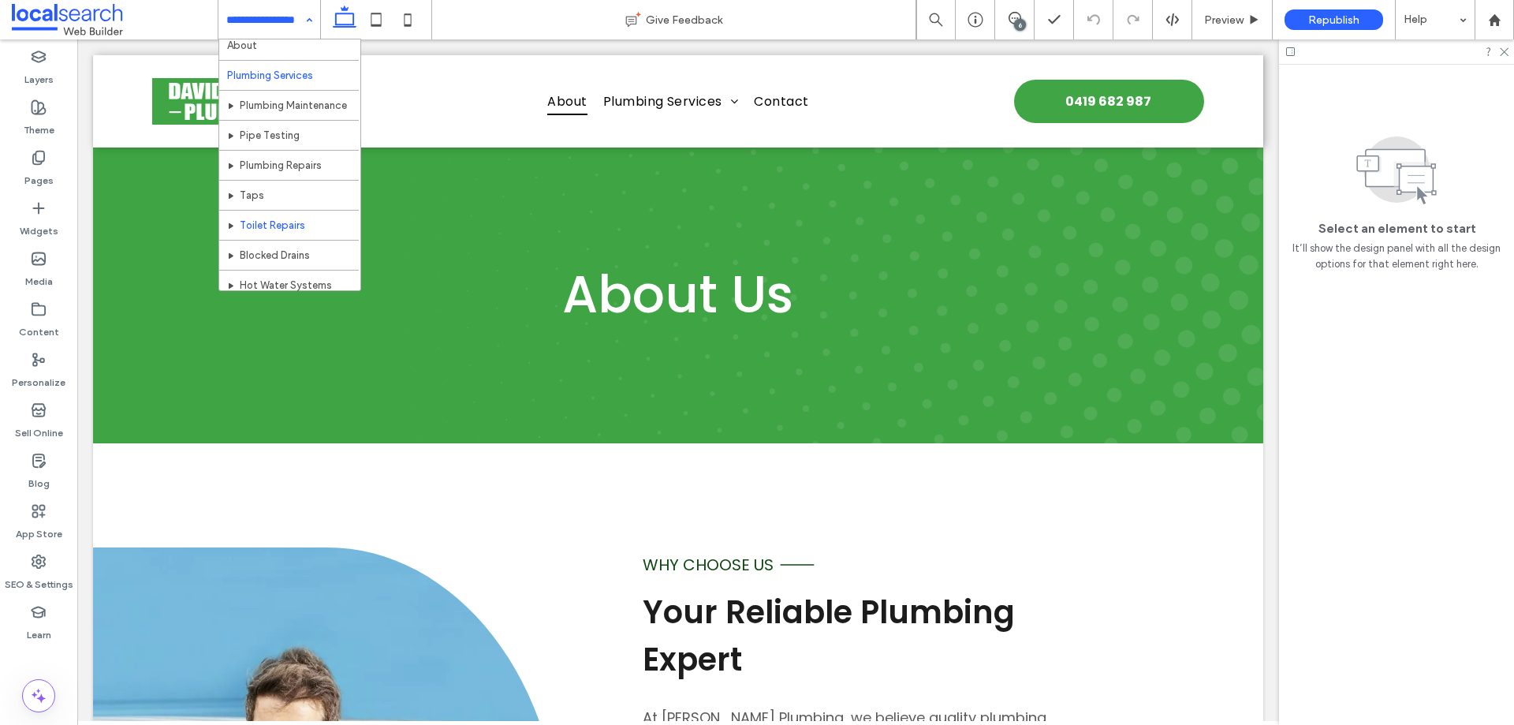
scroll to position [76, 0]
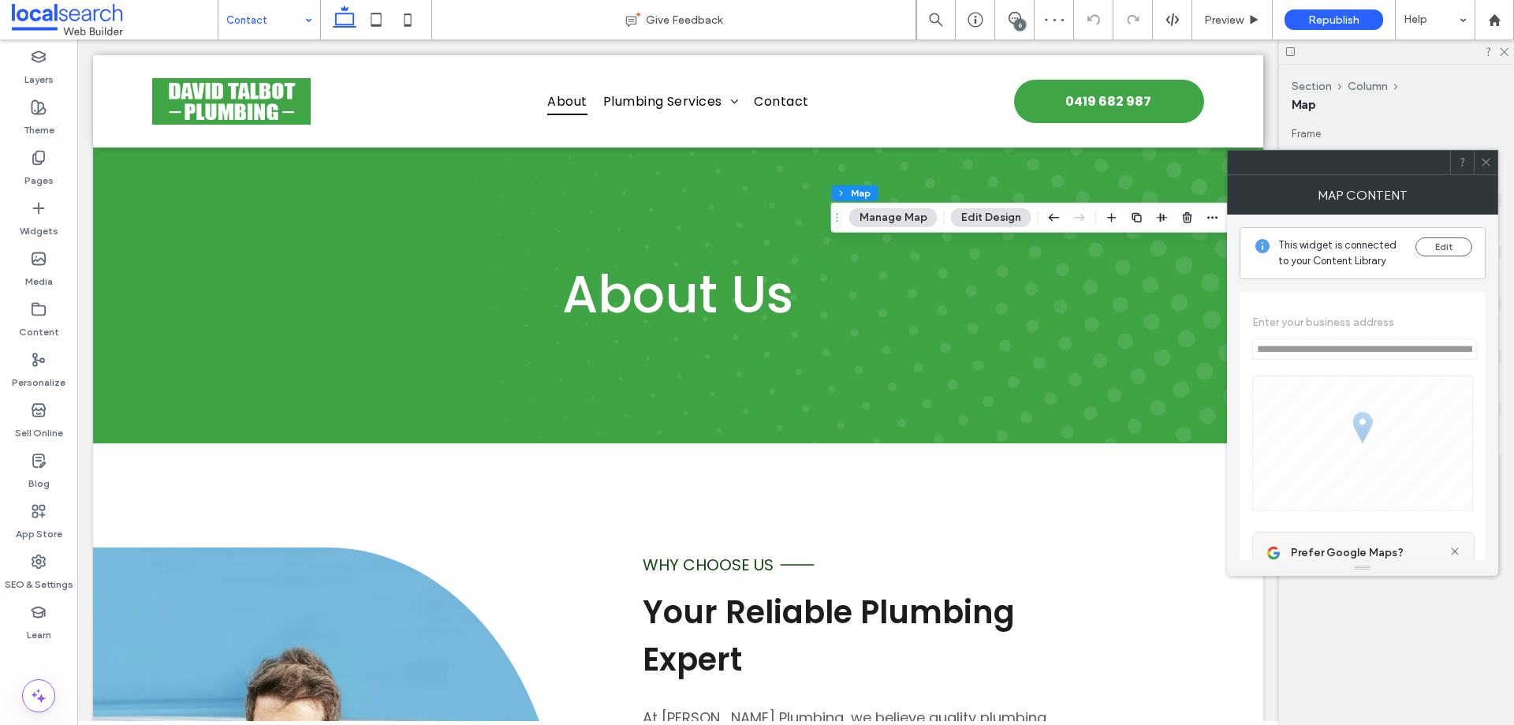
type input "**********"
click at [1487, 159] on icon at bounding box center [1486, 162] width 12 height 12
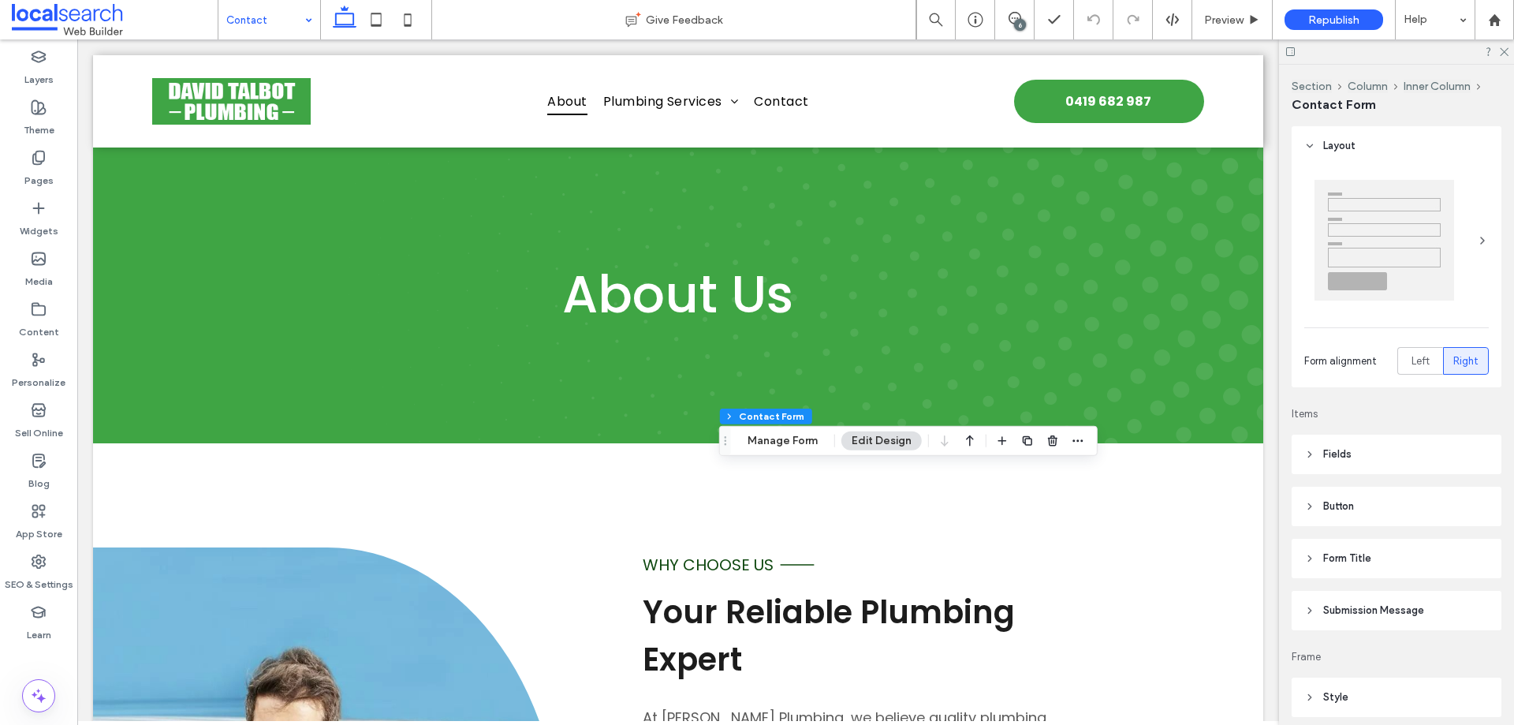
type input "*"
type input "***"
type input "**"
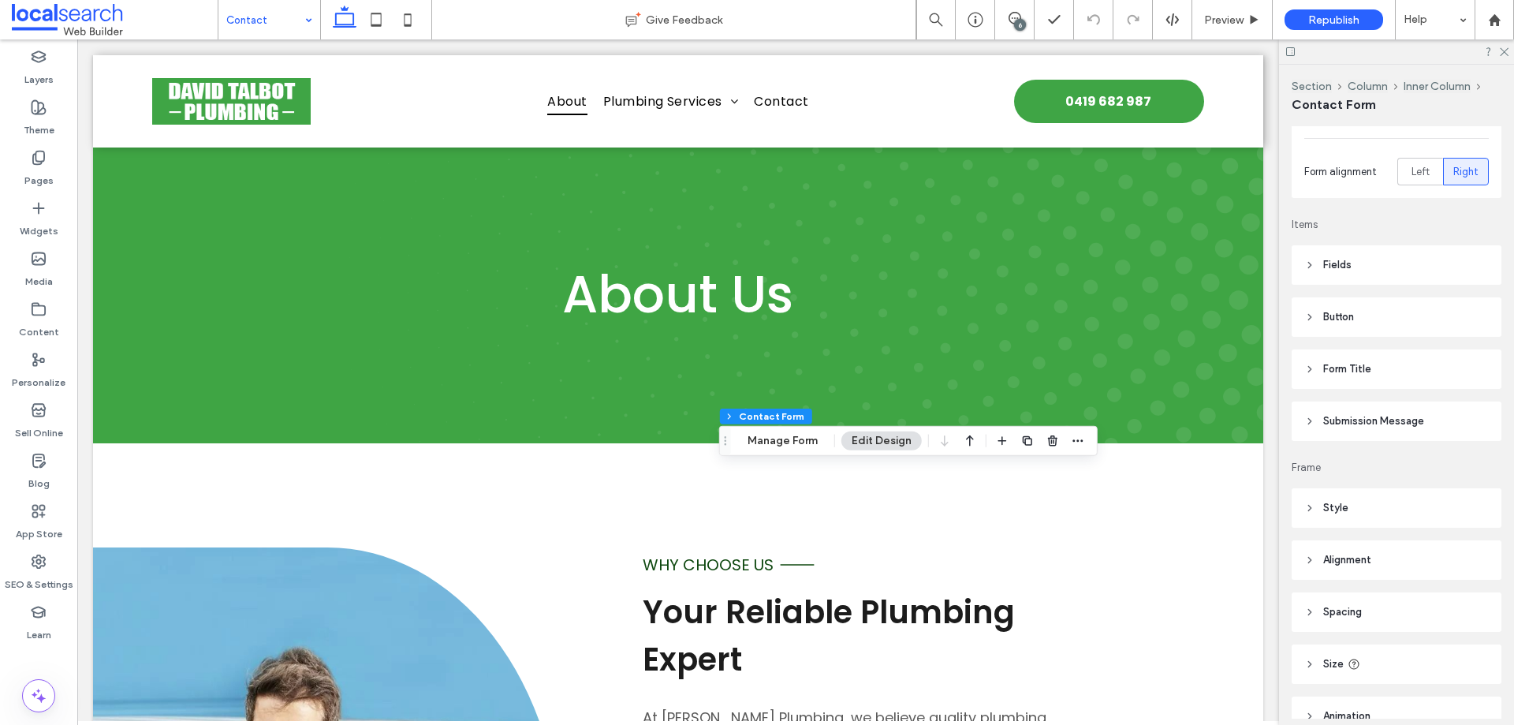
scroll to position [322, 0]
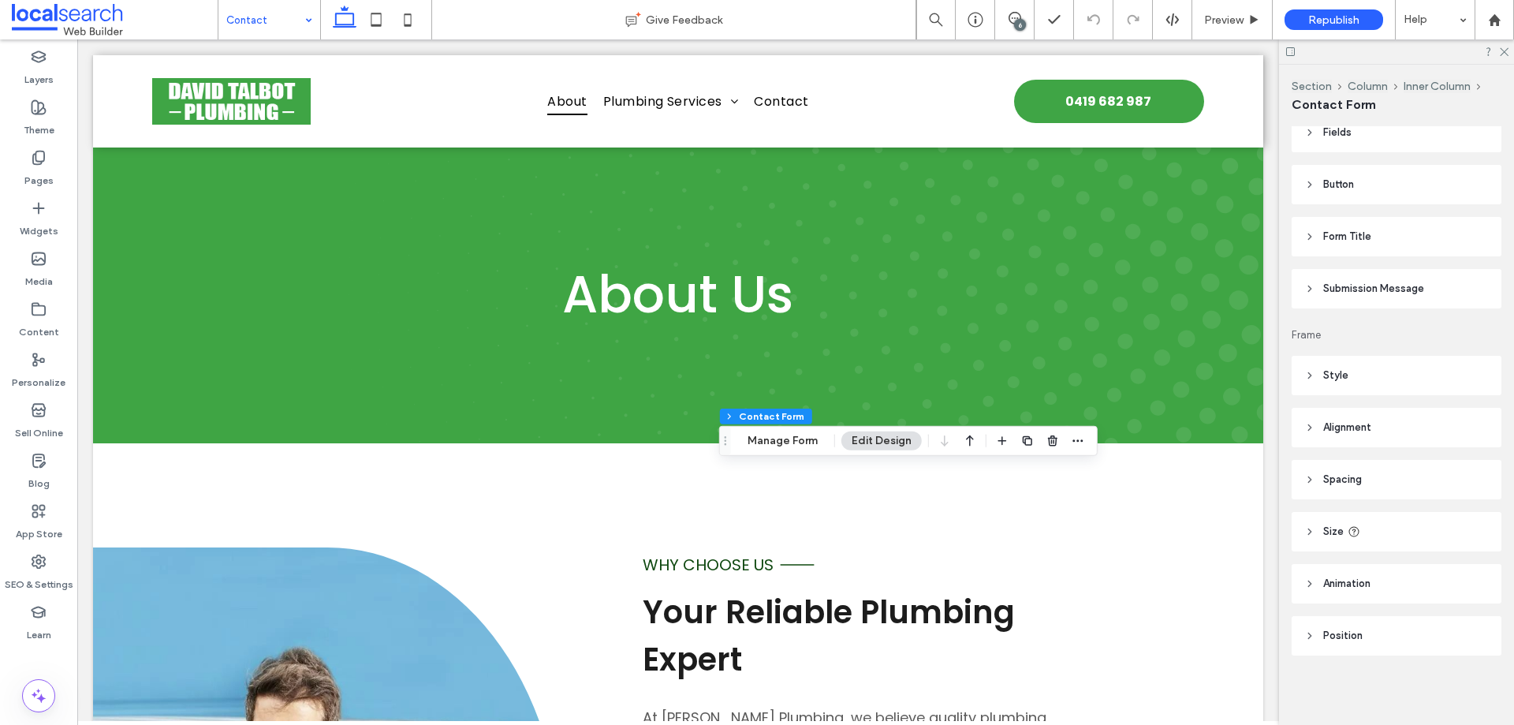
click at [1389, 281] on span "Submission Message" at bounding box center [1373, 289] width 101 height 16
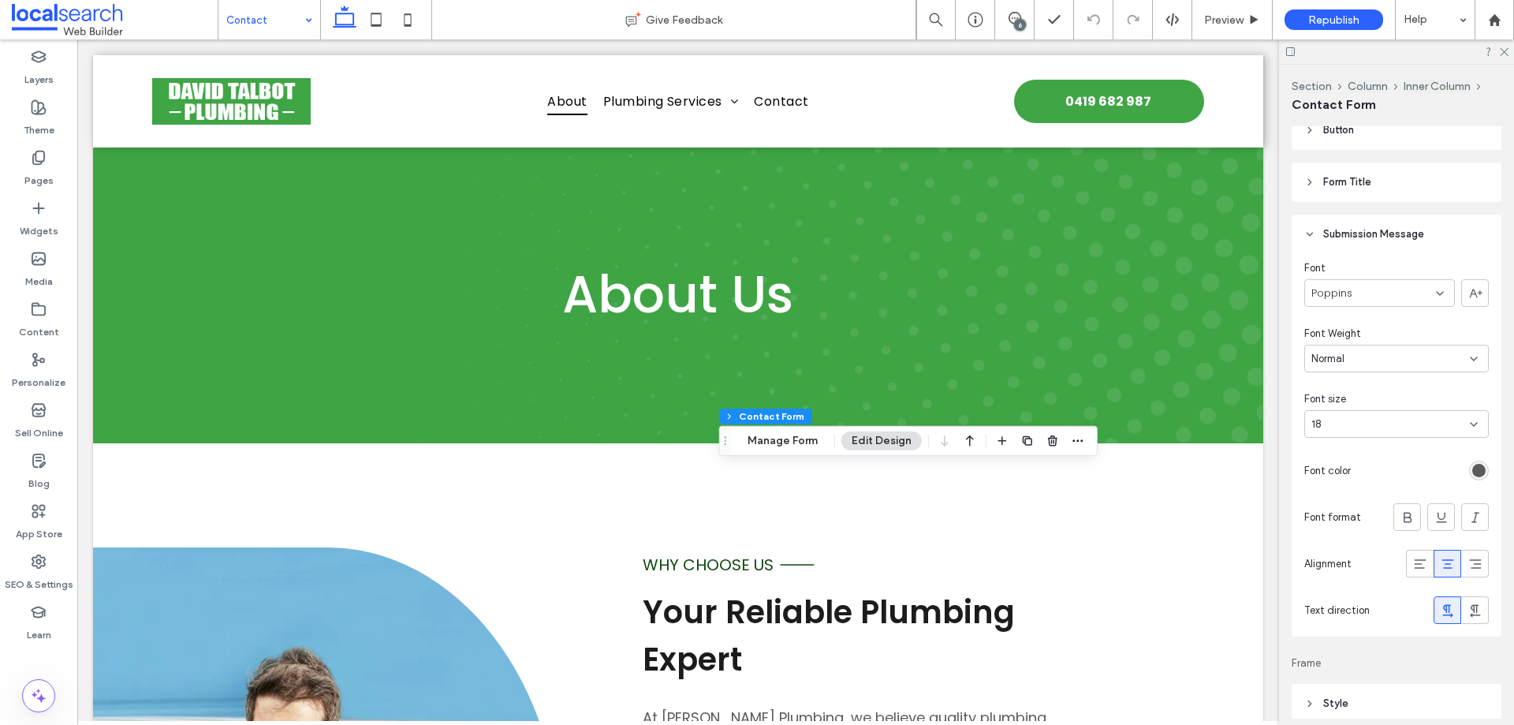
scroll to position [400, 0]
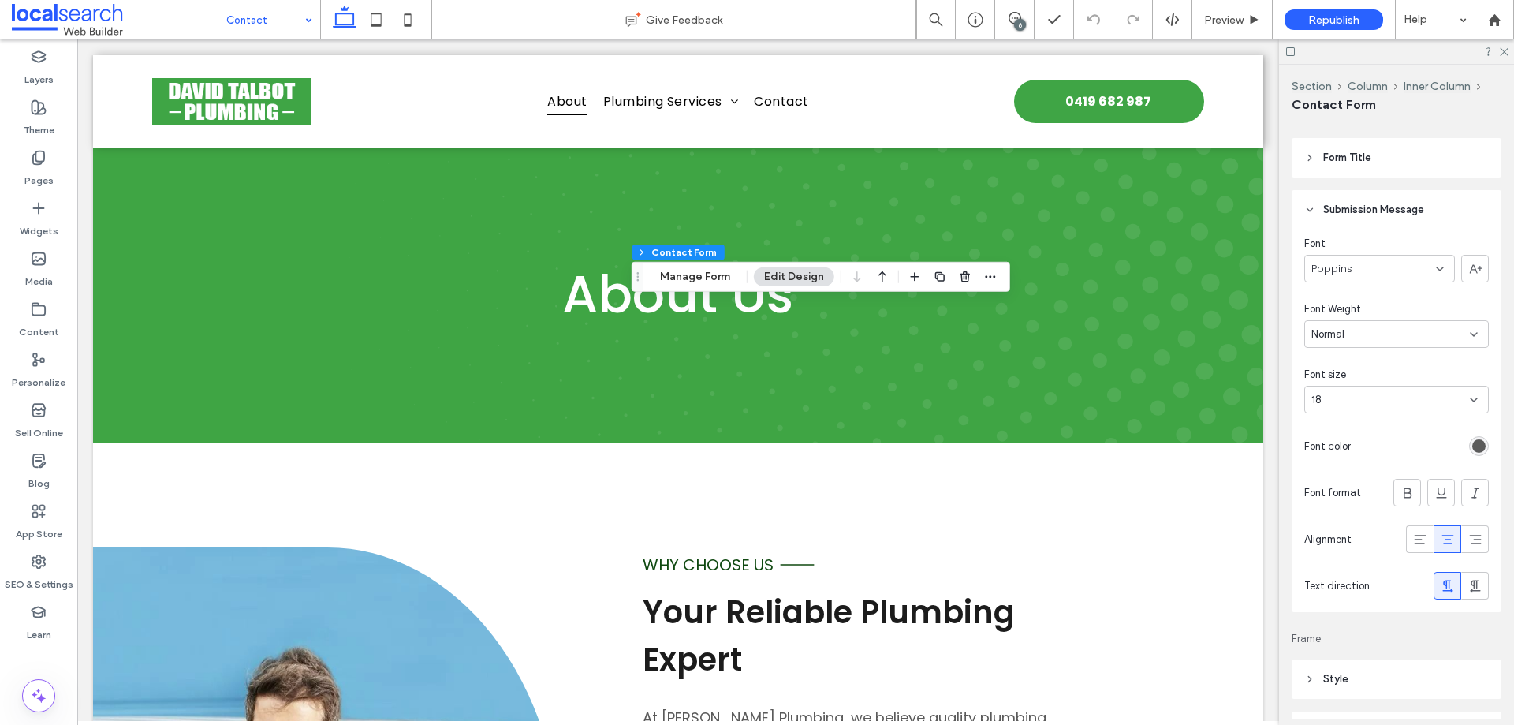
drag, startPoint x: 720, startPoint y: 440, endPoint x: 631, endPoint y: 274, distance: 187.6
click at [631, 271] on icon "Drag" at bounding box center [637, 276] width 13 height 11
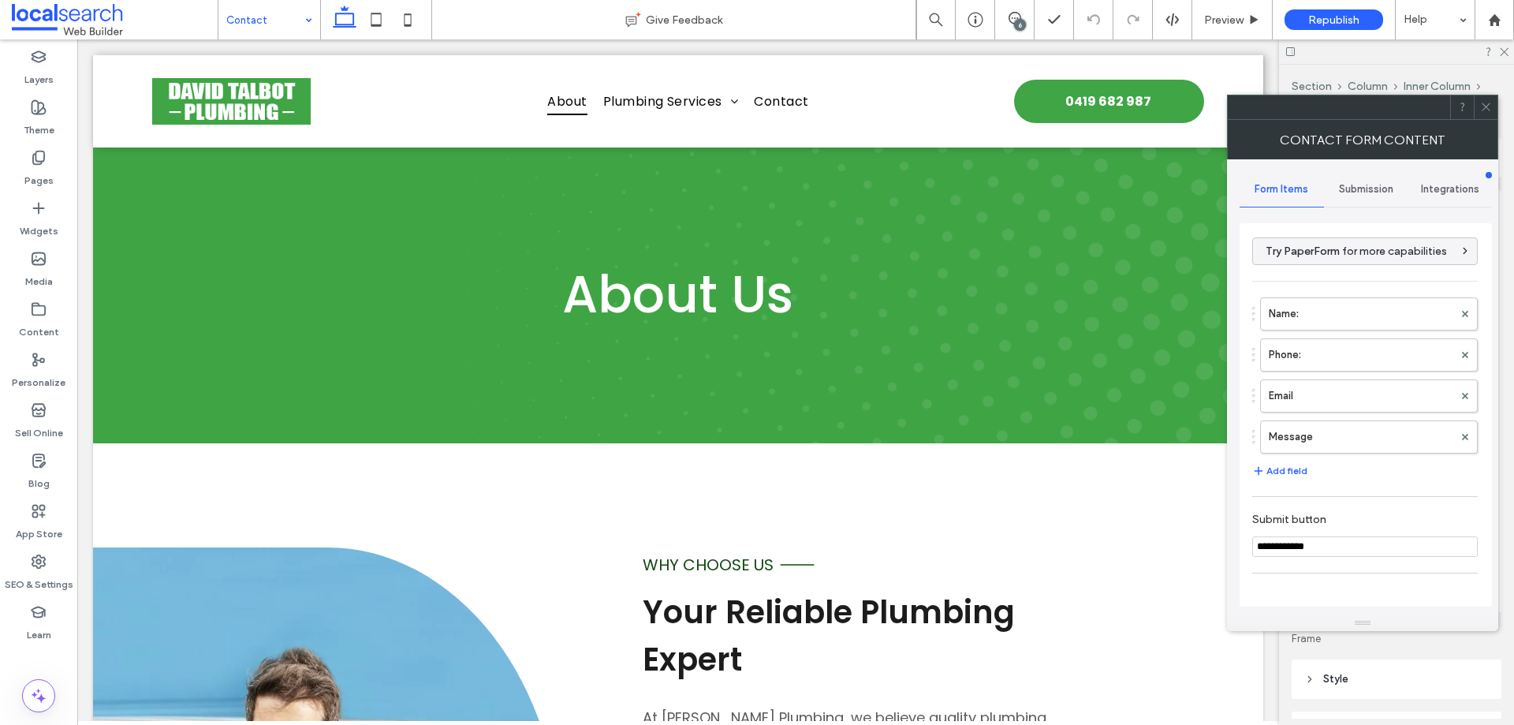
click at [1365, 193] on span "Submission" at bounding box center [1366, 189] width 54 height 13
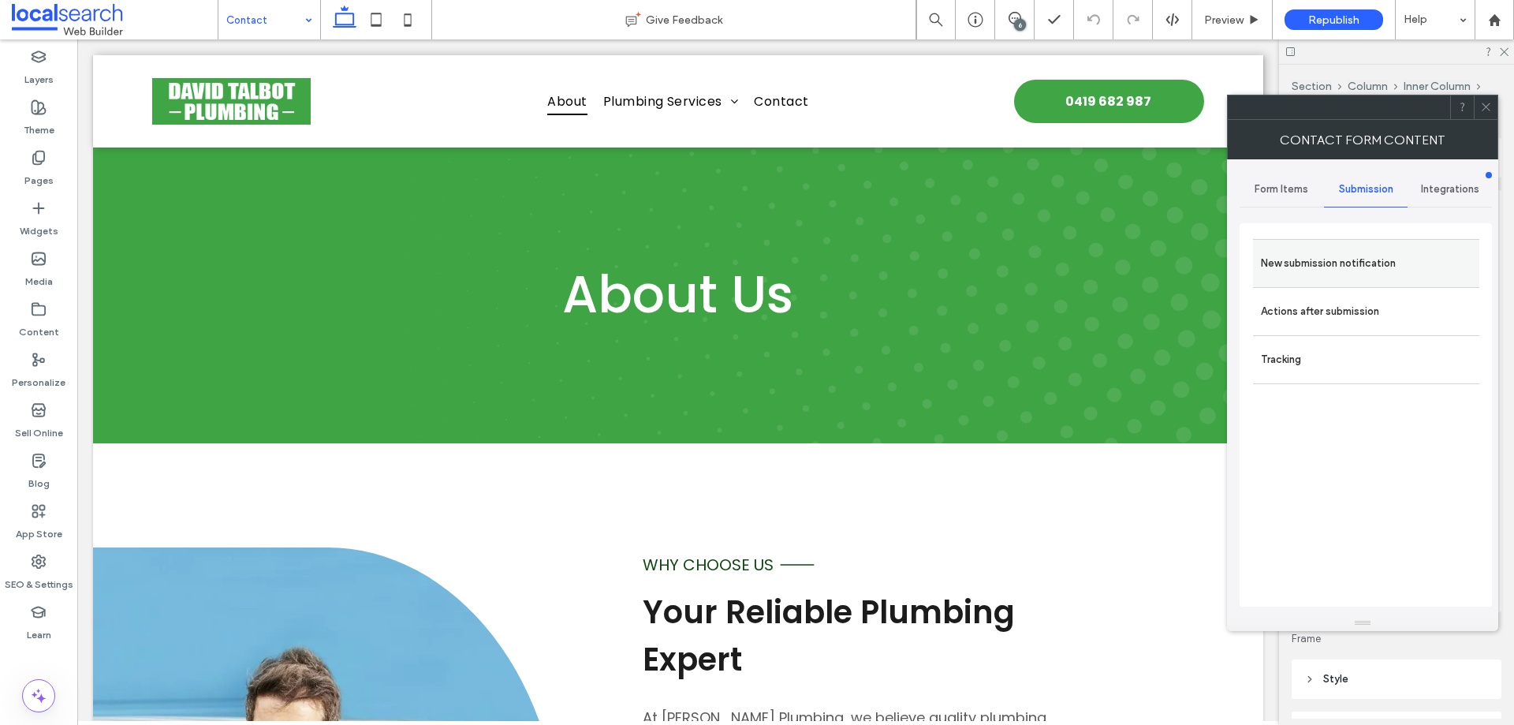
click at [1358, 284] on div "New submission notification" at bounding box center [1366, 263] width 226 height 48
click at [1341, 226] on div "New submission notification Actions after submission Tracking" at bounding box center [1365, 414] width 252 height 383
click at [1339, 252] on label "New submission notification" at bounding box center [1366, 264] width 210 height 32
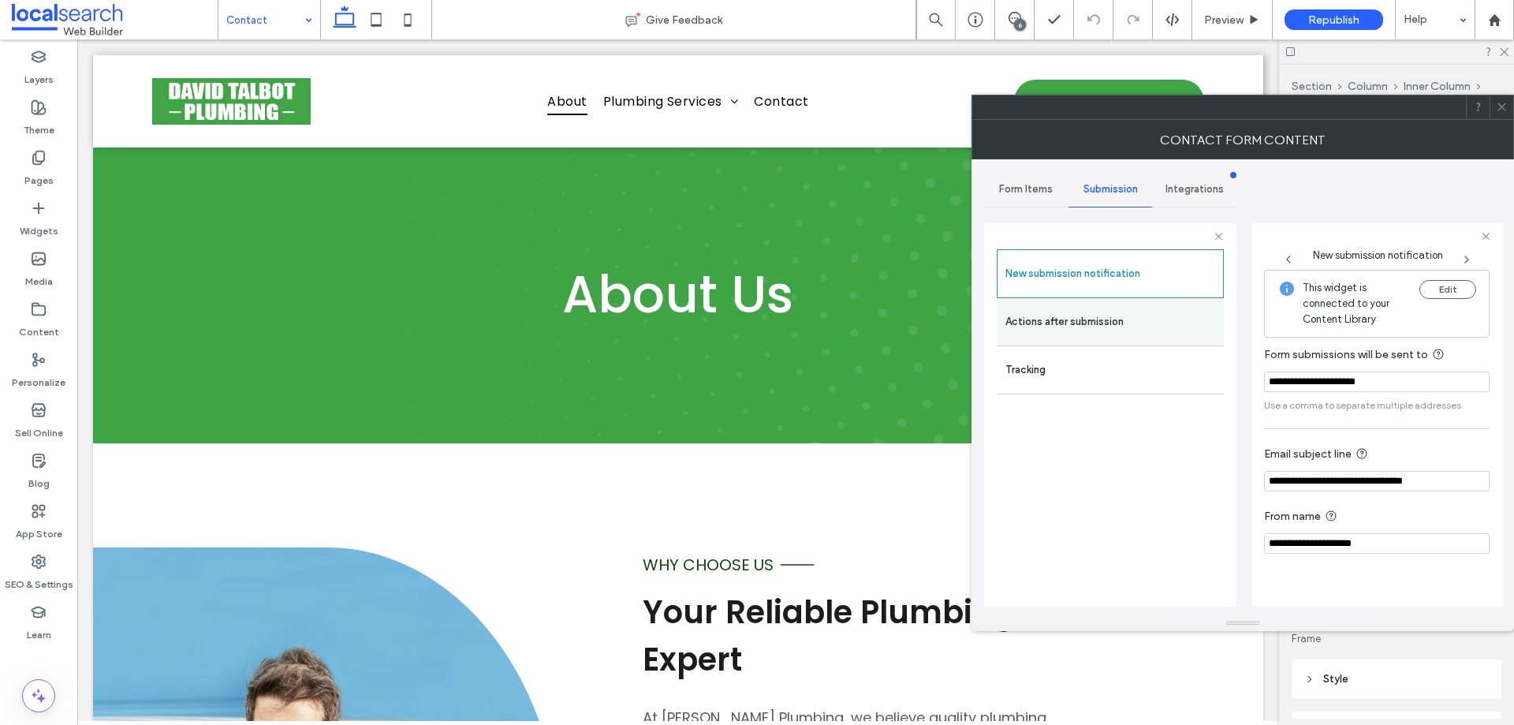
click at [1095, 321] on label "Actions after submission" at bounding box center [1110, 322] width 210 height 32
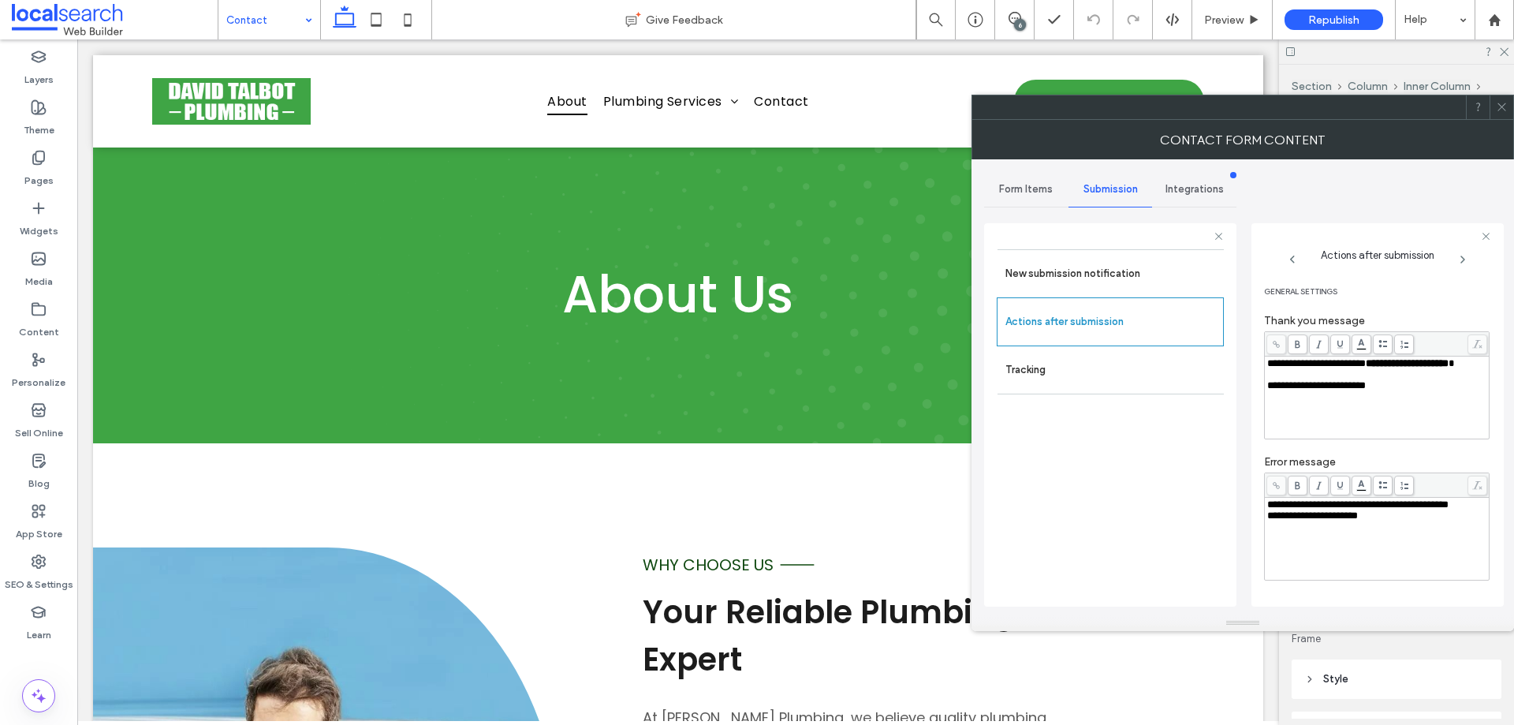
scroll to position [162, 0]
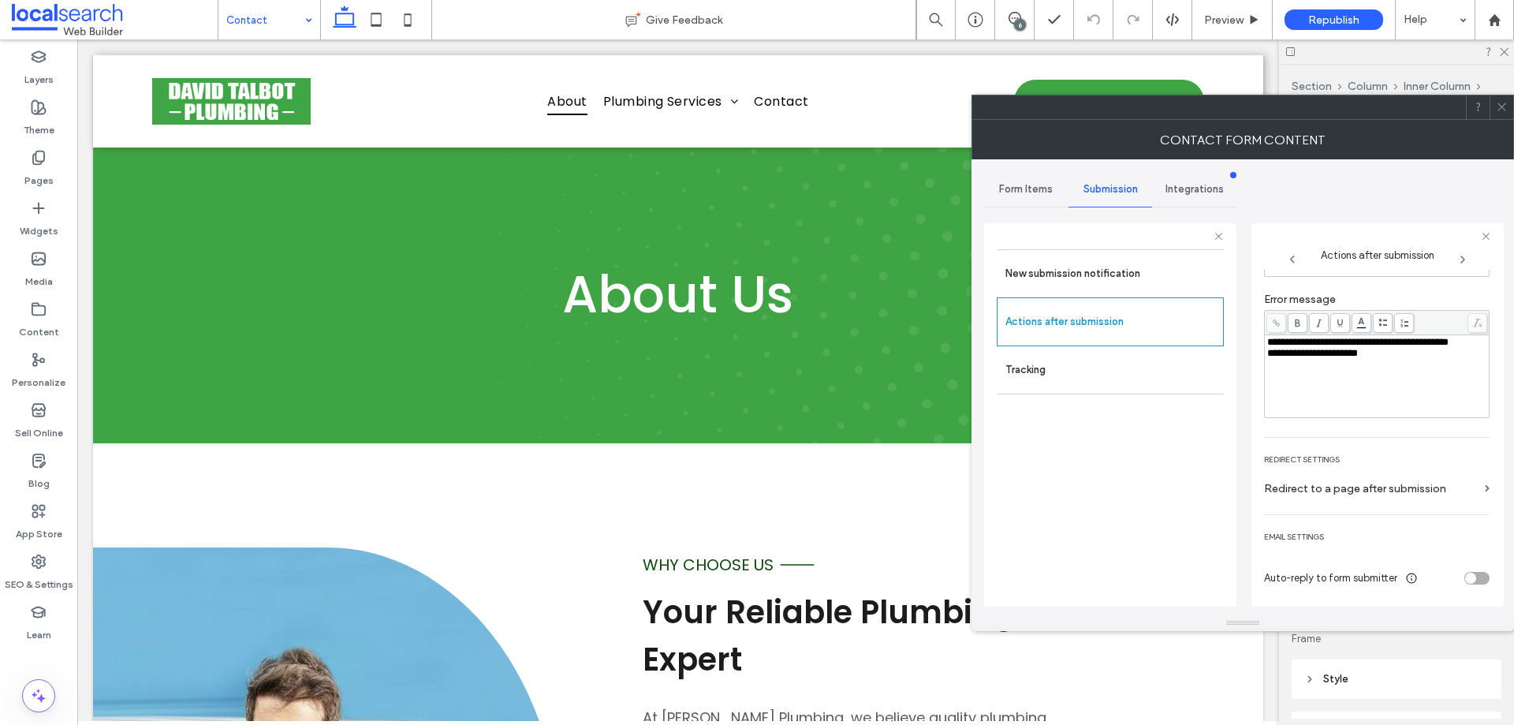
click at [1030, 183] on span "Form Items" at bounding box center [1026, 189] width 54 height 13
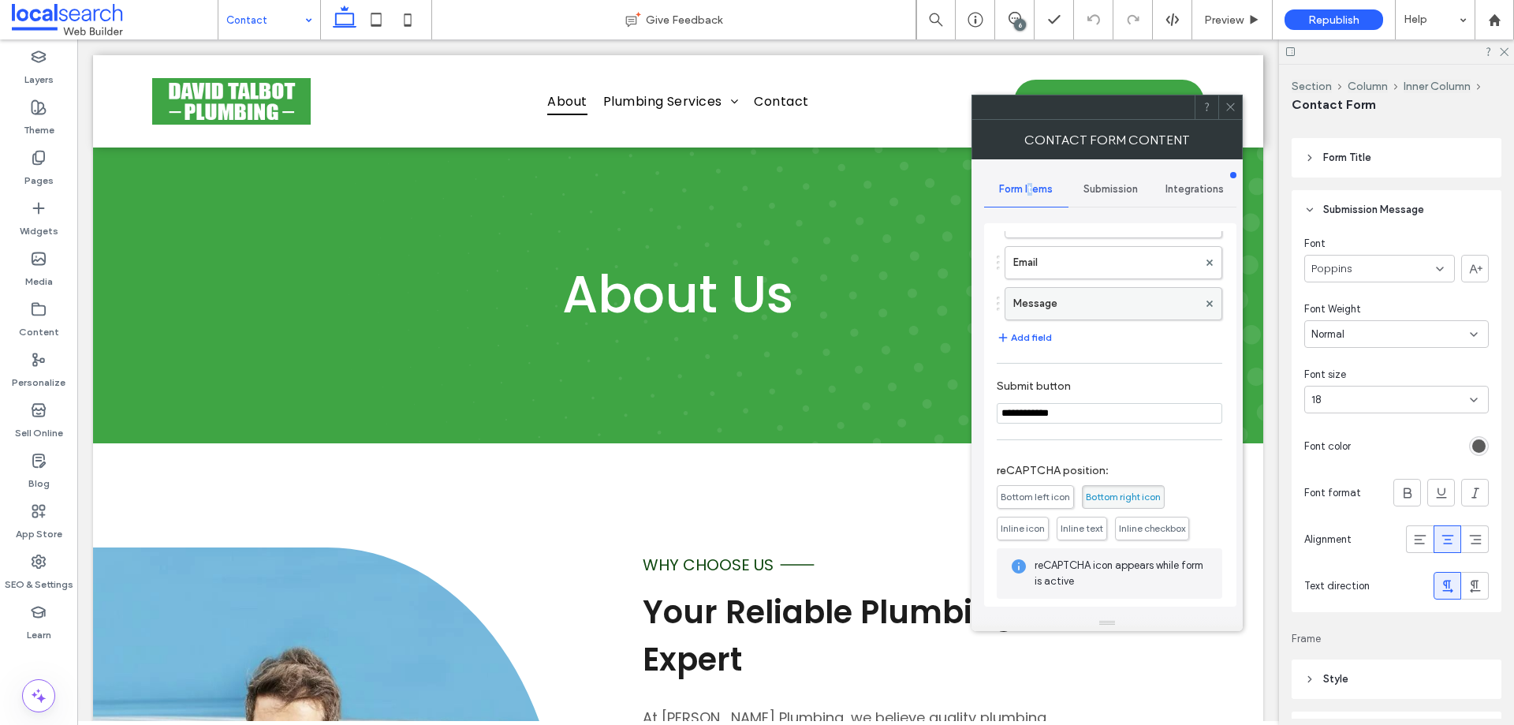
scroll to position [209, 0]
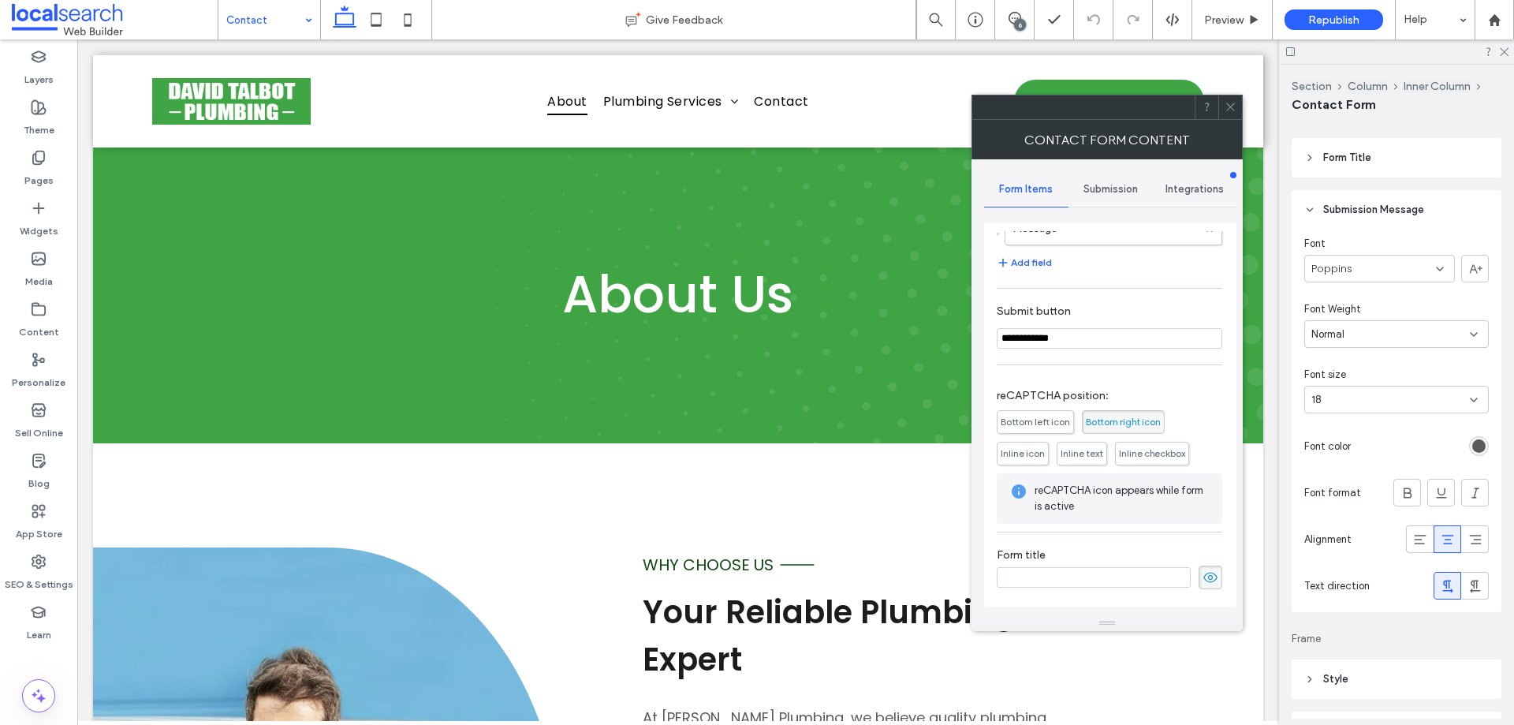
click at [50, 652] on div at bounding box center [38, 655] width 77 height 15
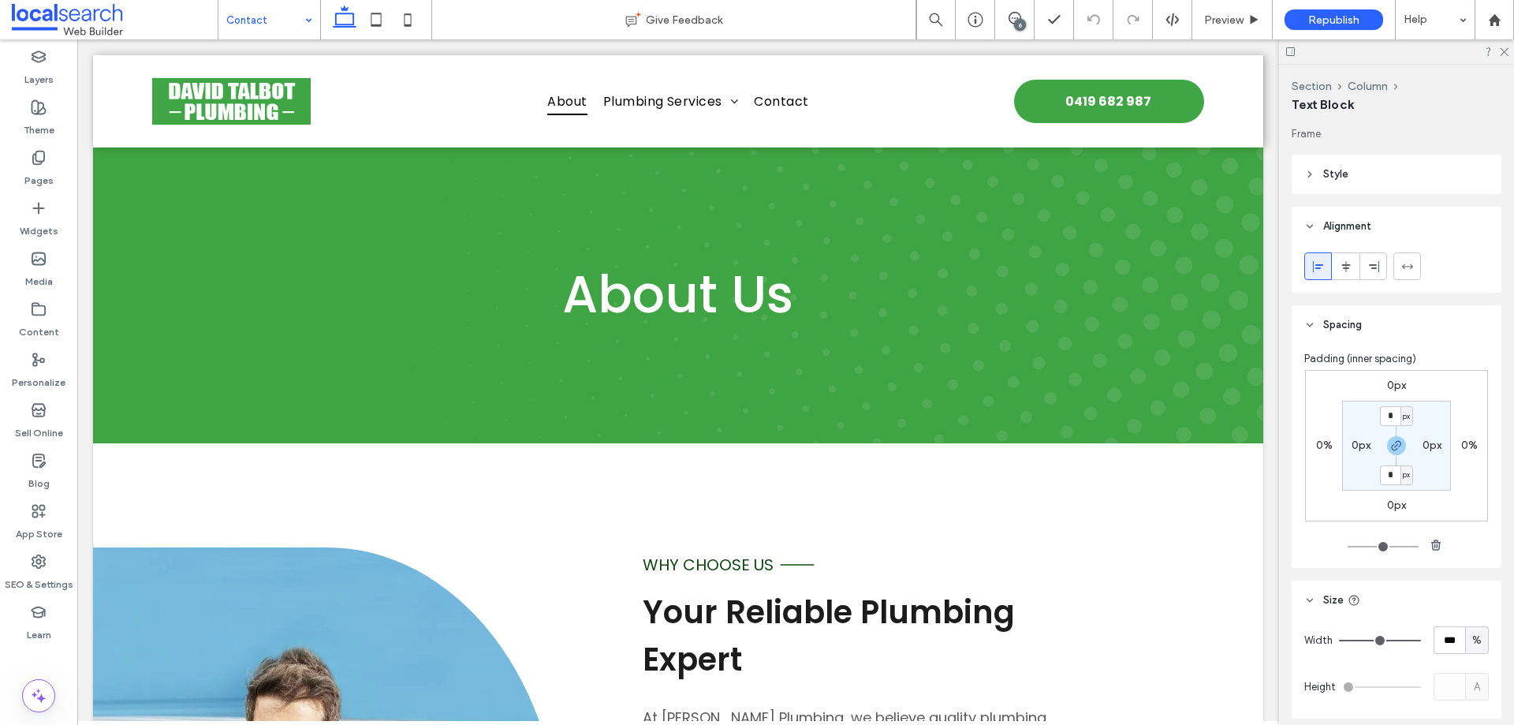
type input "*******"
type input "**"
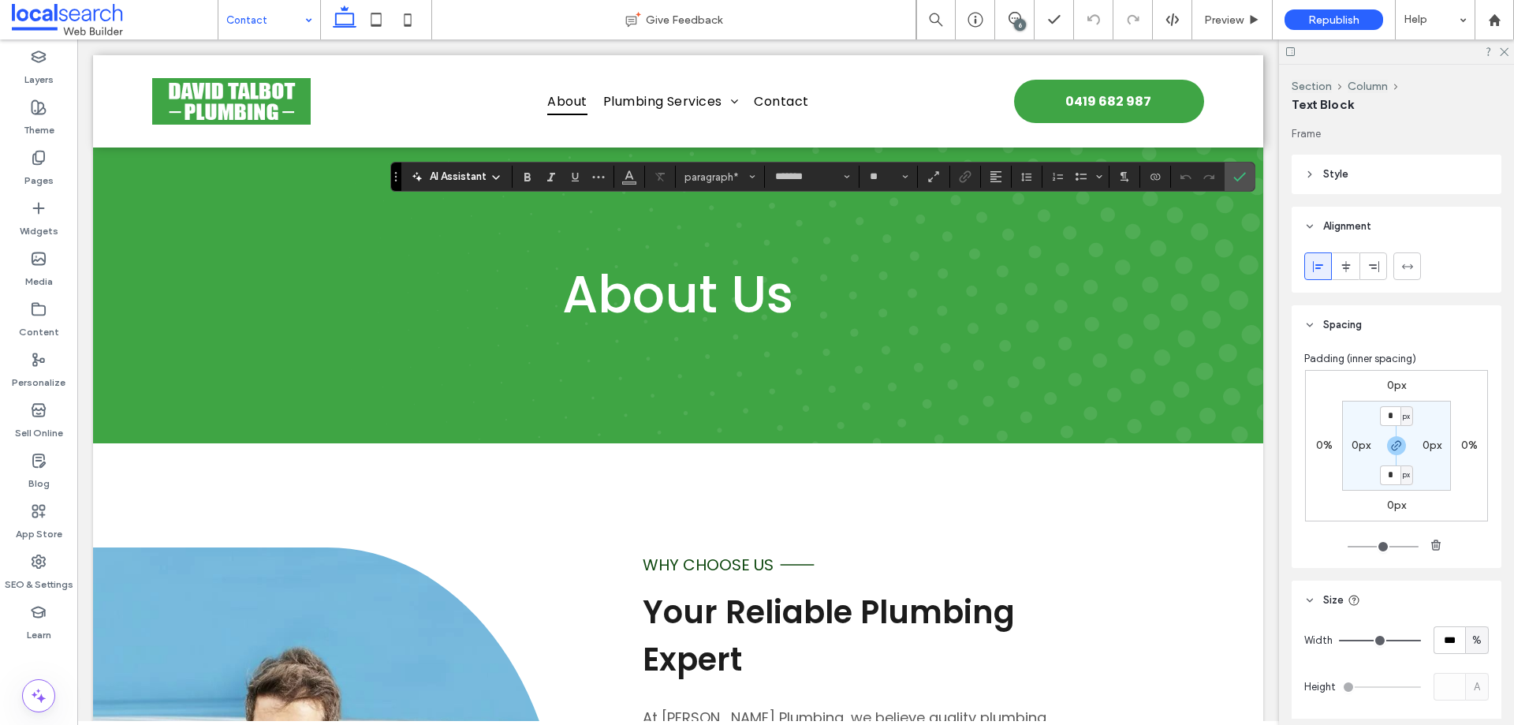
click at [45, 655] on div at bounding box center [38, 655] width 77 height 15
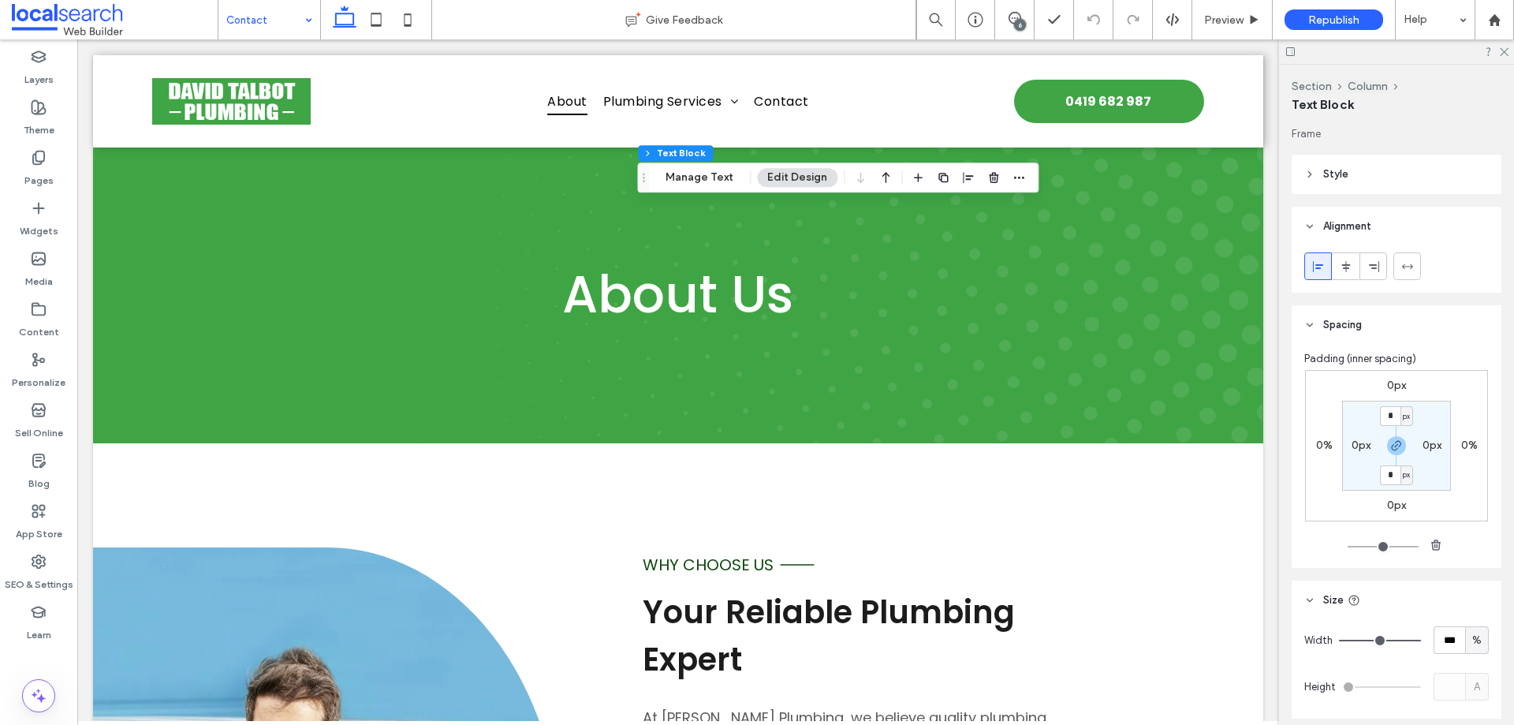
click at [47, 656] on div at bounding box center [38, 655] width 77 height 15
click at [73, 659] on div at bounding box center [38, 655] width 77 height 15
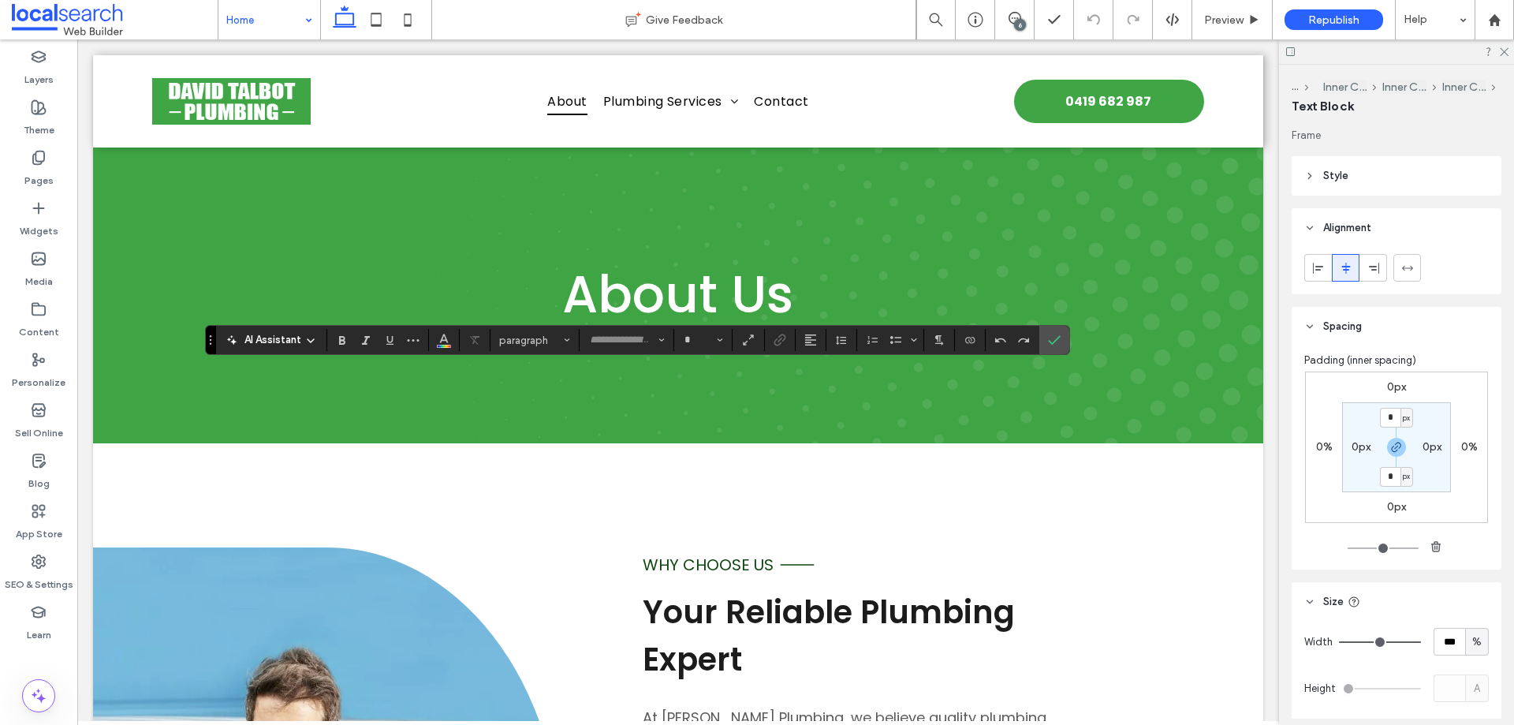
type input "*******"
type input "**"
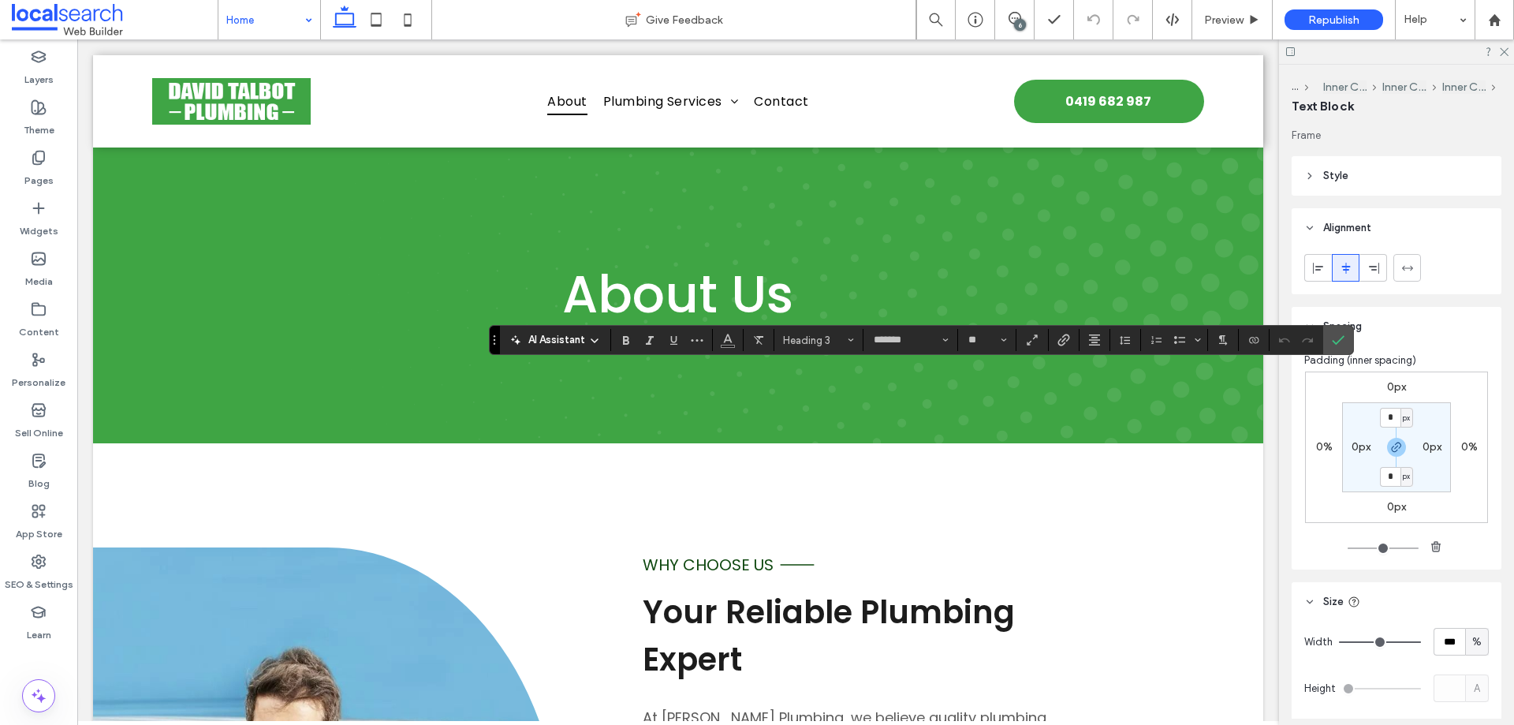
type input "*******"
type input "**"
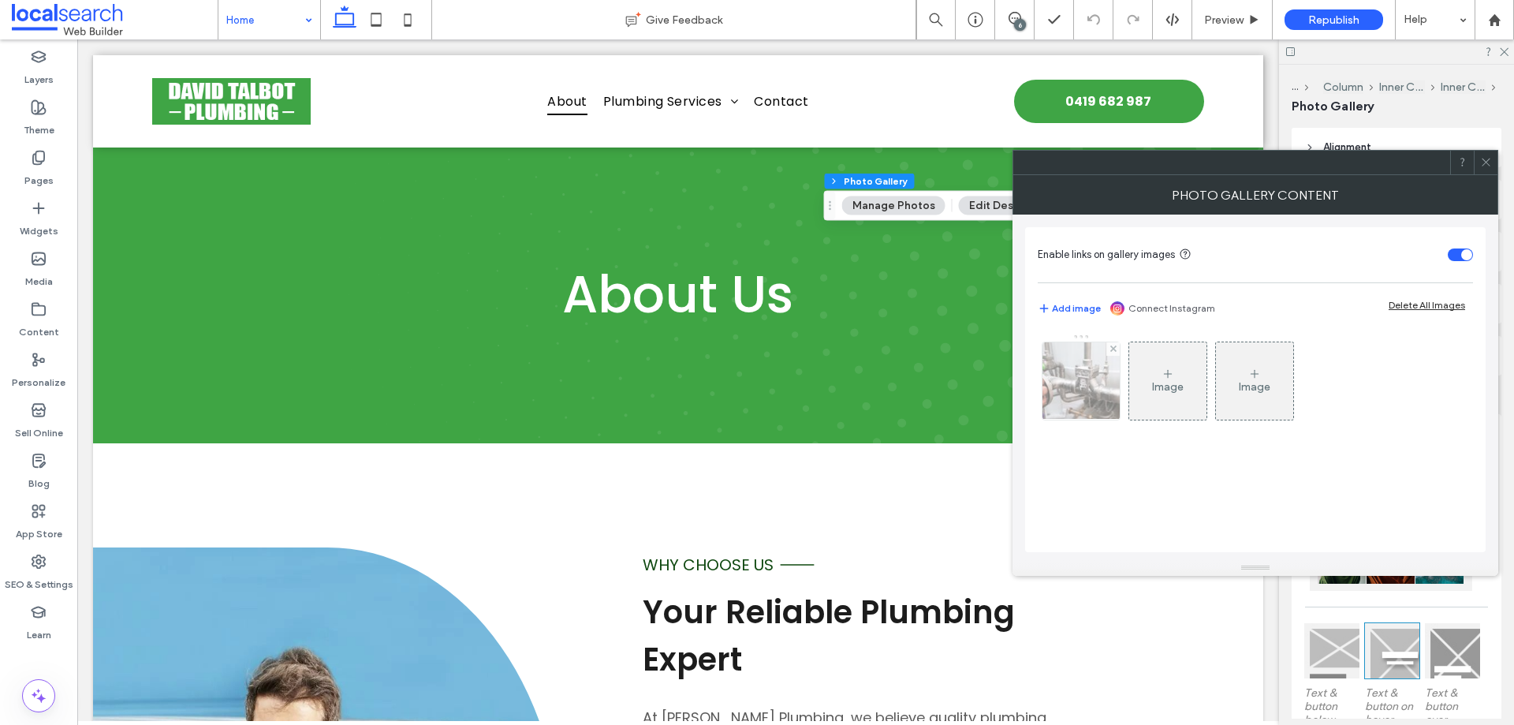
click at [1086, 379] on img at bounding box center [1081, 380] width 117 height 77
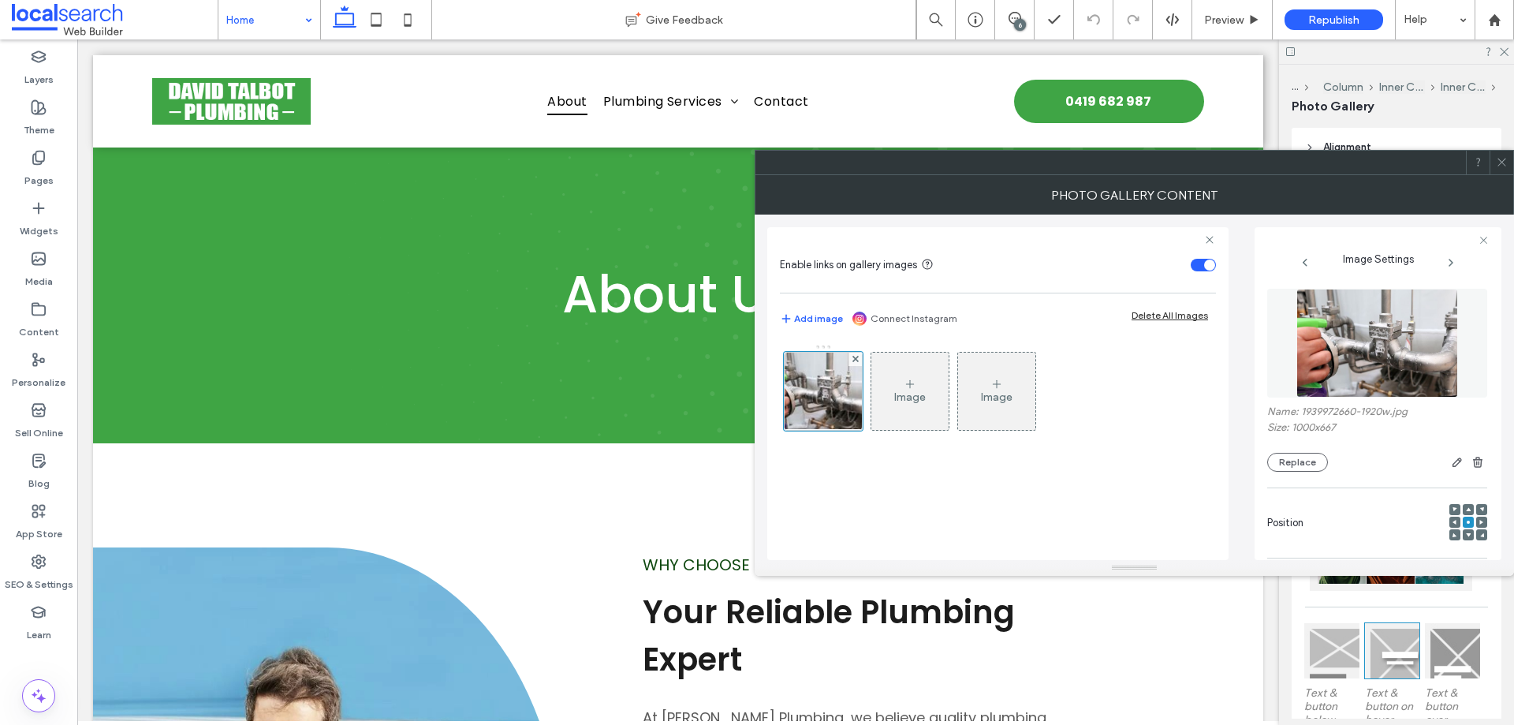
click at [1357, 332] on img at bounding box center [1377, 343] width 162 height 109
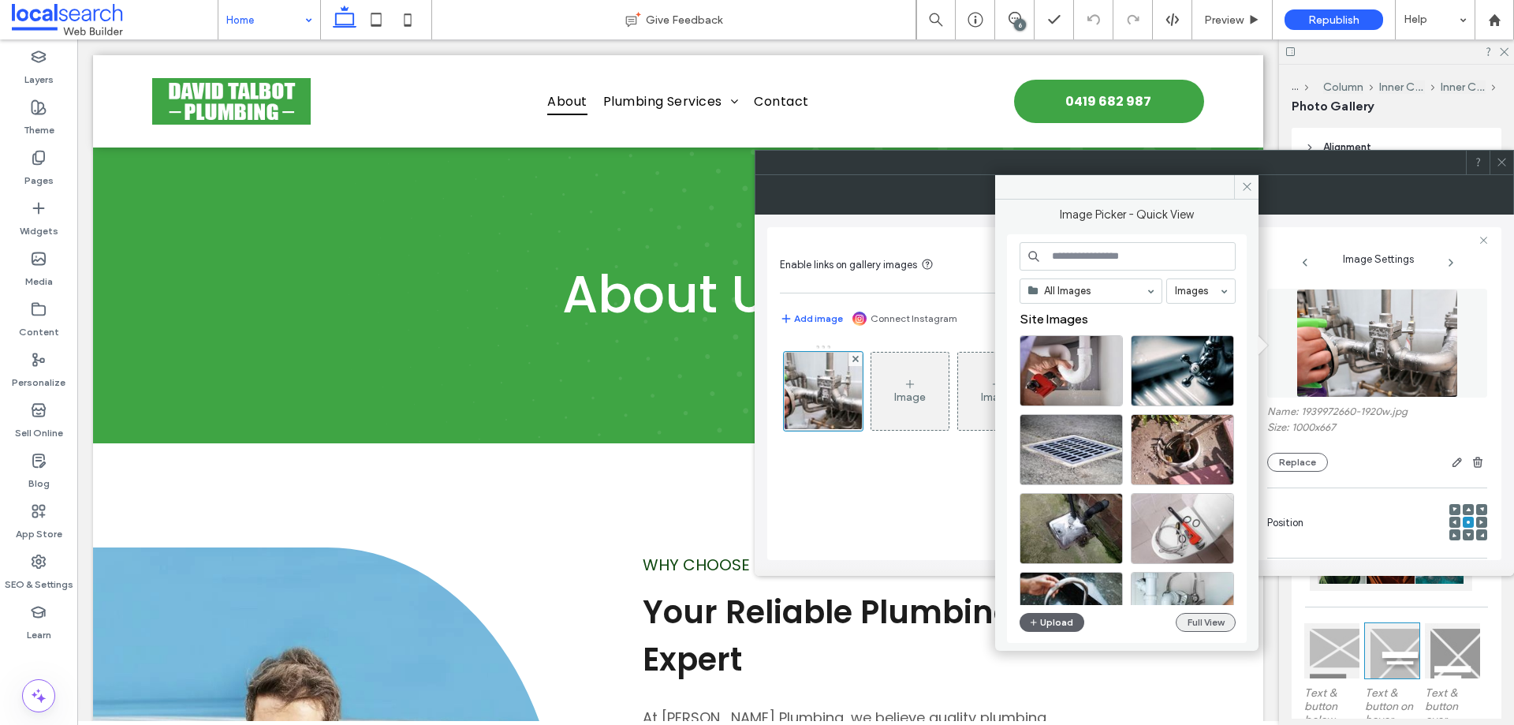
click at [1193, 622] on button "Full View" at bounding box center [1205, 622] width 60 height 19
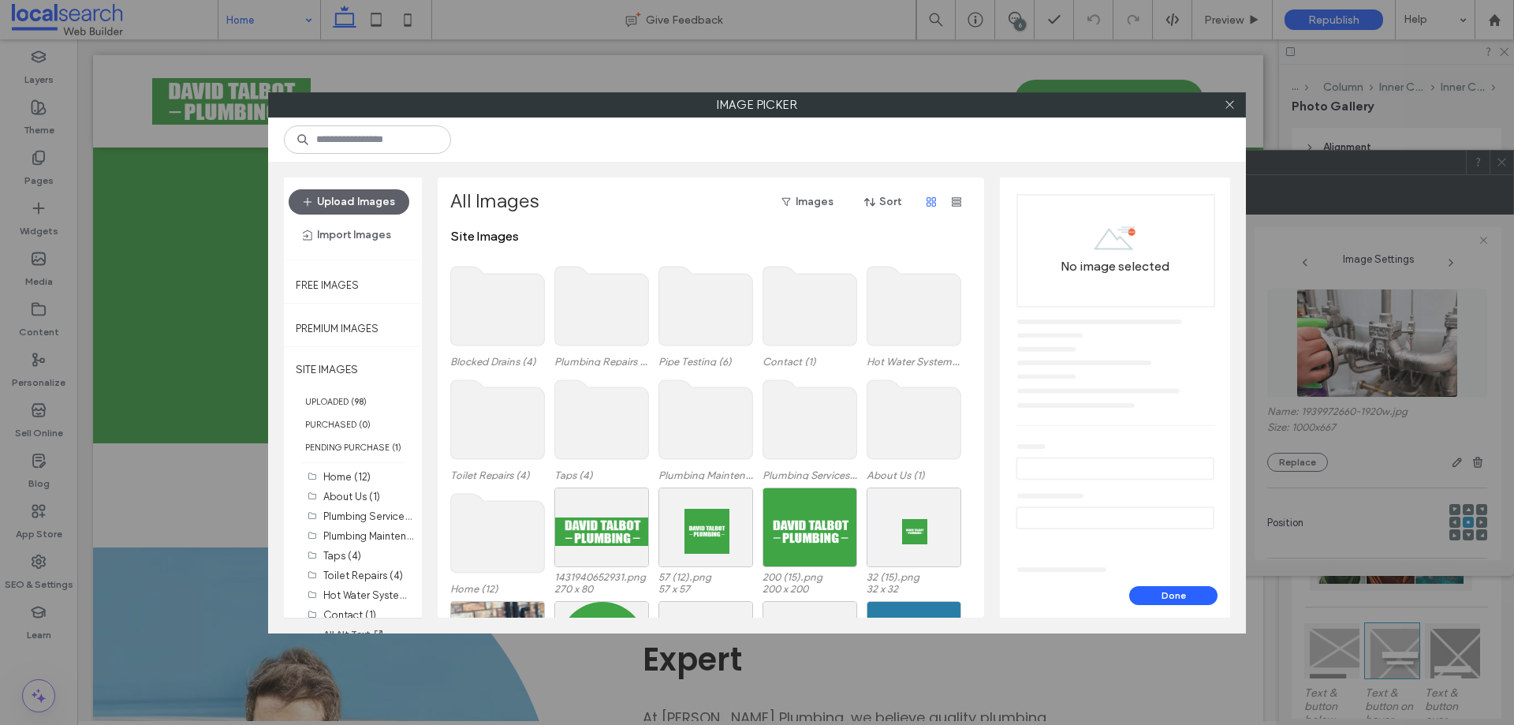
click at [474, 535] on use at bounding box center [498, 533] width 94 height 79
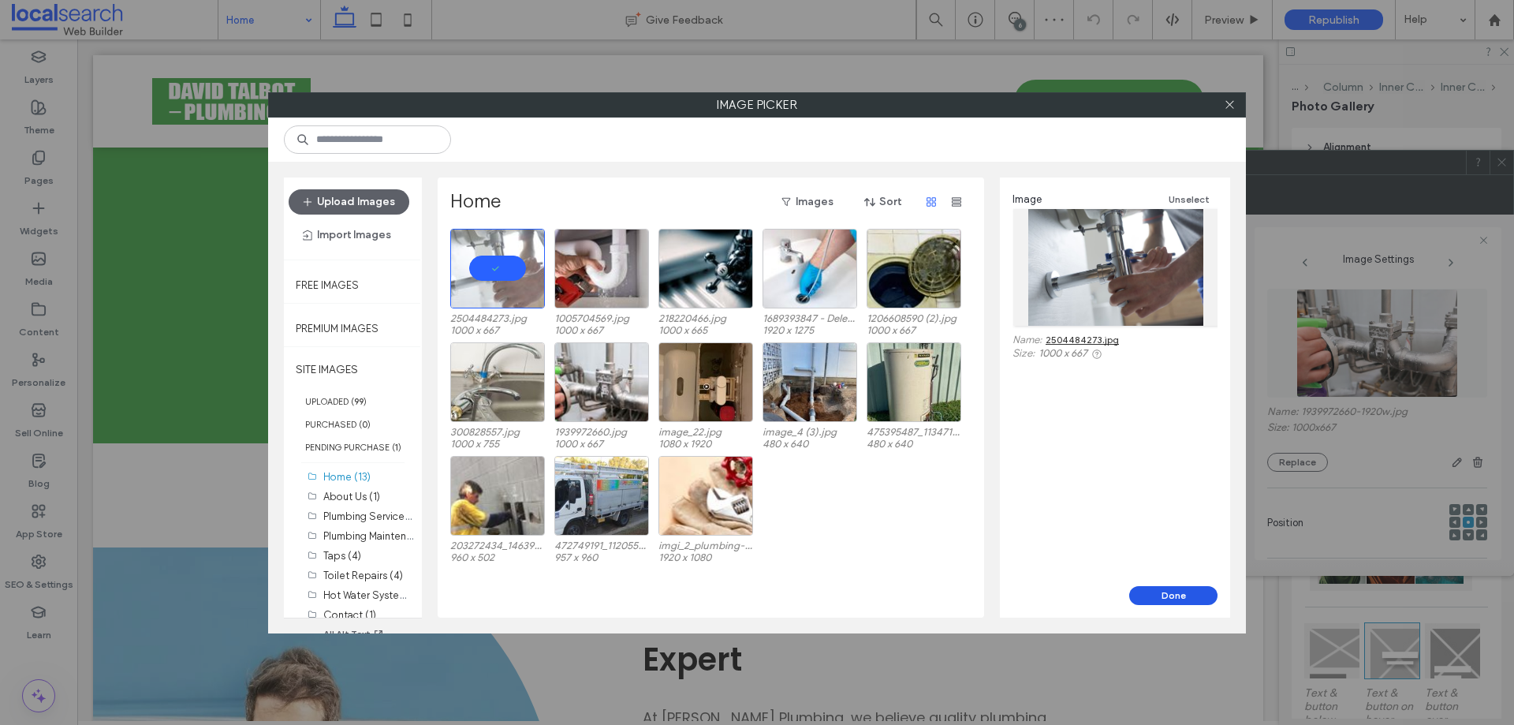
click at [1174, 598] on button "Done" at bounding box center [1173, 595] width 88 height 19
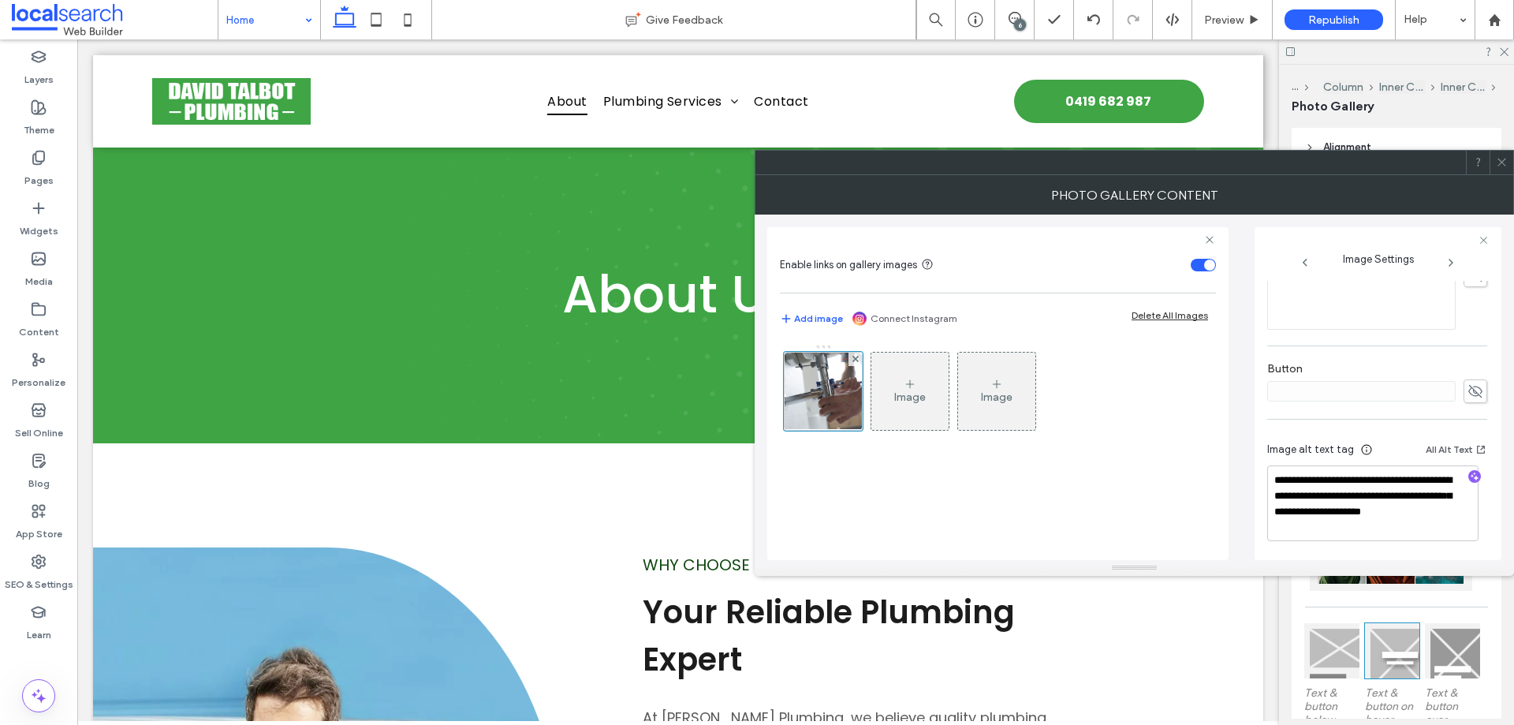
scroll to position [482, 0]
drag, startPoint x: 1306, startPoint y: 509, endPoint x: 1403, endPoint y: 536, distance: 101.4
click at [1403, 536] on textarea "**********" at bounding box center [1372, 502] width 211 height 76
type textarea "**********"
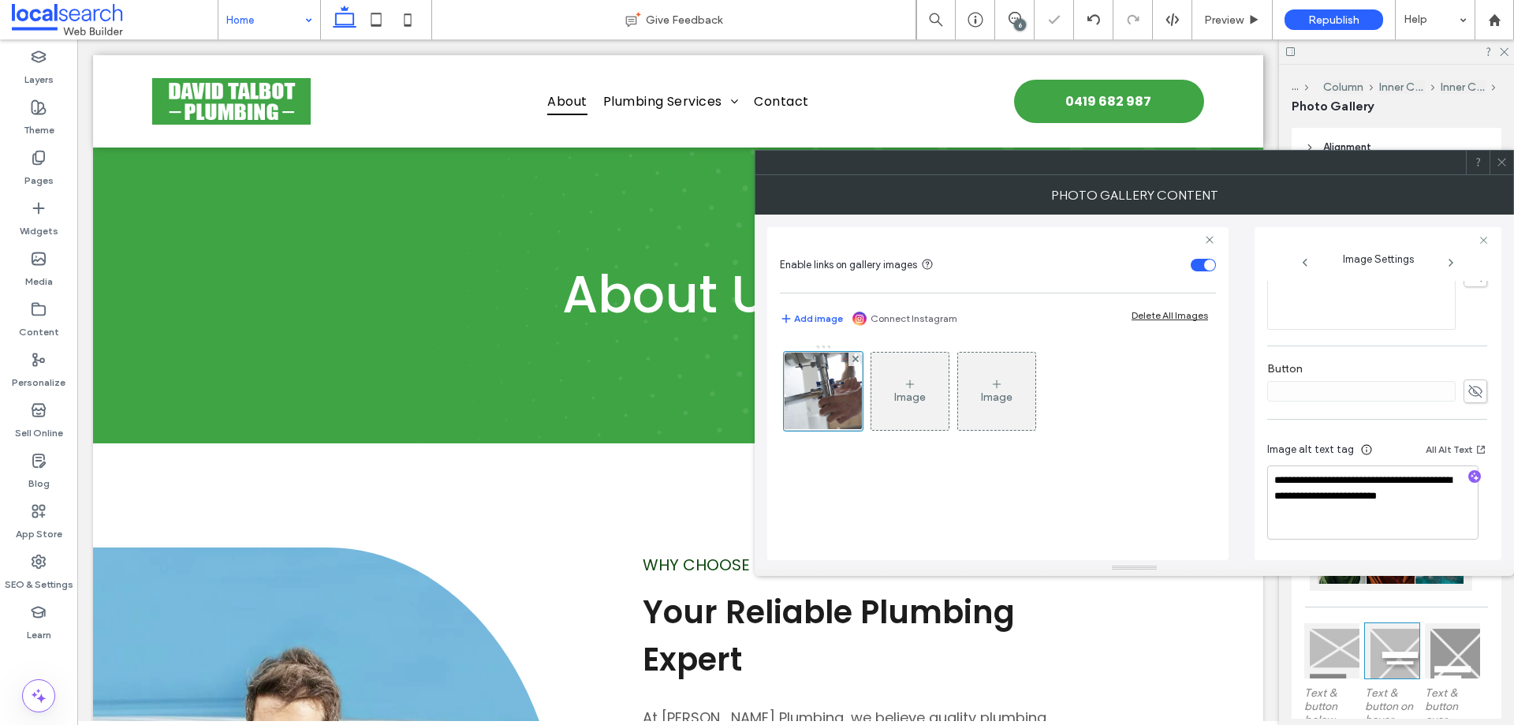
click at [1469, 475] on icon "button" at bounding box center [1474, 476] width 11 height 11
click at [1336, 489] on textarea "**********" at bounding box center [1372, 503] width 211 height 73
click at [1355, 519] on textarea "**********" at bounding box center [1372, 503] width 211 height 71
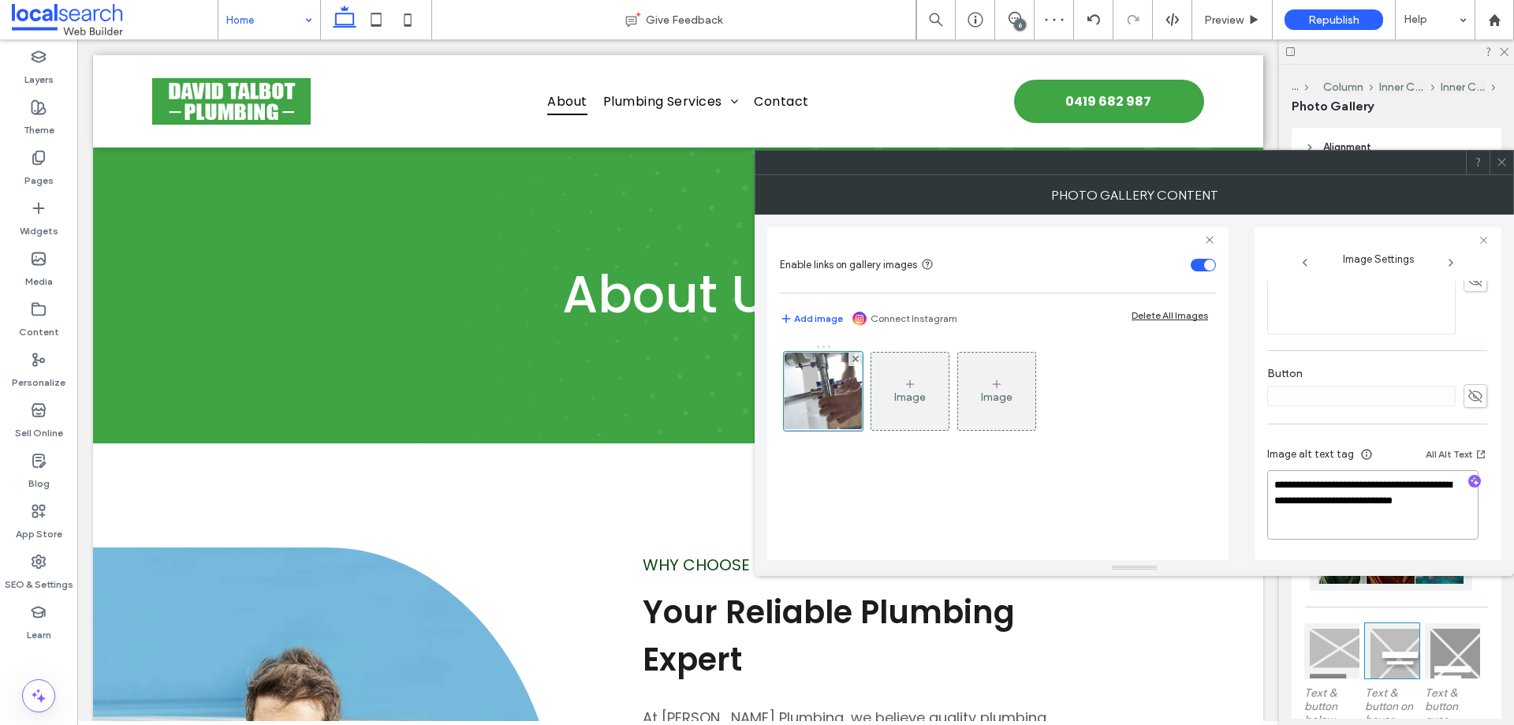
scroll to position [474, 0]
paste textarea "**********"
type textarea "**********"
click at [1108, 488] on div "Image Image" at bounding box center [998, 444] width 436 height 216
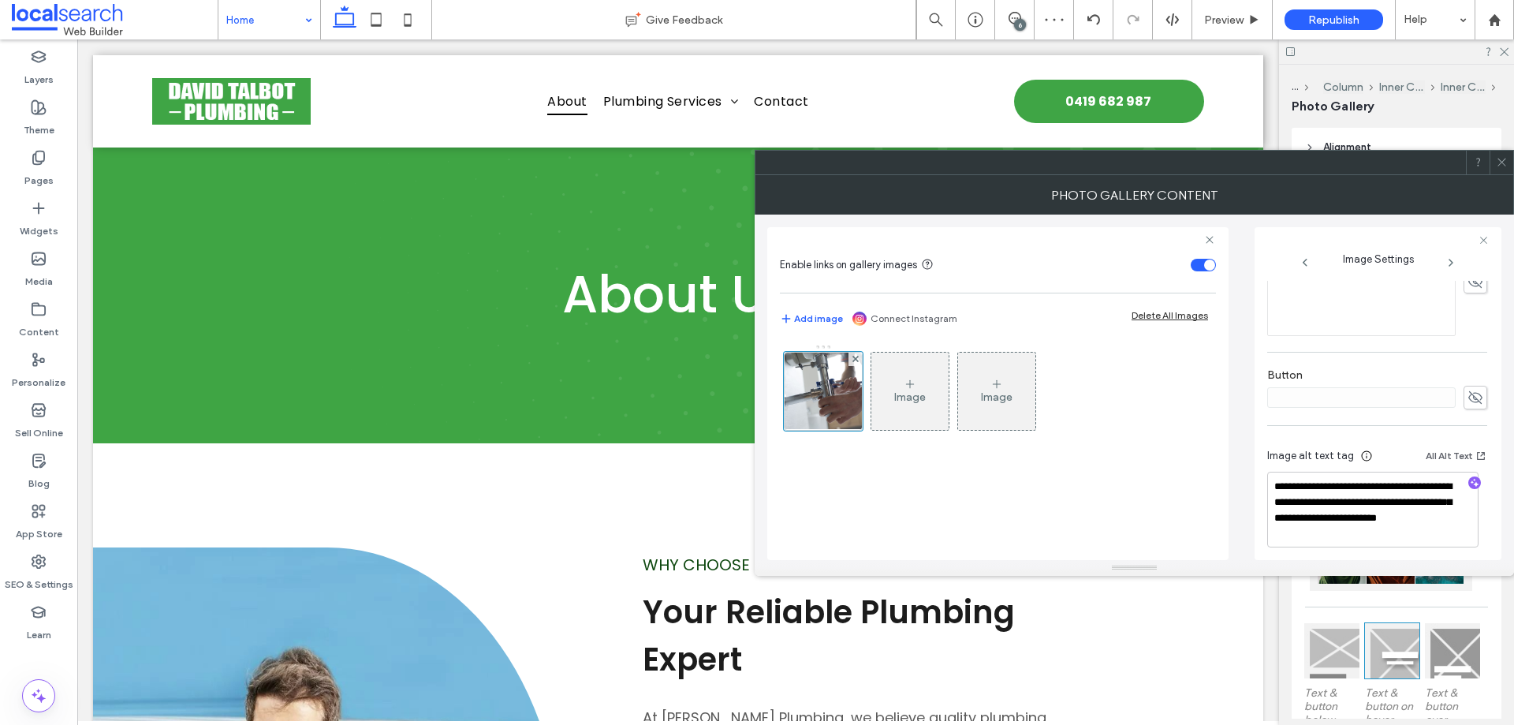
click at [1506, 162] on icon at bounding box center [1502, 162] width 12 height 12
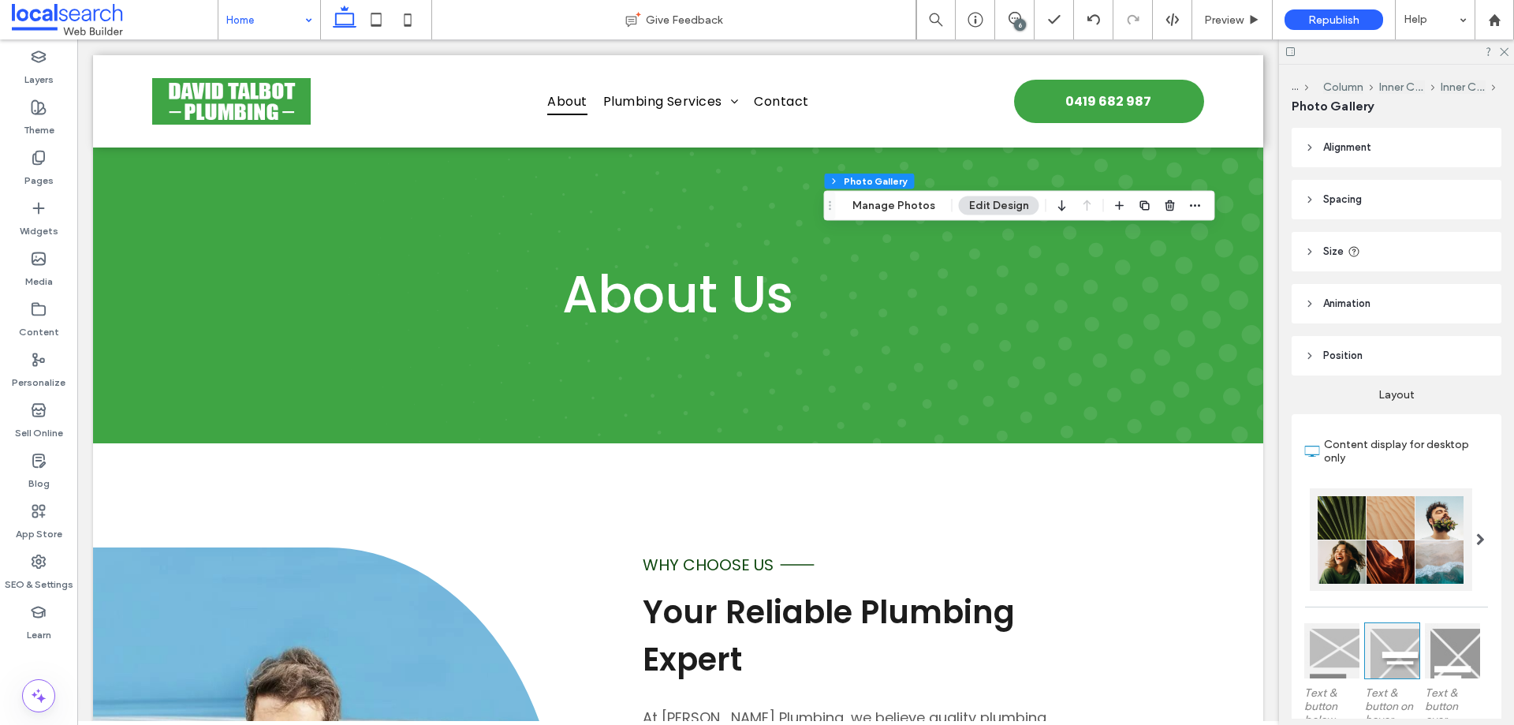
click at [58, 658] on div at bounding box center [38, 655] width 77 height 15
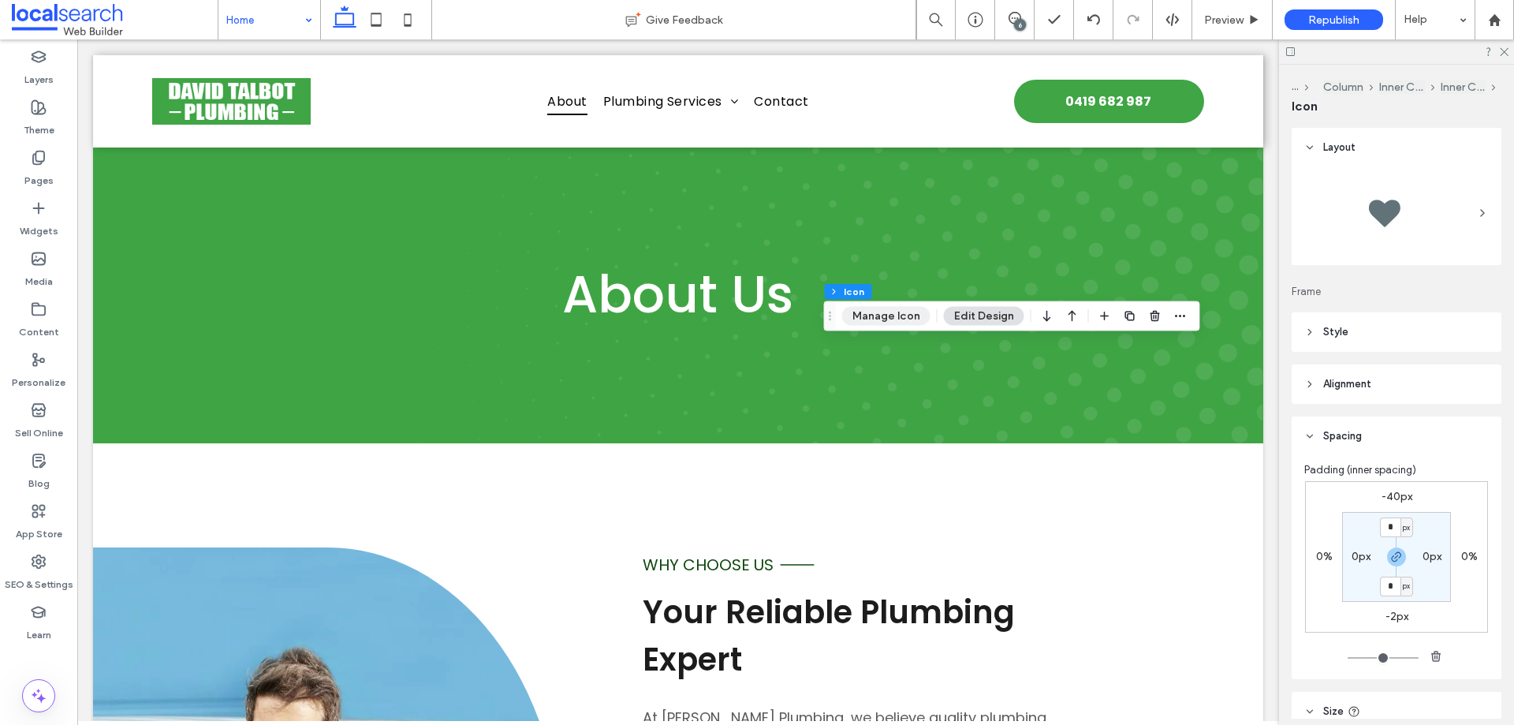
click at [877, 315] on button "Manage Icon" at bounding box center [886, 316] width 88 height 19
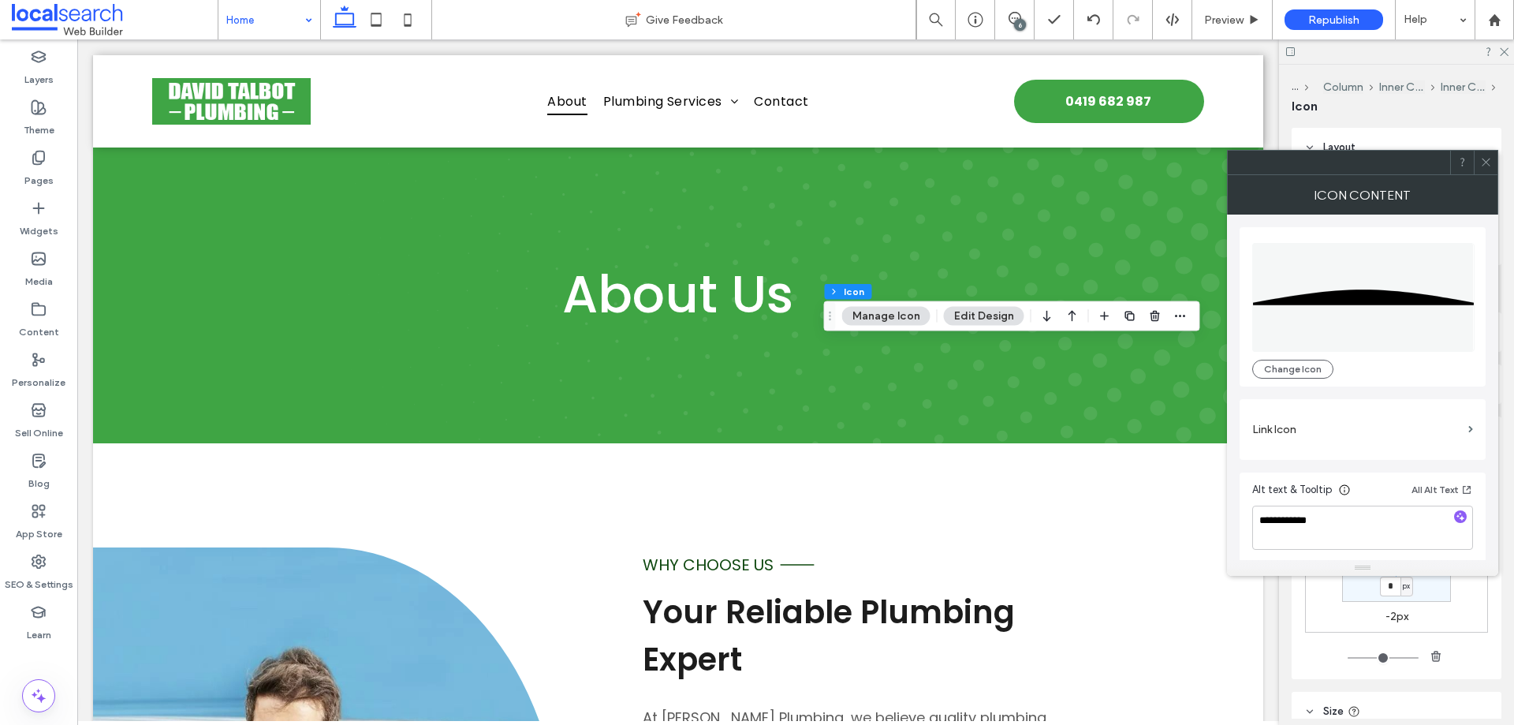
click at [1487, 163] on use at bounding box center [1485, 162] width 8 height 8
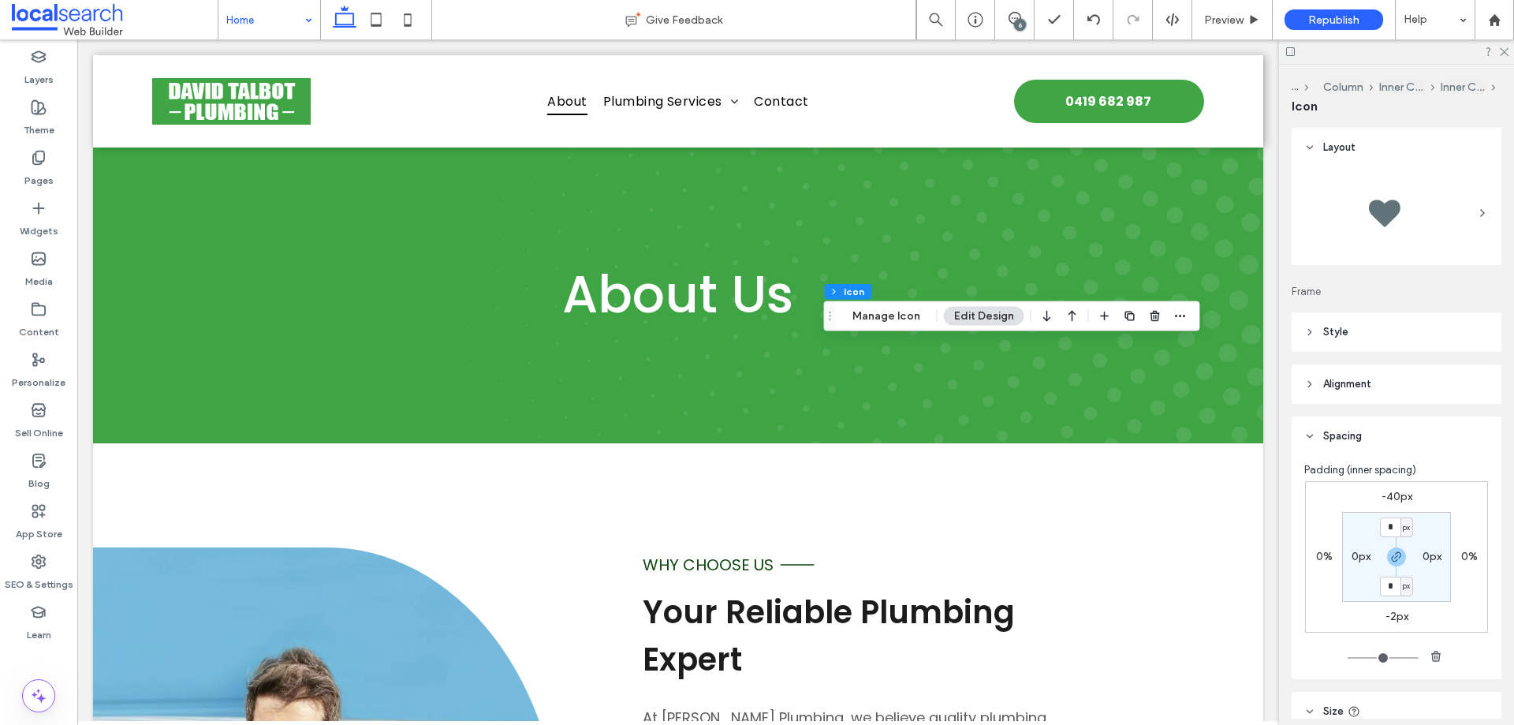
click at [63, 654] on div at bounding box center [38, 655] width 77 height 15
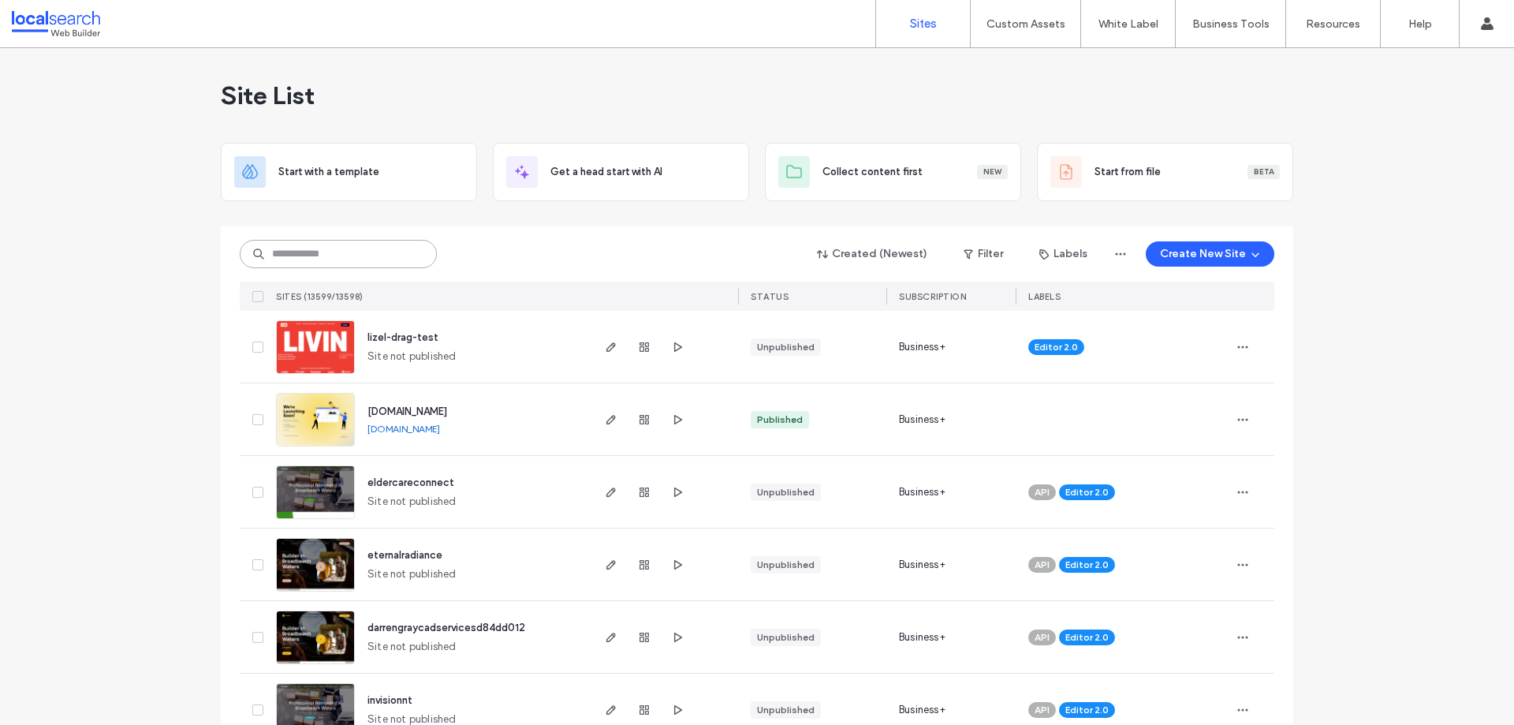
drag, startPoint x: 281, startPoint y: 250, endPoint x: 286, endPoint y: 257, distance: 9.0
click at [281, 251] on input at bounding box center [338, 254] width 197 height 28
paste input "********"
type input "********"
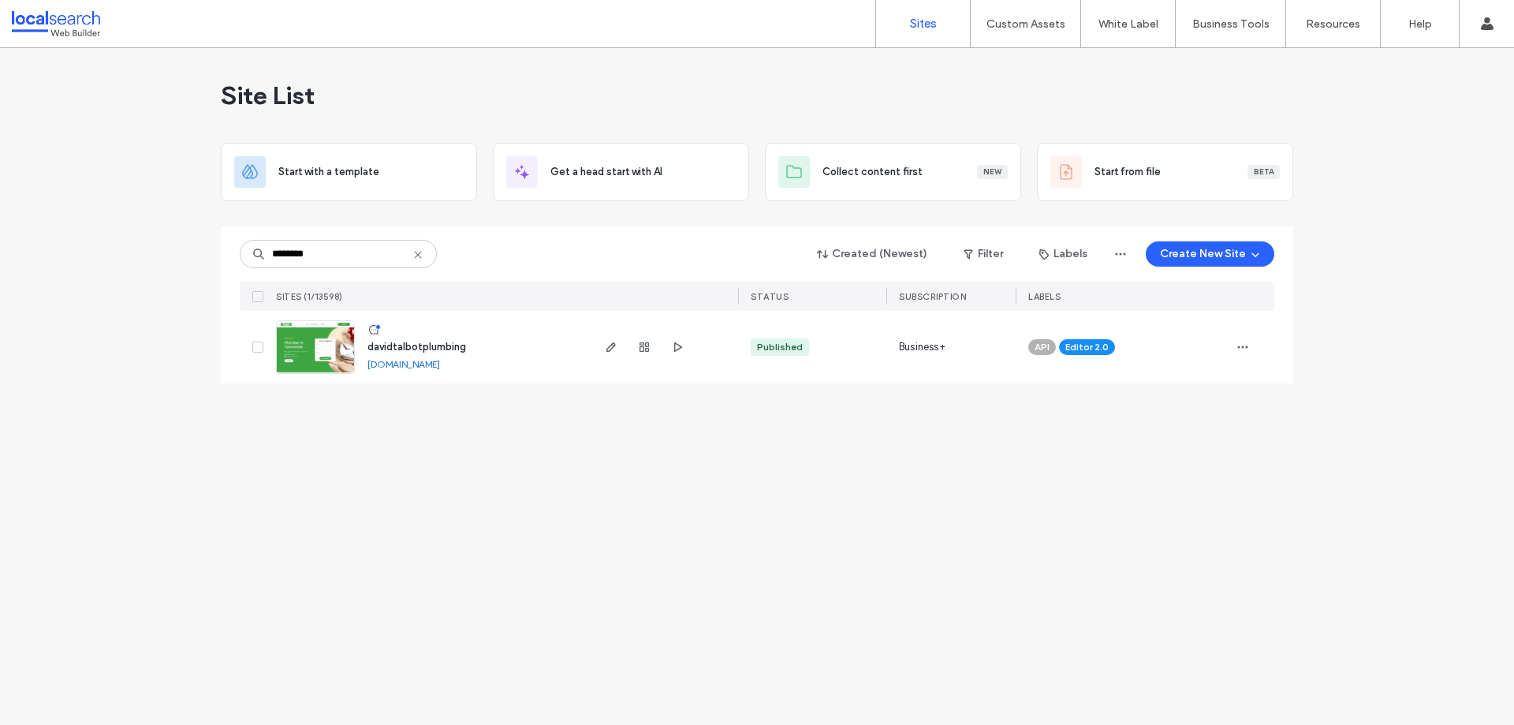
drag, startPoint x: 136, startPoint y: 319, endPoint x: 177, endPoint y: 404, distance: 94.2
click at [138, 319] on div "Site List Start with a template Get a head start with AI Collect content first …" at bounding box center [757, 386] width 1514 height 676
click at [329, 353] on img at bounding box center [315, 374] width 77 height 107
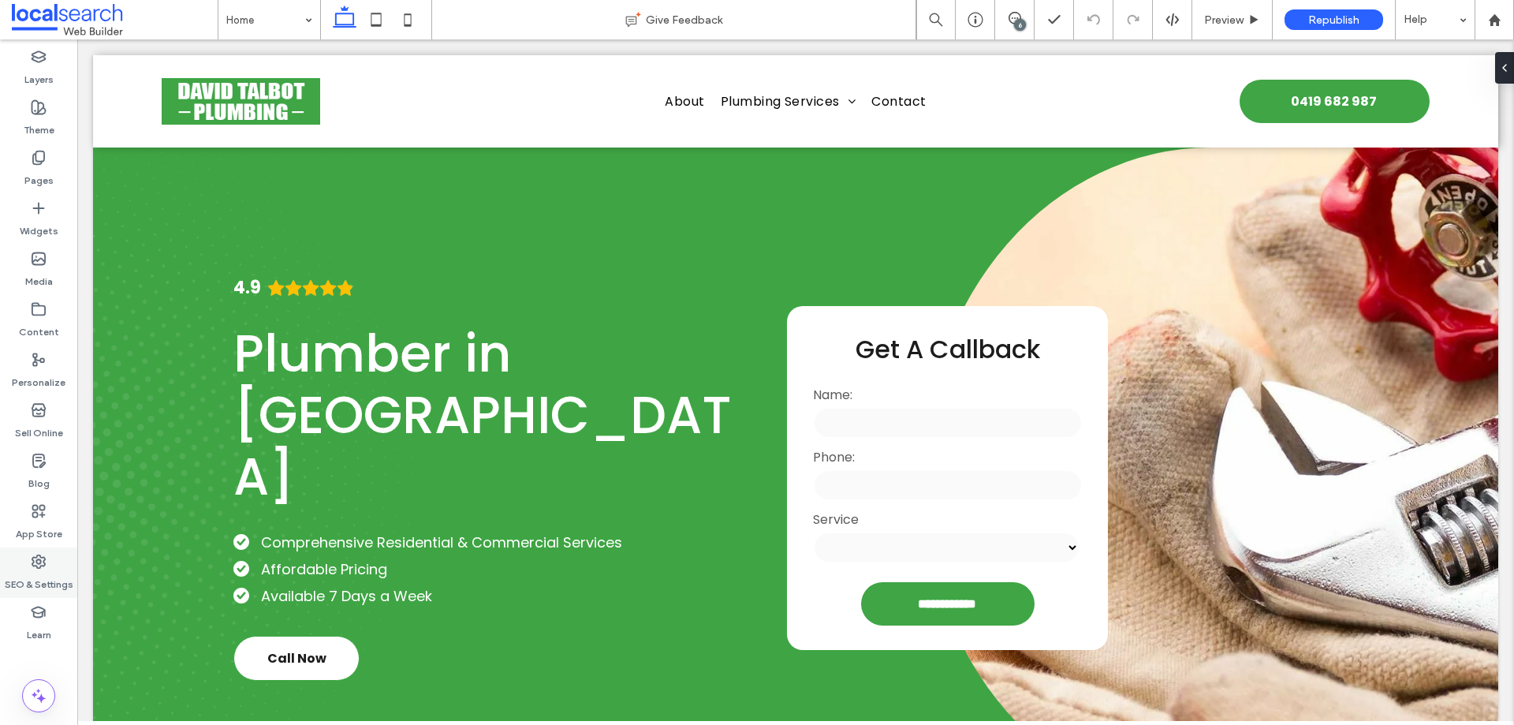
click at [42, 570] on label "SEO & Settings" at bounding box center [39, 580] width 69 height 22
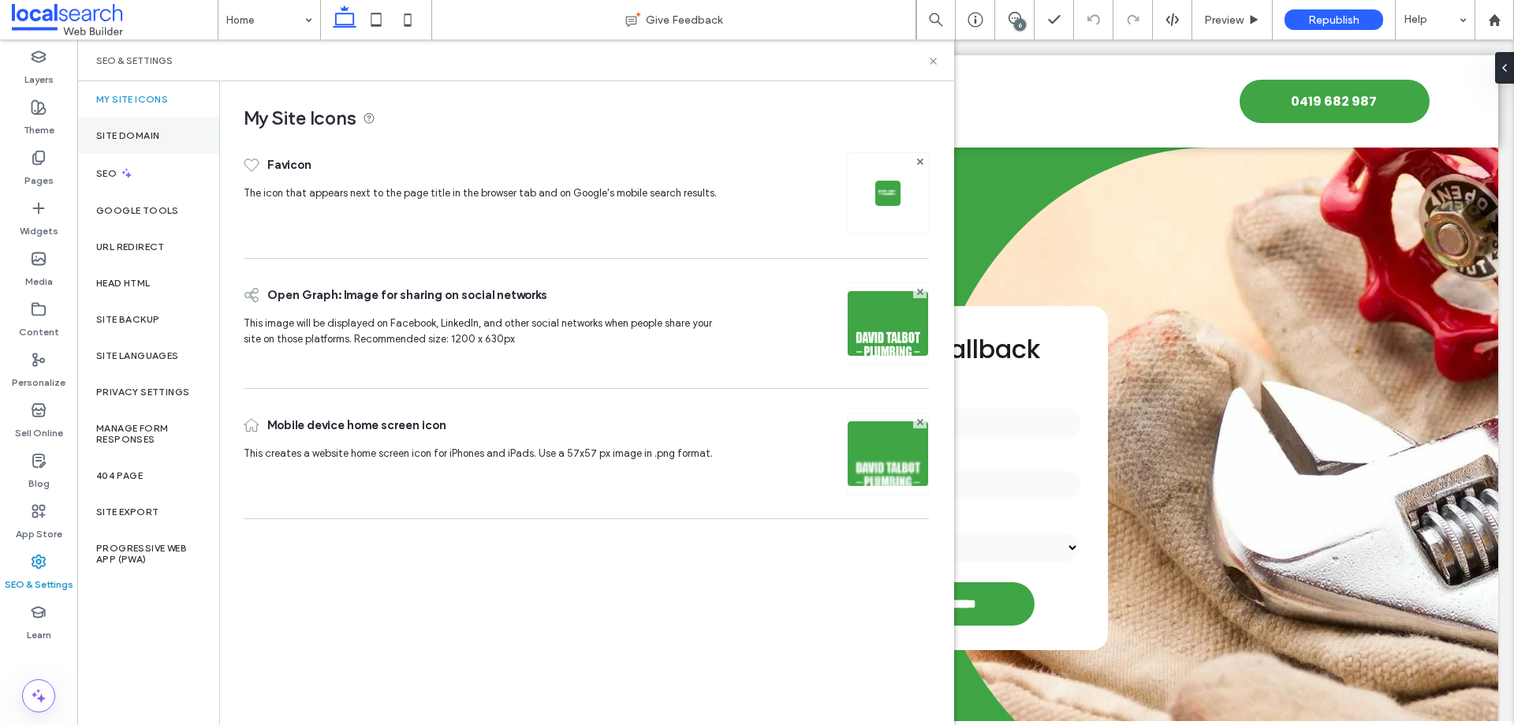
click at [140, 131] on label "Site Domain" at bounding box center [127, 135] width 63 height 11
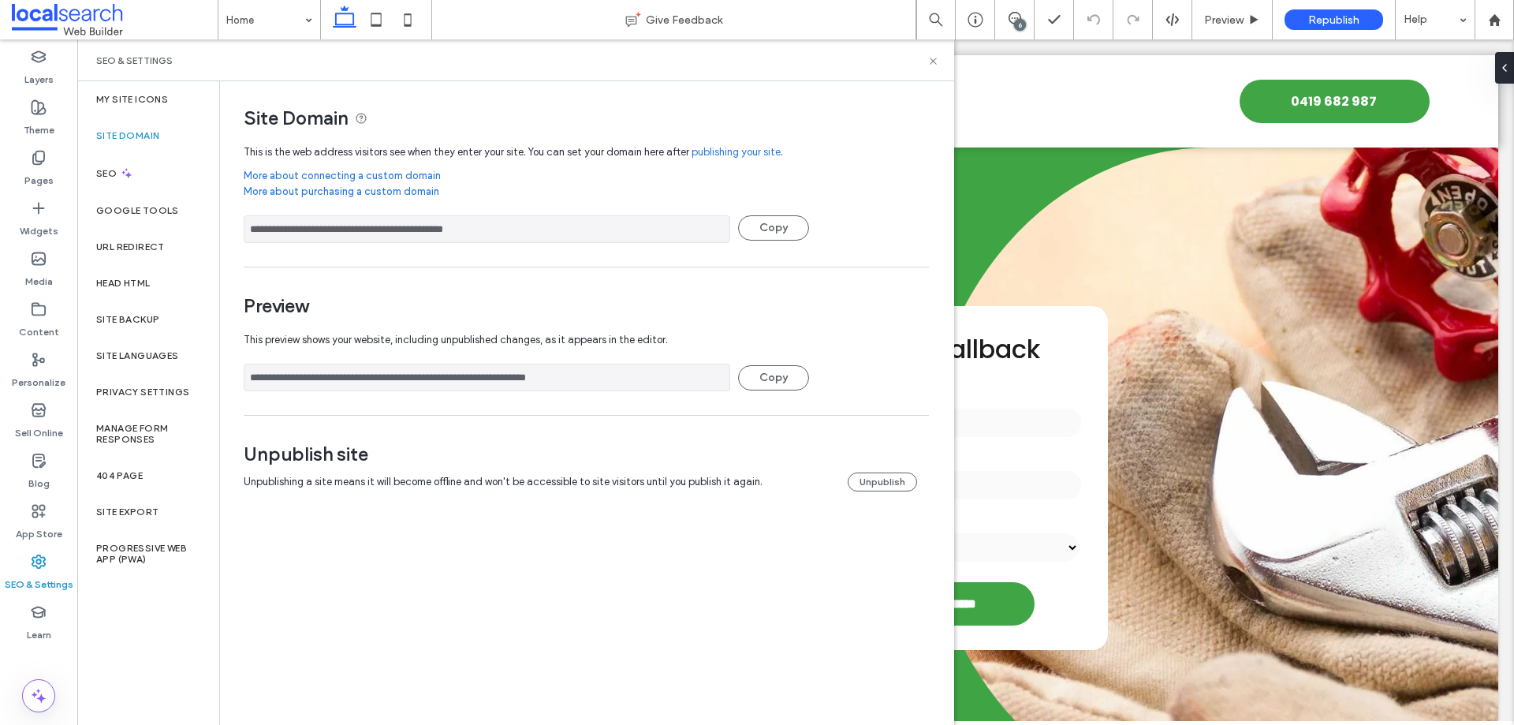
click at [421, 383] on input "**********" at bounding box center [487, 377] width 486 height 28
click at [936, 61] on icon at bounding box center [933, 61] width 12 height 12
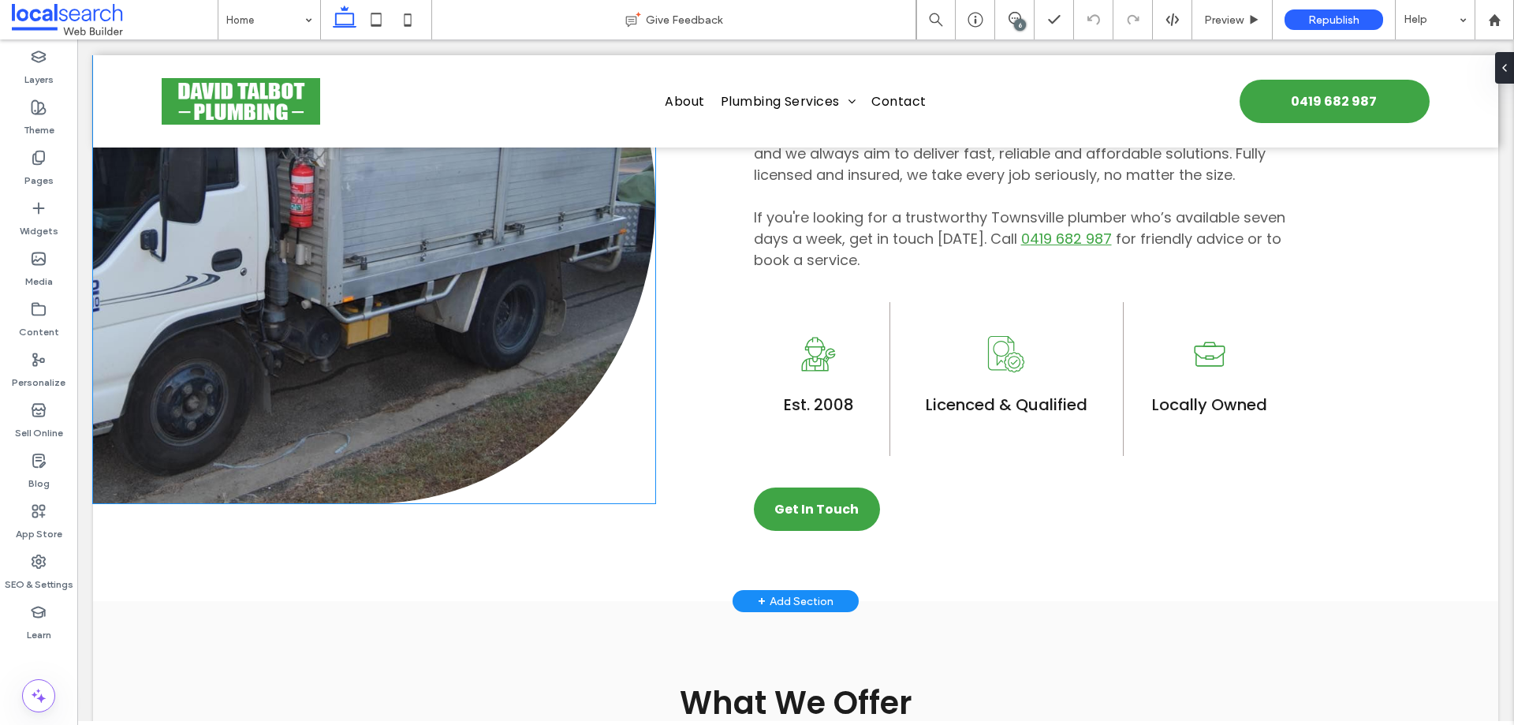
scroll to position [1104, 0]
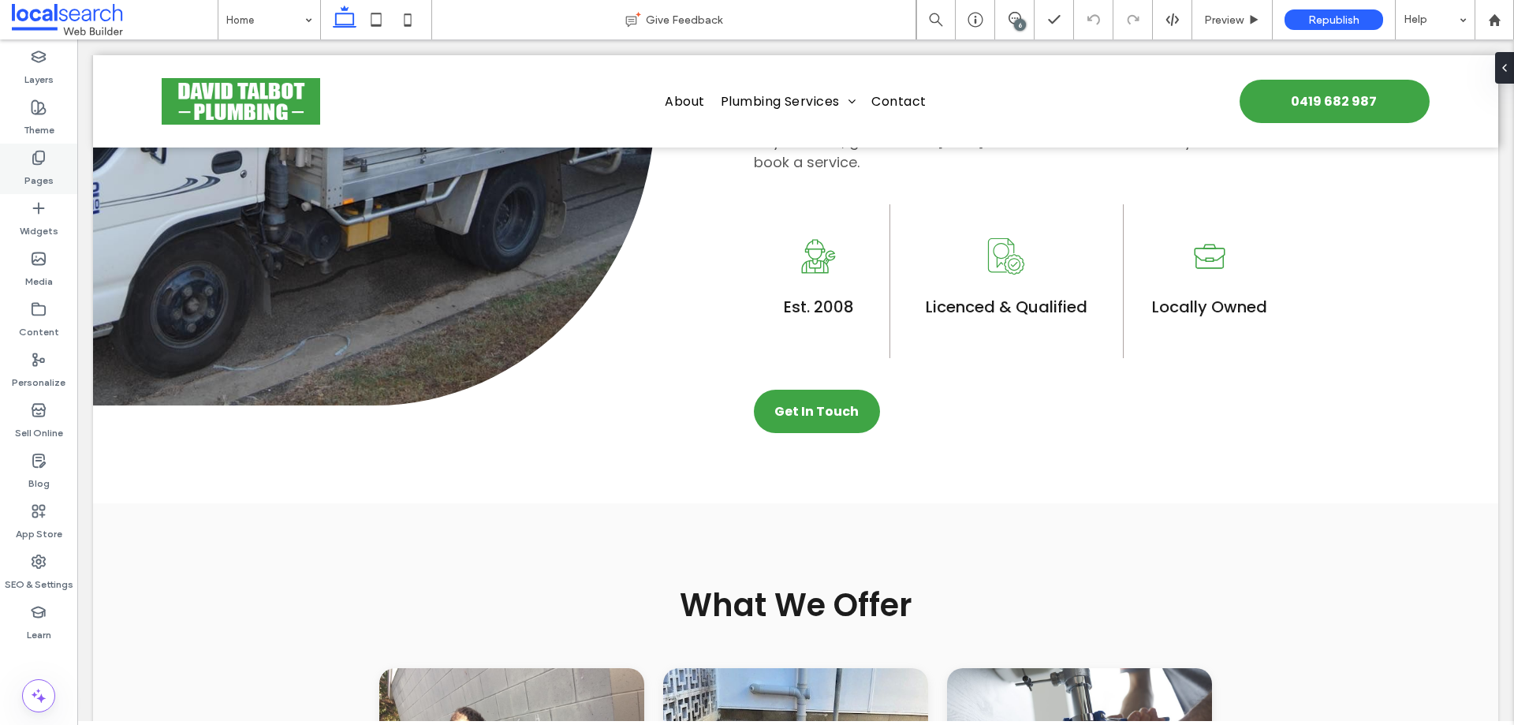
click at [35, 169] on label "Pages" at bounding box center [38, 177] width 29 height 22
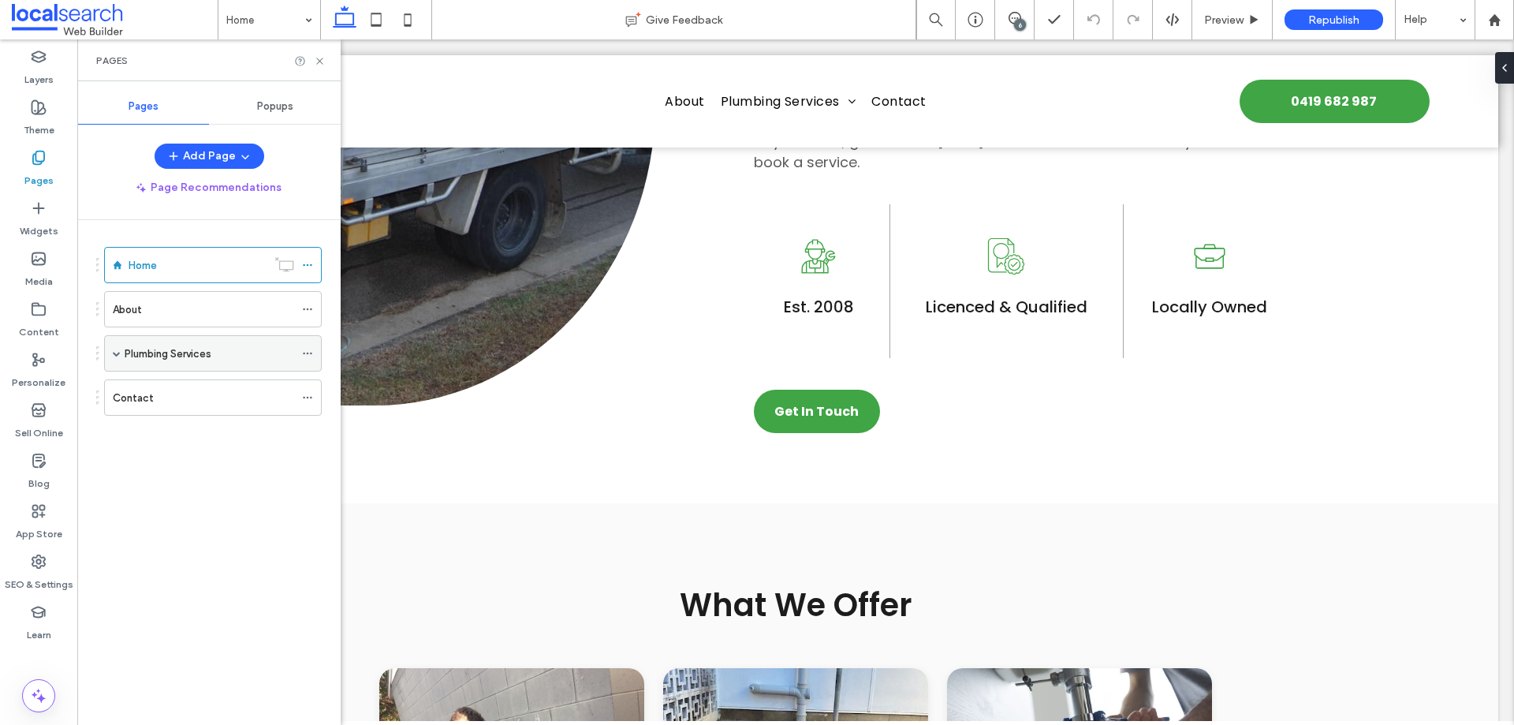
click at [114, 357] on span at bounding box center [117, 353] width 8 height 35
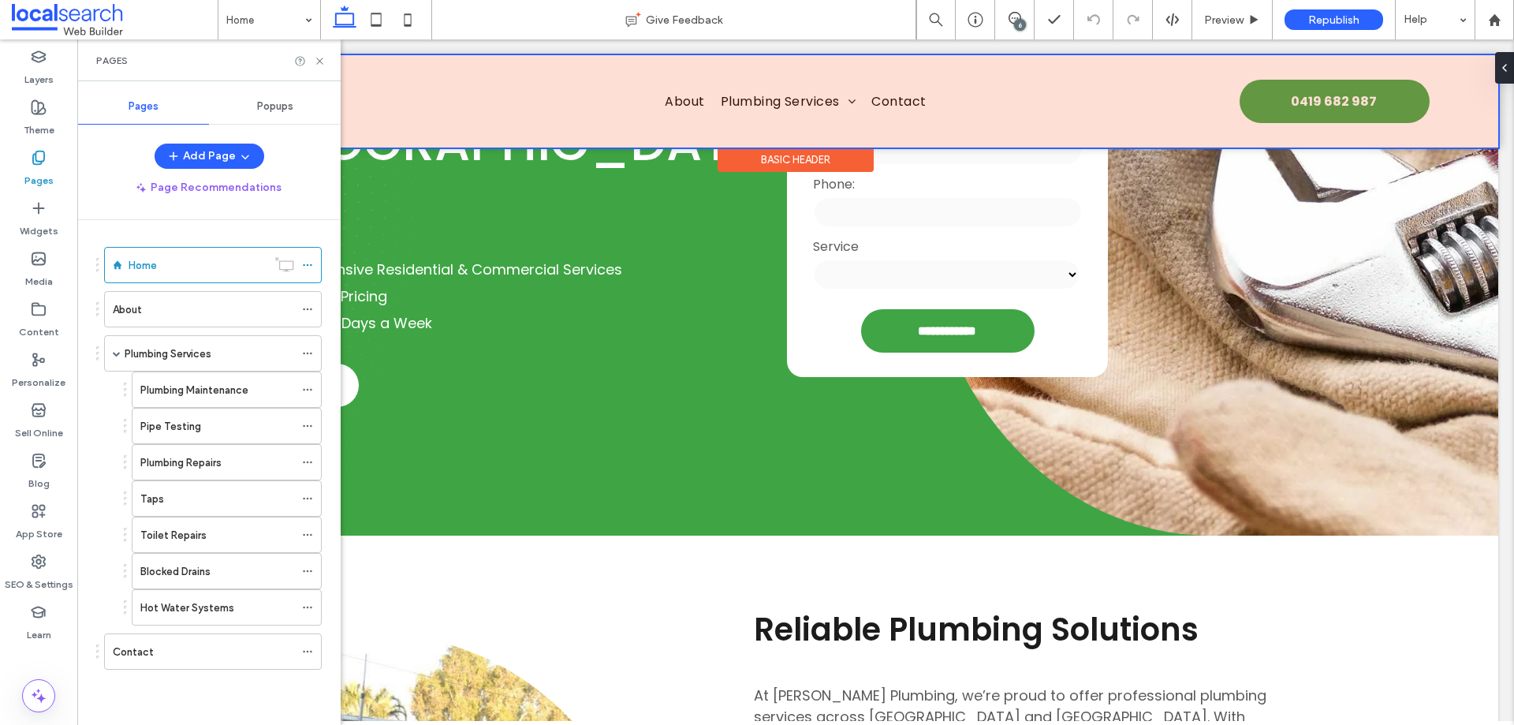
scroll to position [237, 0]
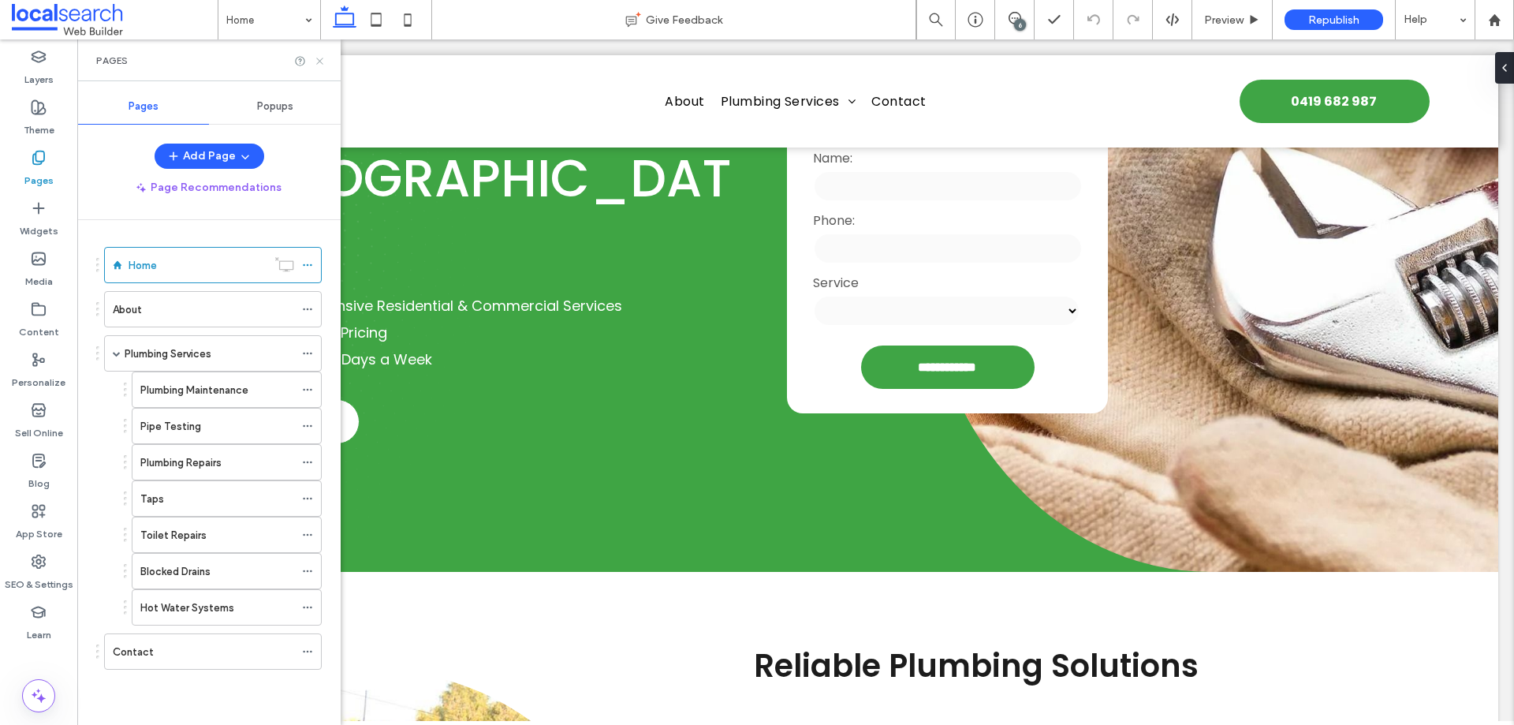
click at [318, 61] on icon at bounding box center [320, 61] width 12 height 12
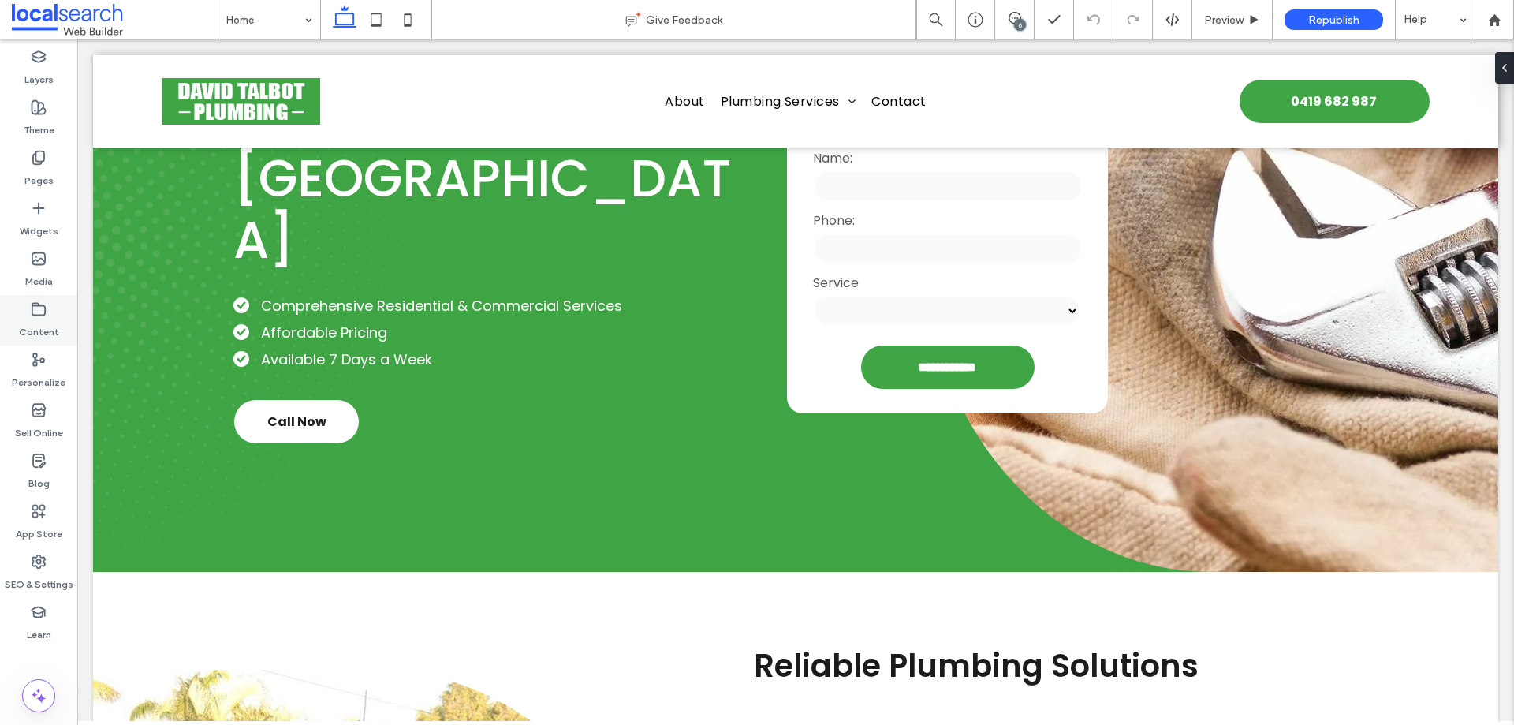
click at [28, 312] on div "Content" at bounding box center [38, 320] width 77 height 50
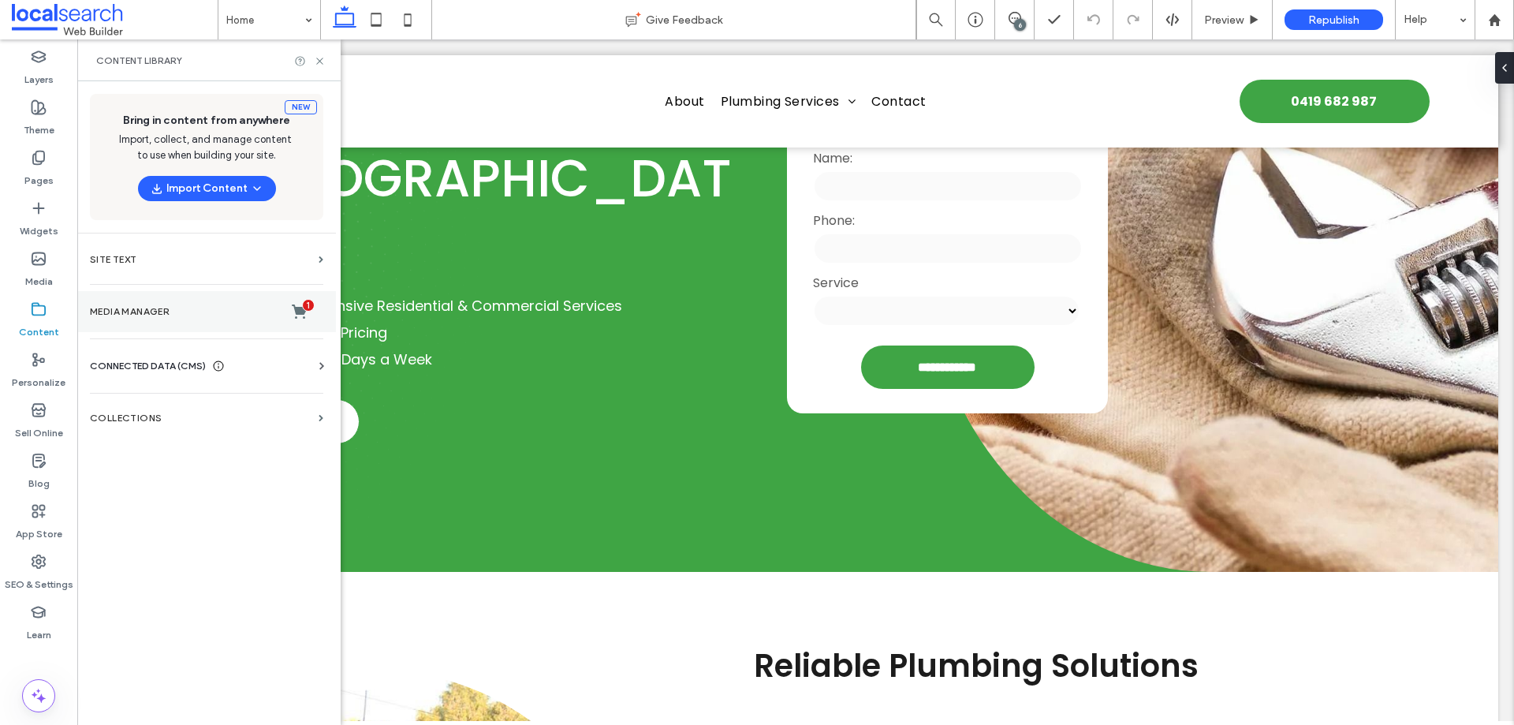
click at [177, 304] on label "Media Manager 1" at bounding box center [206, 312] width 233 height 16
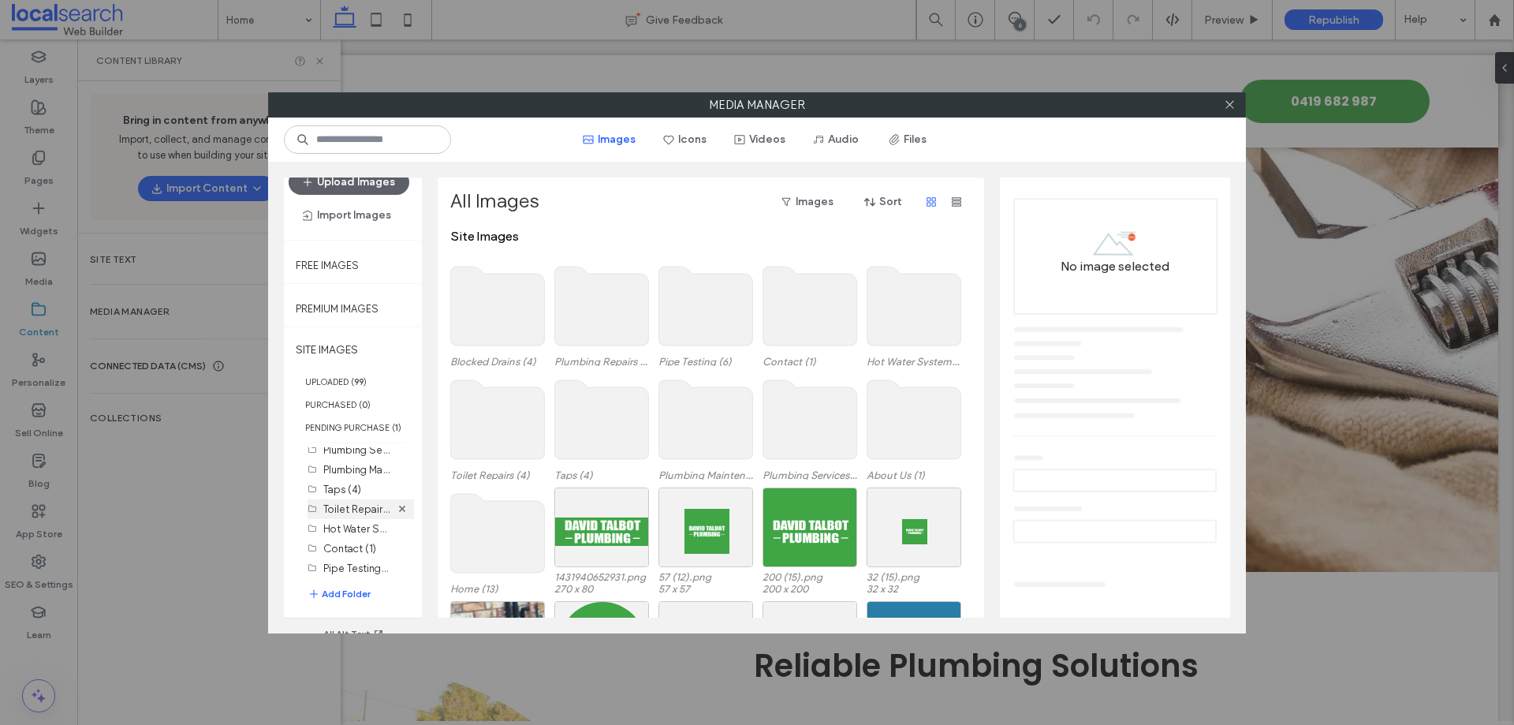
scroll to position [88, 0]
click at [1224, 110] on span at bounding box center [1230, 105] width 12 height 24
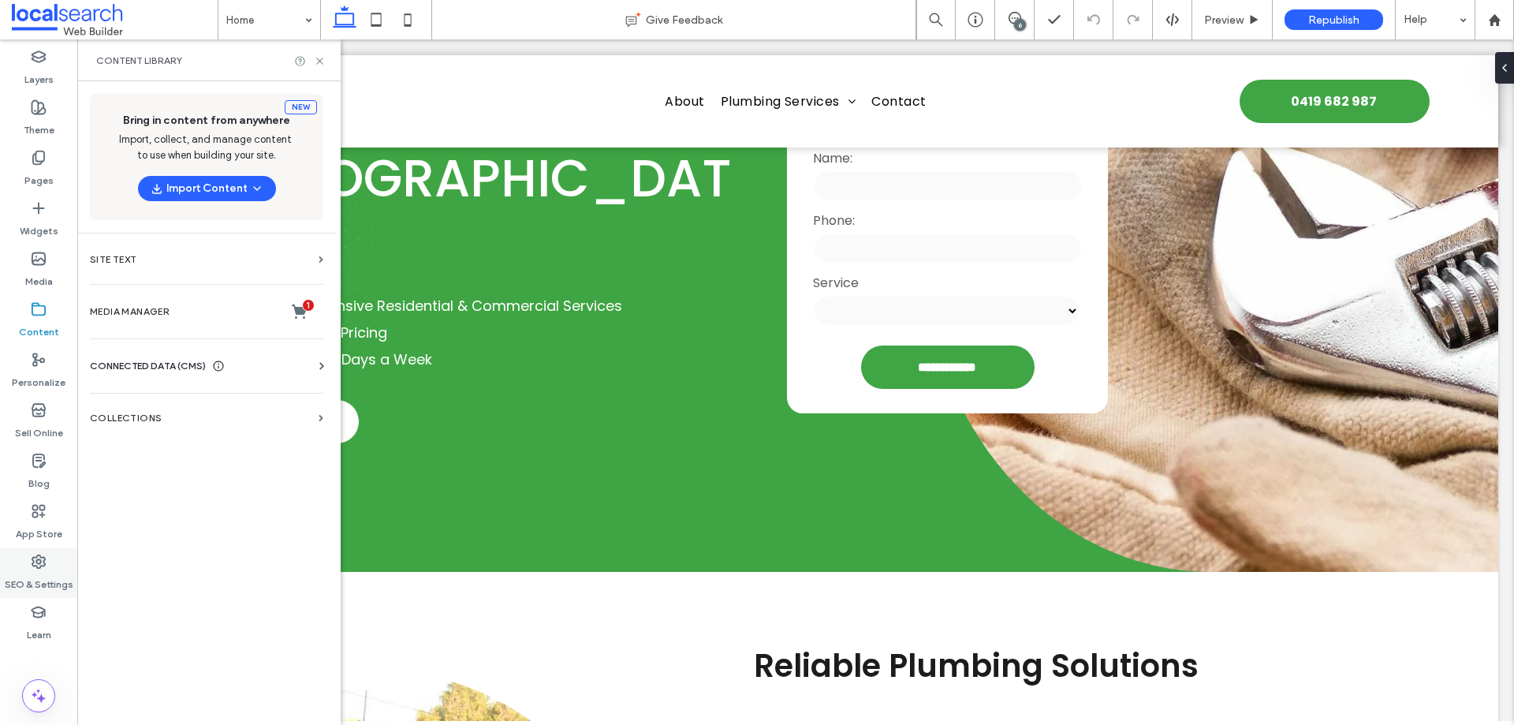
click at [50, 572] on label "SEO & Settings" at bounding box center [39, 580] width 69 height 22
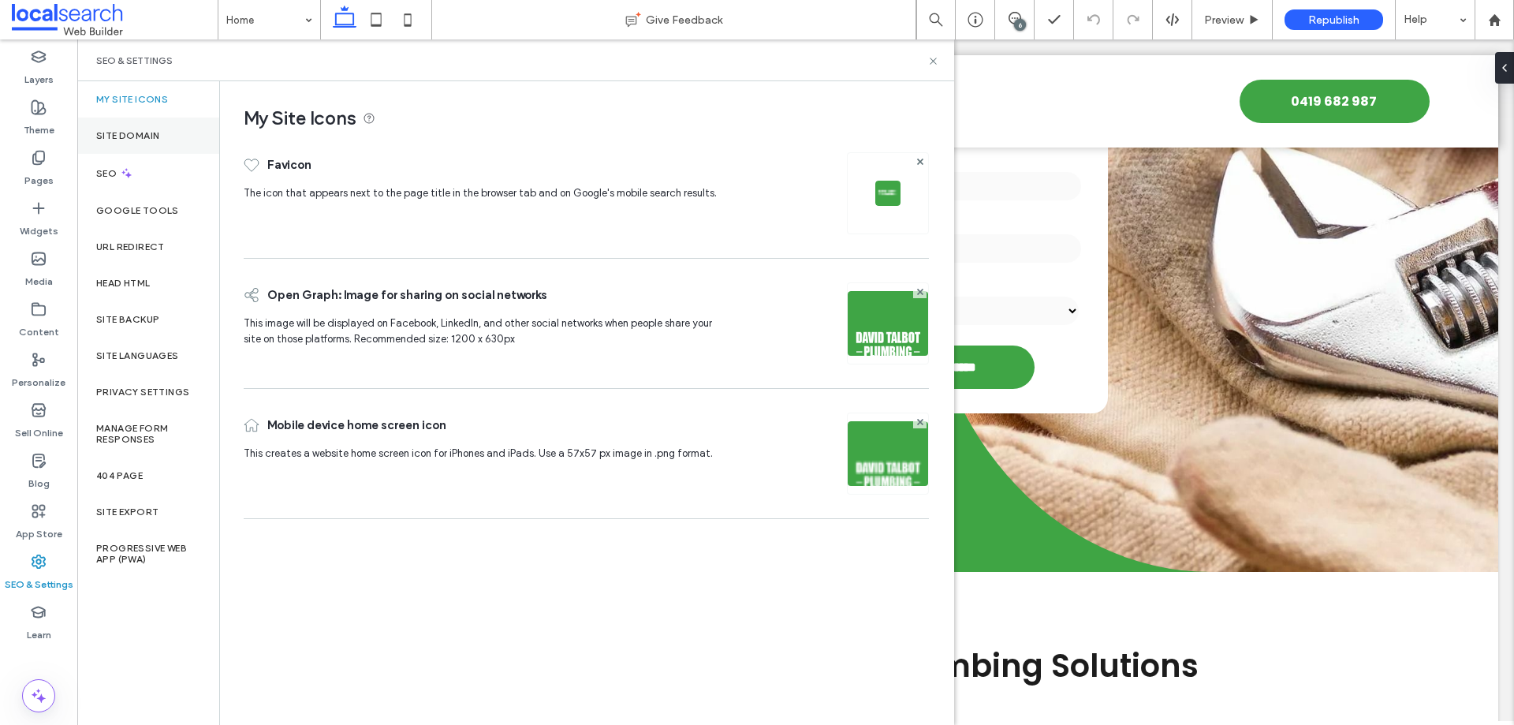
click at [140, 143] on div "Site Domain" at bounding box center [148, 135] width 142 height 36
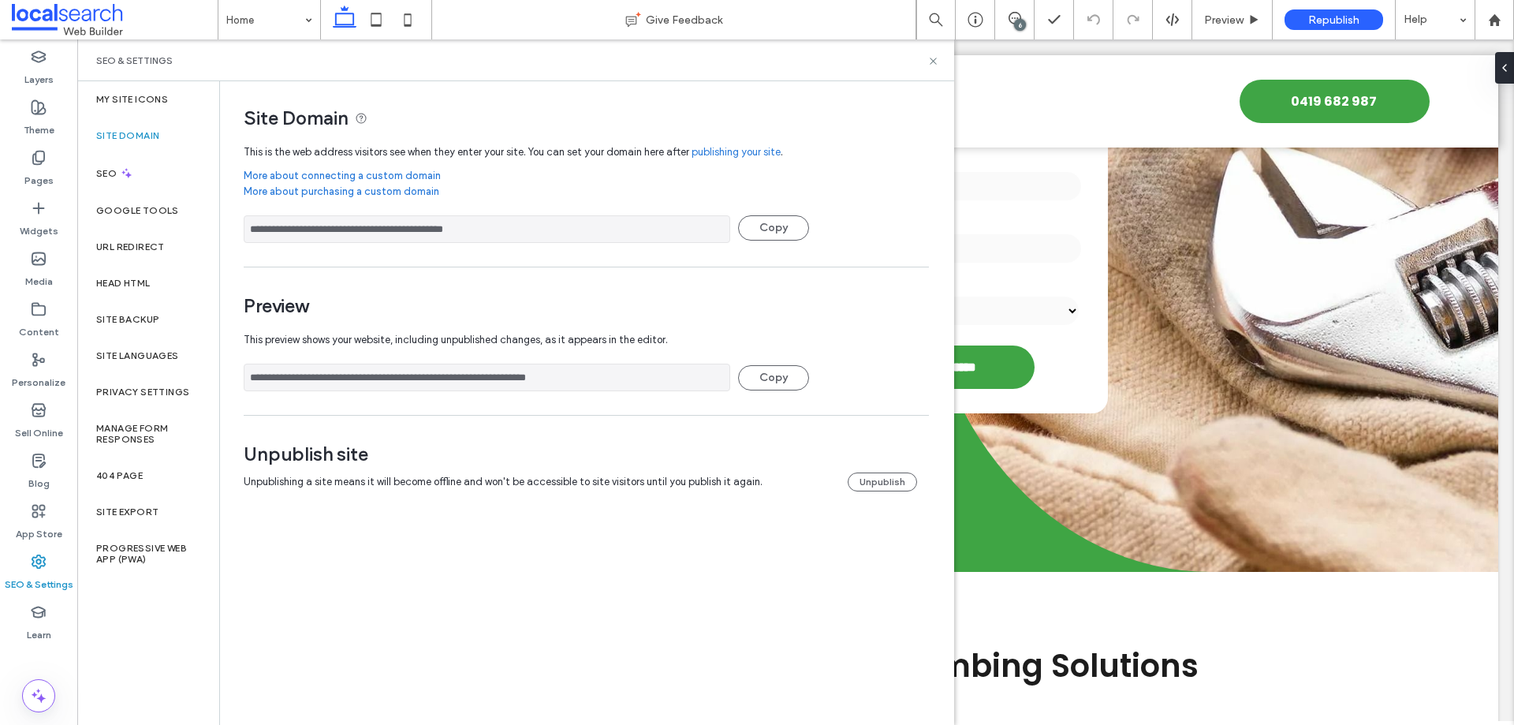
click at [443, 385] on input "**********" at bounding box center [487, 377] width 486 height 28
click at [442, 384] on input "**********" at bounding box center [487, 377] width 486 height 28
click at [441, 383] on input "**********" at bounding box center [487, 377] width 486 height 28
click at [128, 322] on label "Site Backup" at bounding box center [127, 319] width 63 height 11
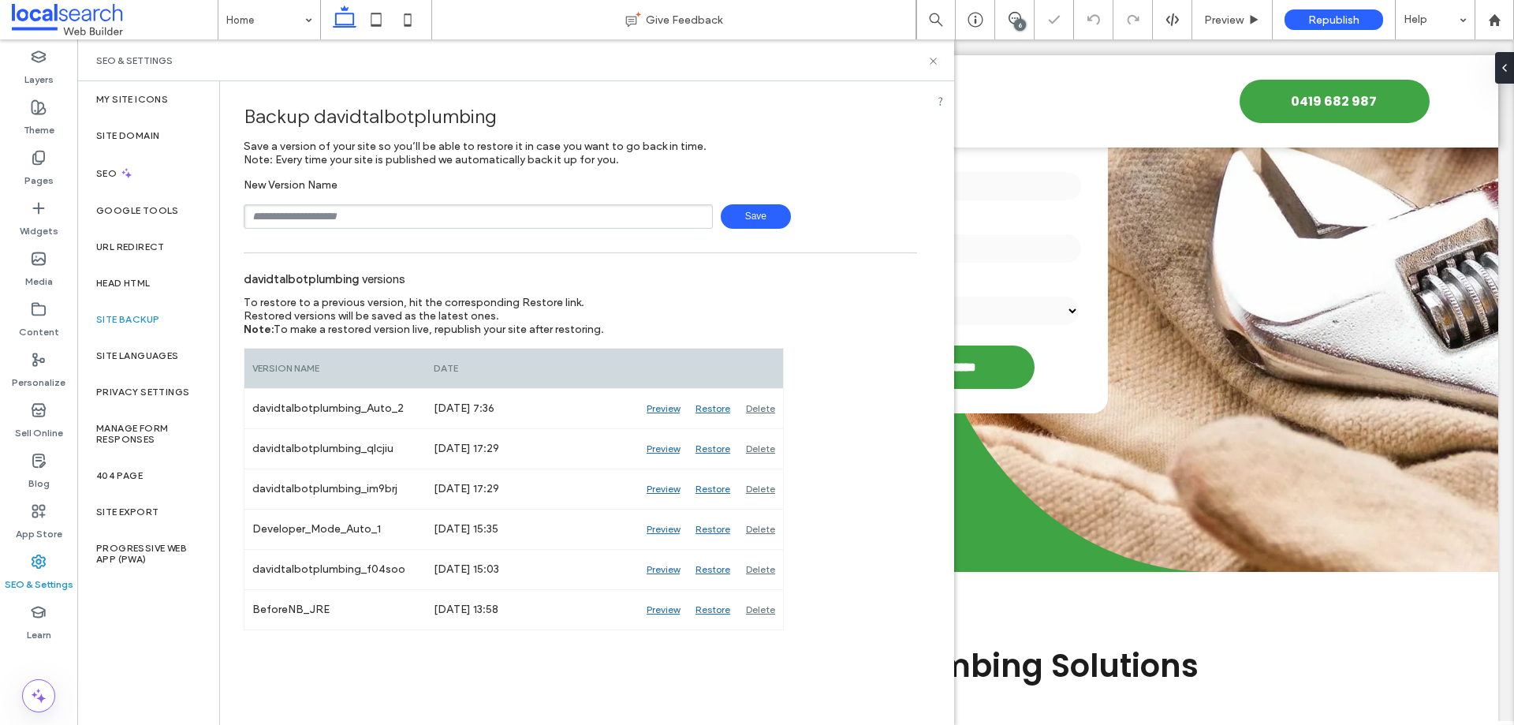
click at [364, 214] on input "text" at bounding box center [478, 216] width 469 height 24
type input "**********"
click at [768, 214] on span "Save" at bounding box center [756, 216] width 70 height 24
drag, startPoint x: 934, startPoint y: 64, endPoint x: 858, endPoint y: 24, distance: 86.0
click at [934, 64] on icon at bounding box center [933, 61] width 12 height 12
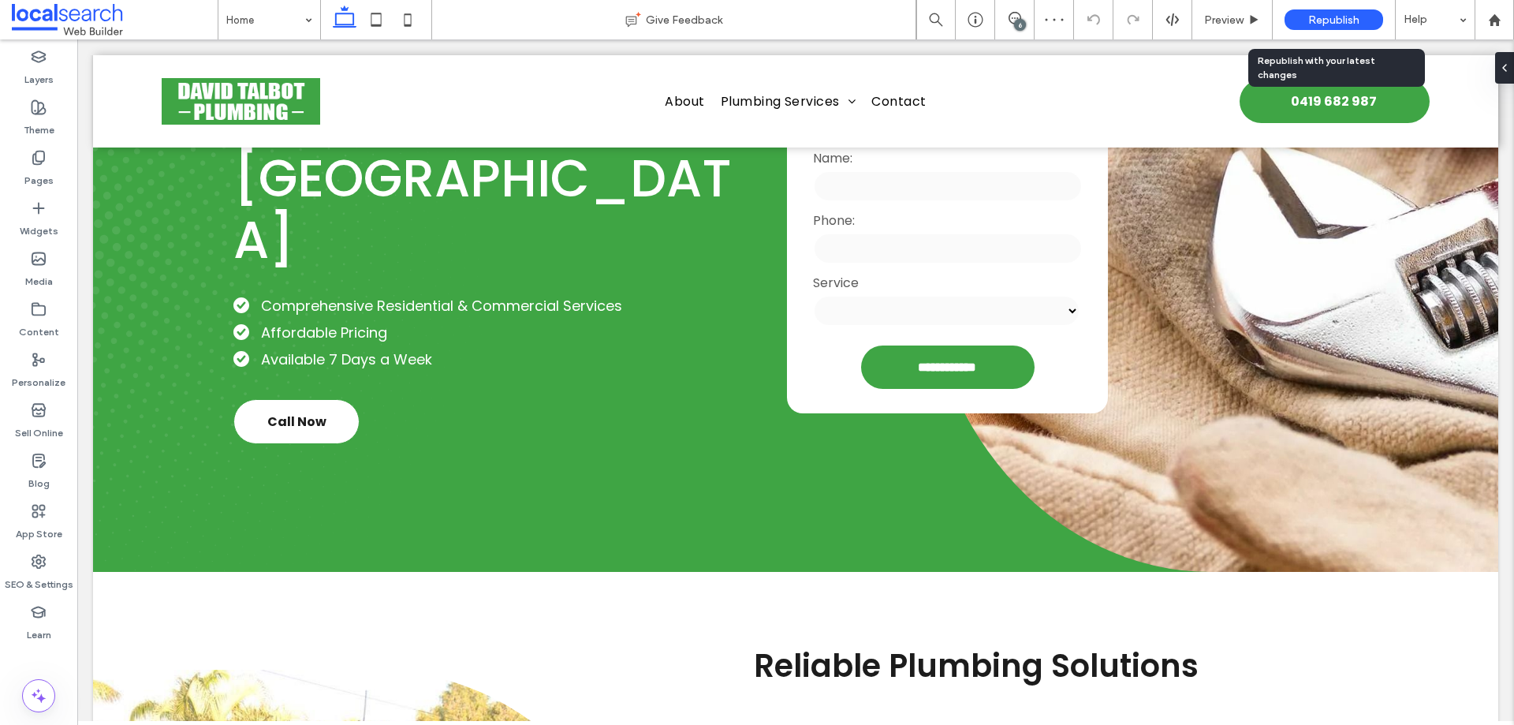
click at [1321, 16] on span "Republish" at bounding box center [1333, 19] width 51 height 13
